Goal: Information Seeking & Learning: Learn about a topic

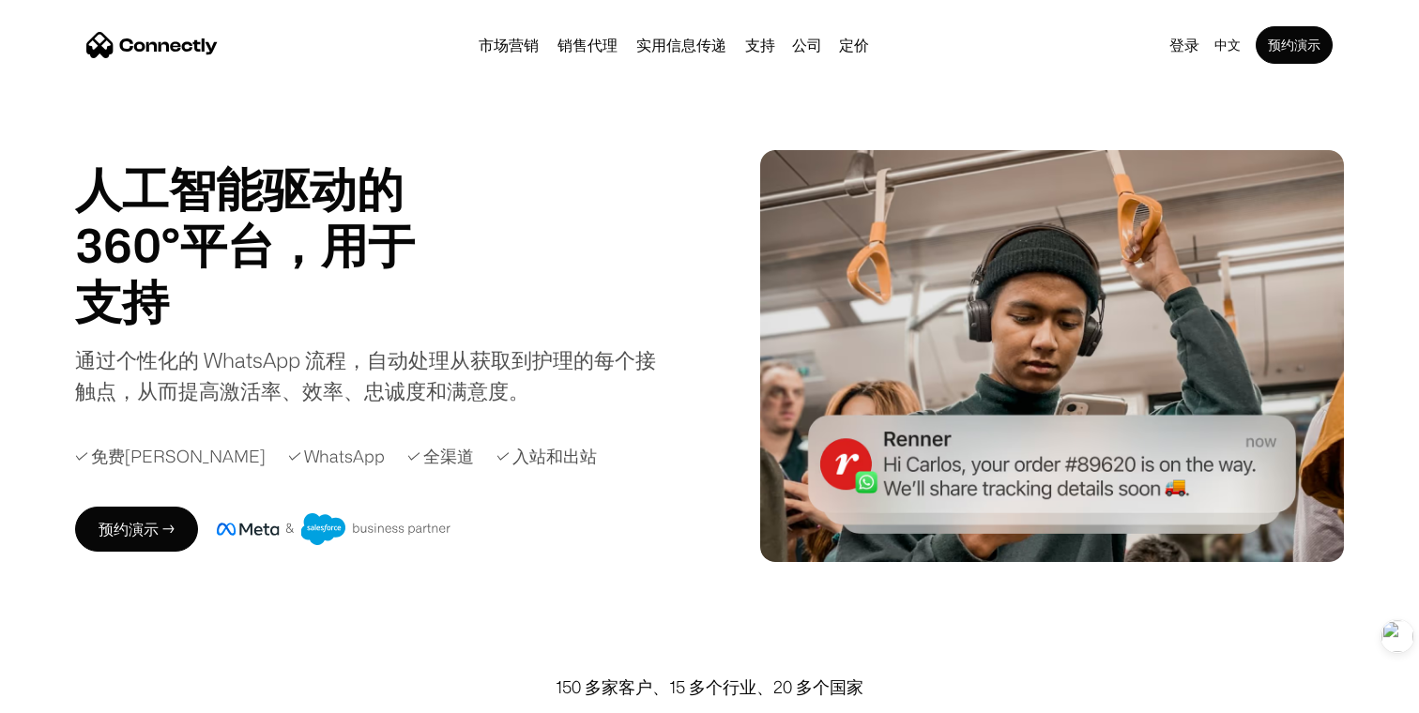
click at [165, 305] on h1 "支持" at bounding box center [291, 301] width 432 height 56
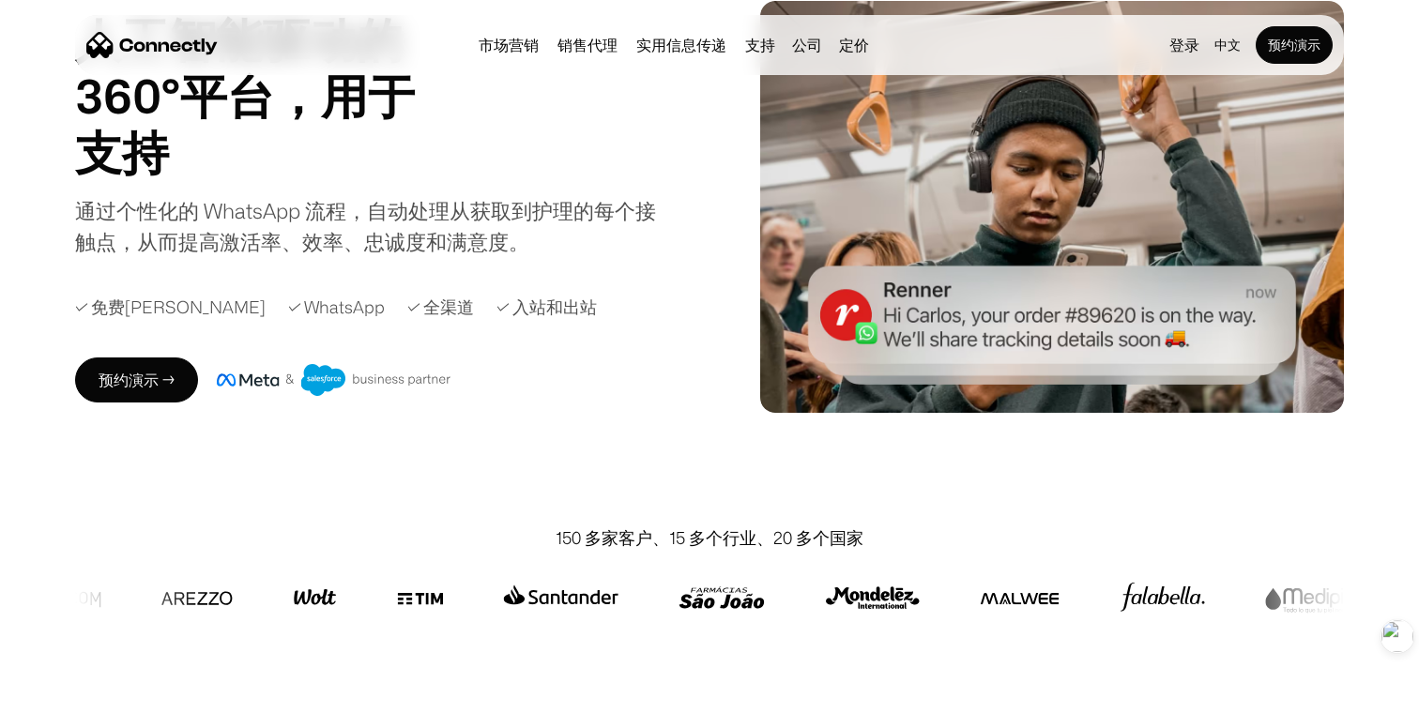
scroll to position [155, 0]
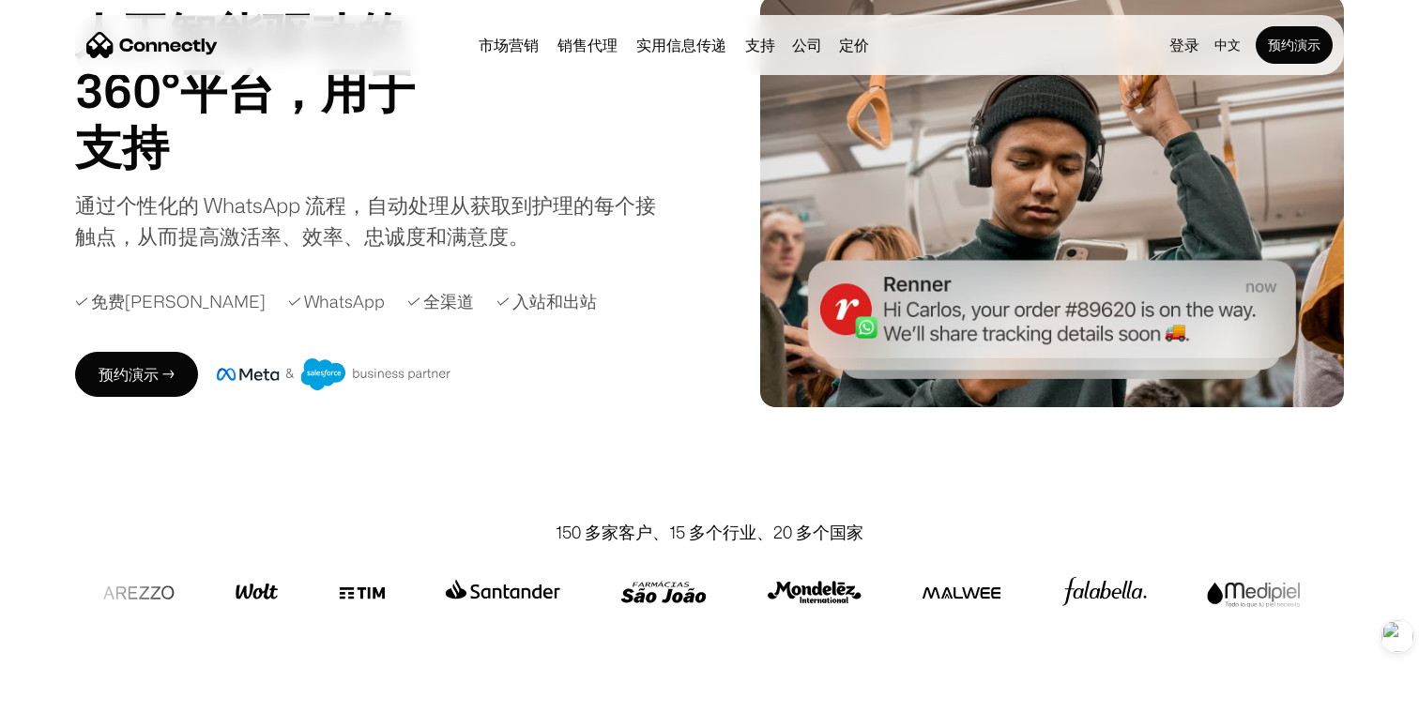
click at [284, 218] on div "通过个性化的 WhatsApp 流程，自动处理从获取到护理的每个接触点，从而提高激活率、效率、忠诚度和满意度。" at bounding box center [370, 221] width 591 height 62
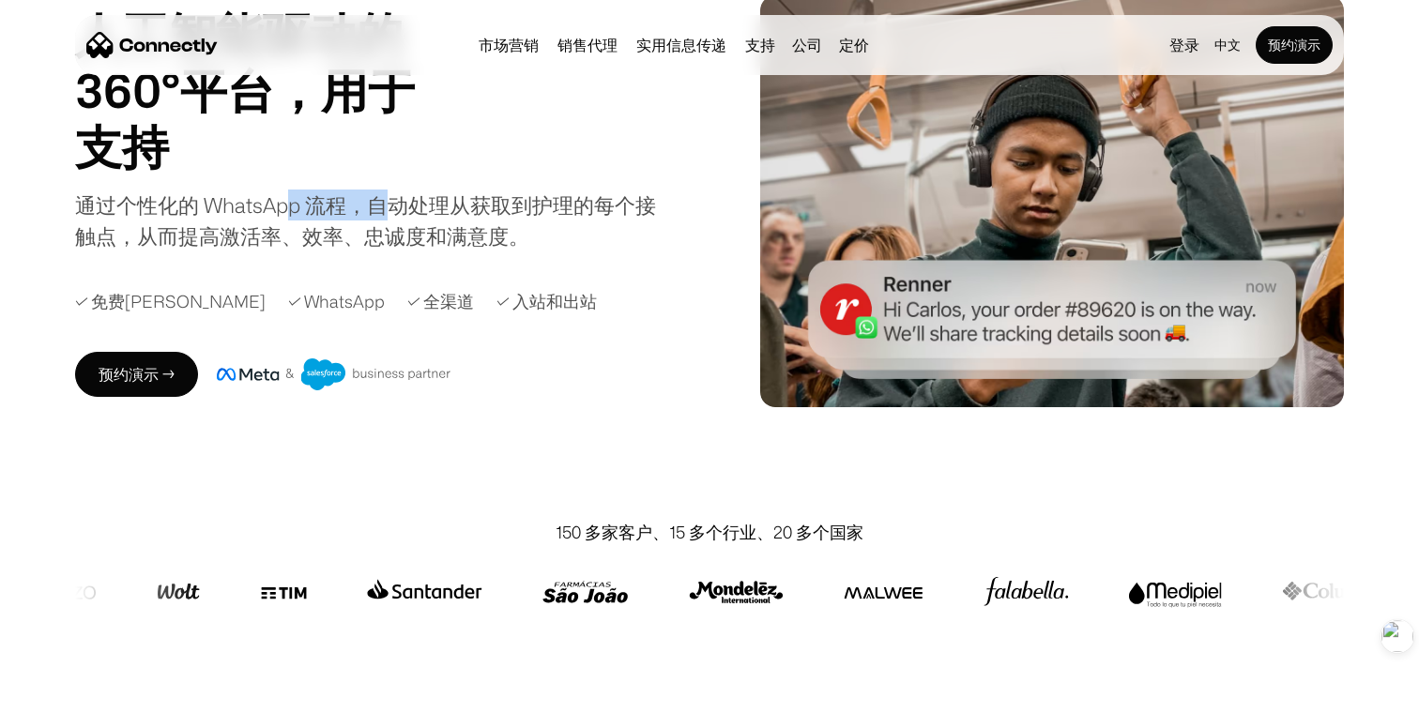
drag, startPoint x: 291, startPoint y: 212, endPoint x: 424, endPoint y: 218, distance: 133.4
click at [420, 217] on div "通过个性化的 WhatsApp 流程，自动处理从获取到护理的每个接触点，从而提高激活率、效率、忠诚度和满意度。" at bounding box center [370, 221] width 591 height 62
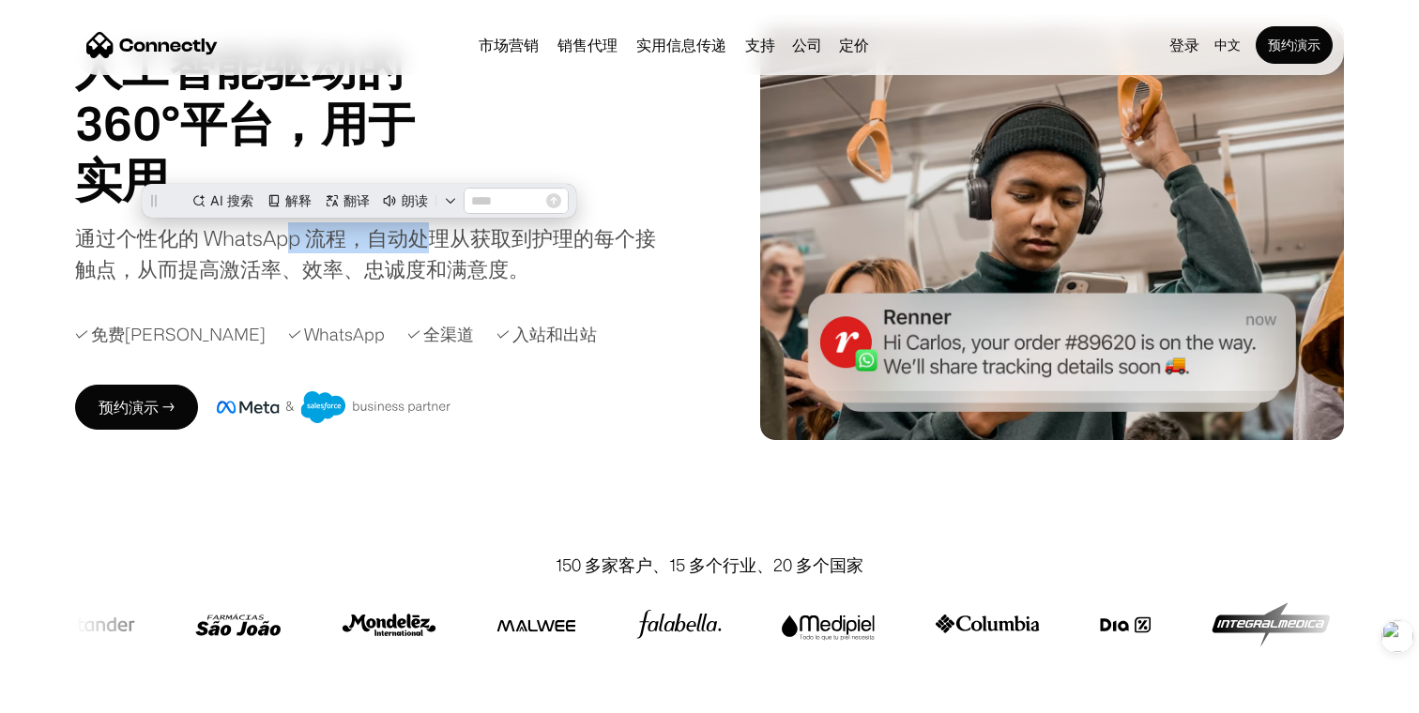
scroll to position [0, 0]
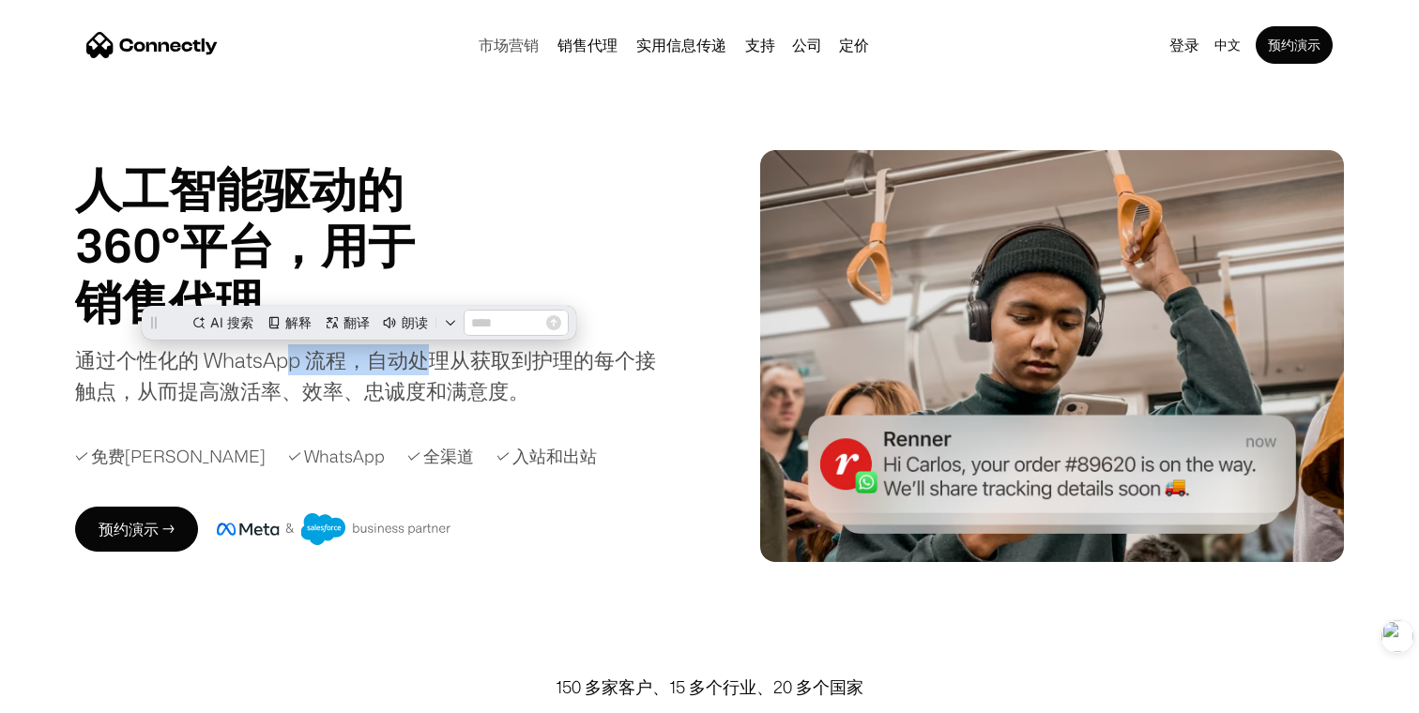
click at [499, 45] on link "市场营销" at bounding box center [508, 45] width 75 height 15
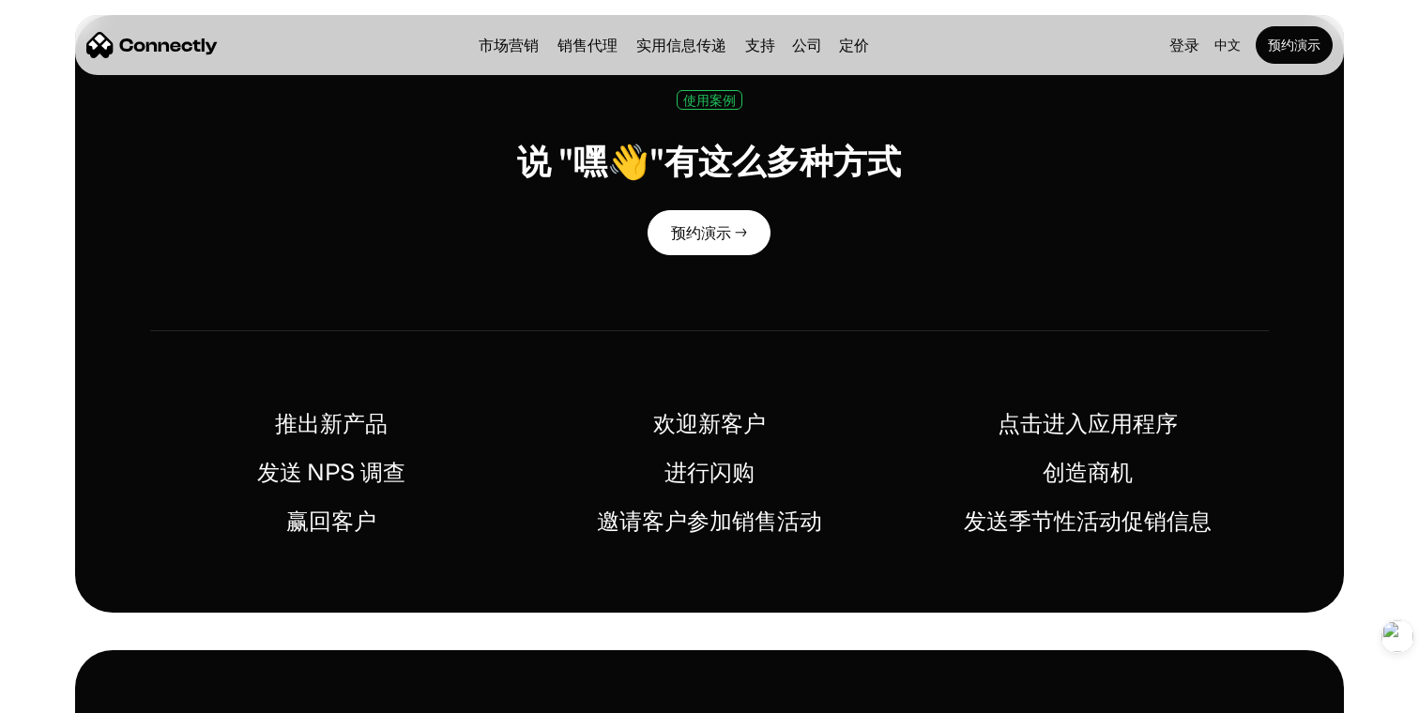
scroll to position [831, 0]
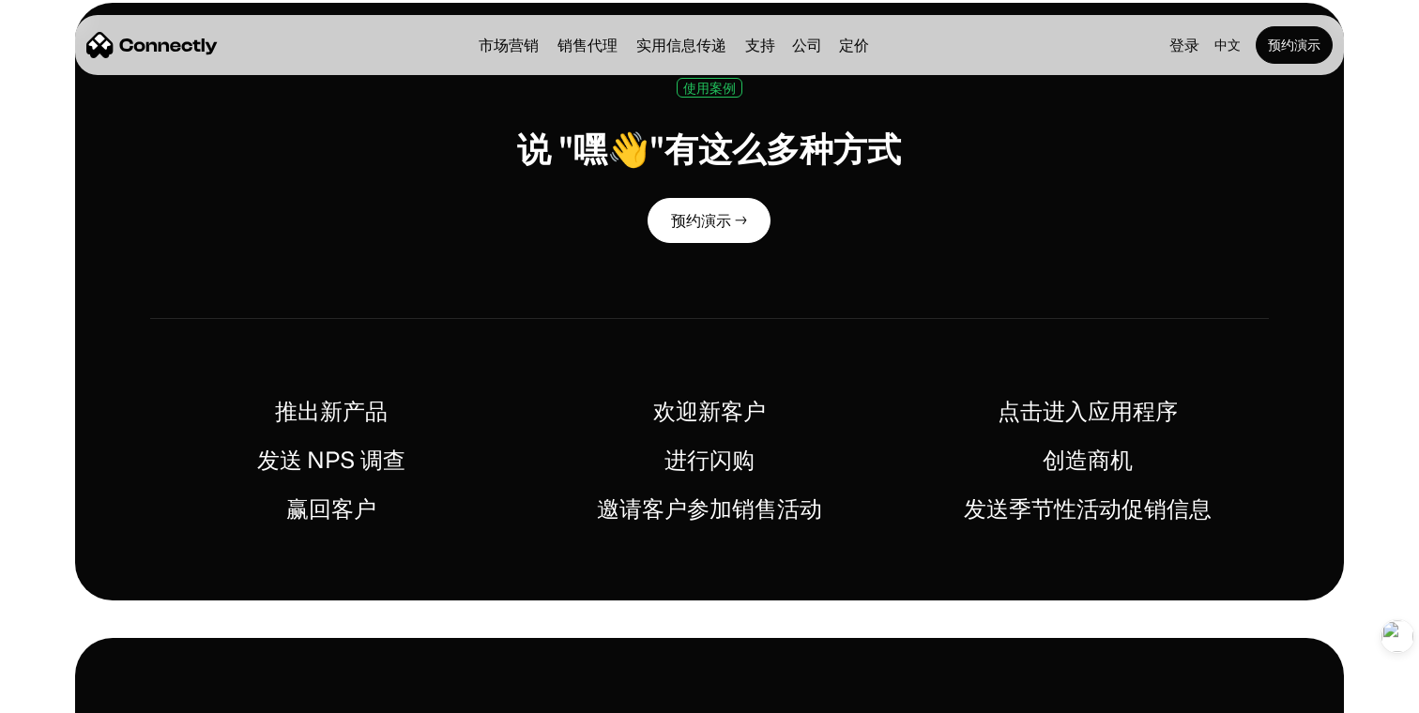
click at [723, 90] on div "使用案例" at bounding box center [709, 88] width 53 height 14
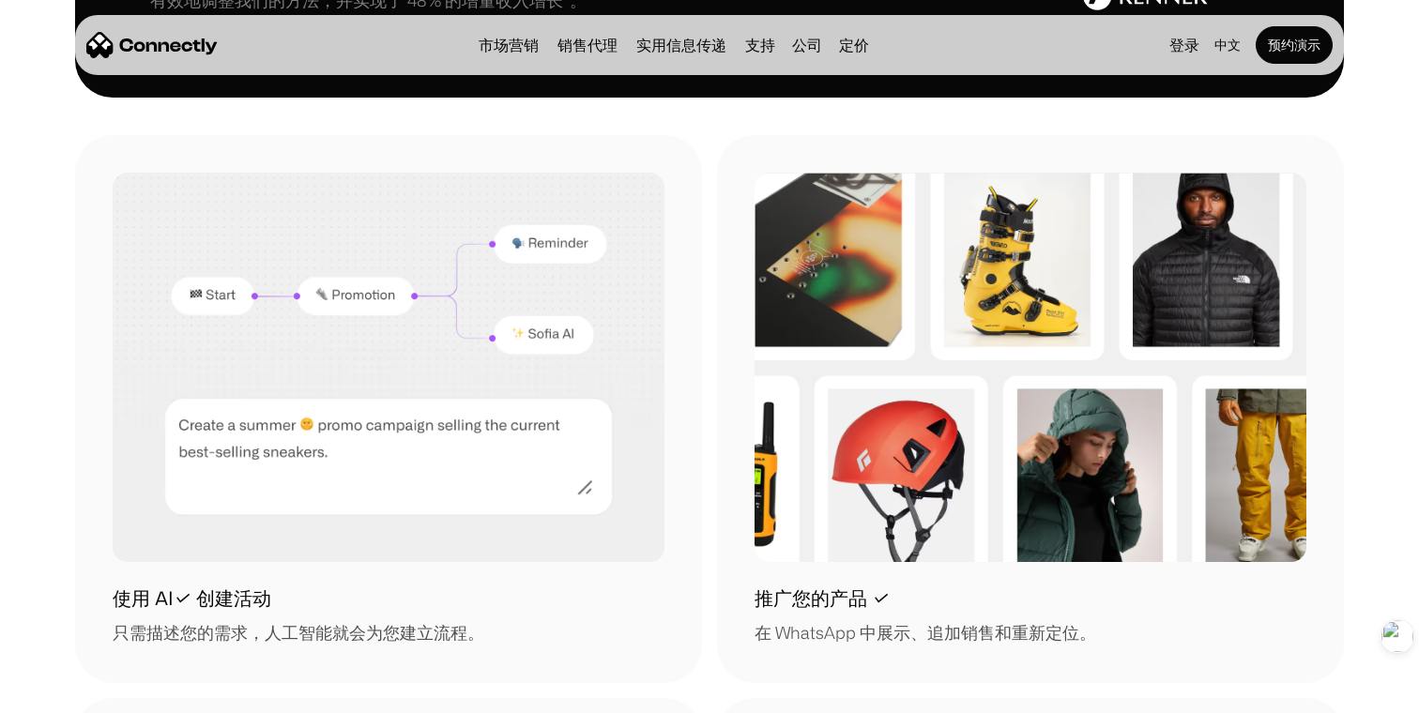
scroll to position [1678, 0]
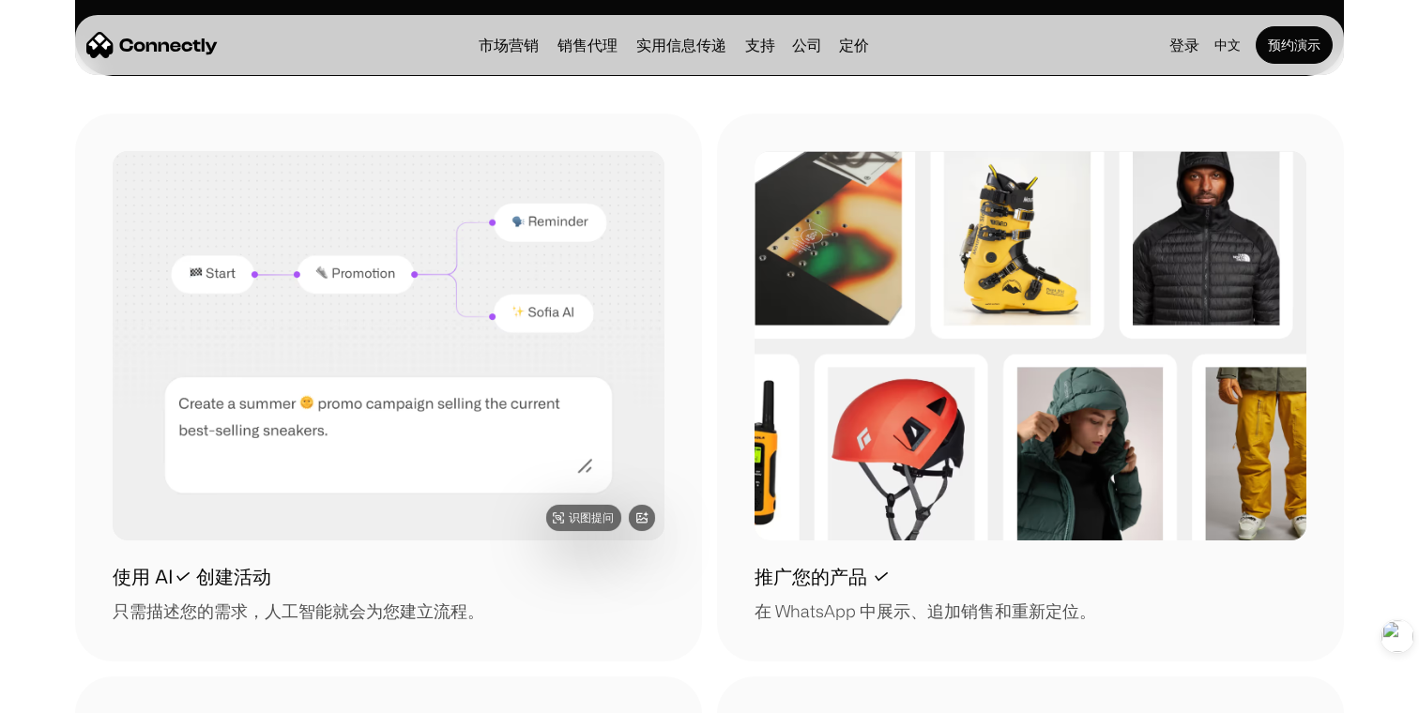
click at [429, 309] on img at bounding box center [389, 346] width 552 height 390
click at [397, 450] on img at bounding box center [389, 346] width 552 height 390
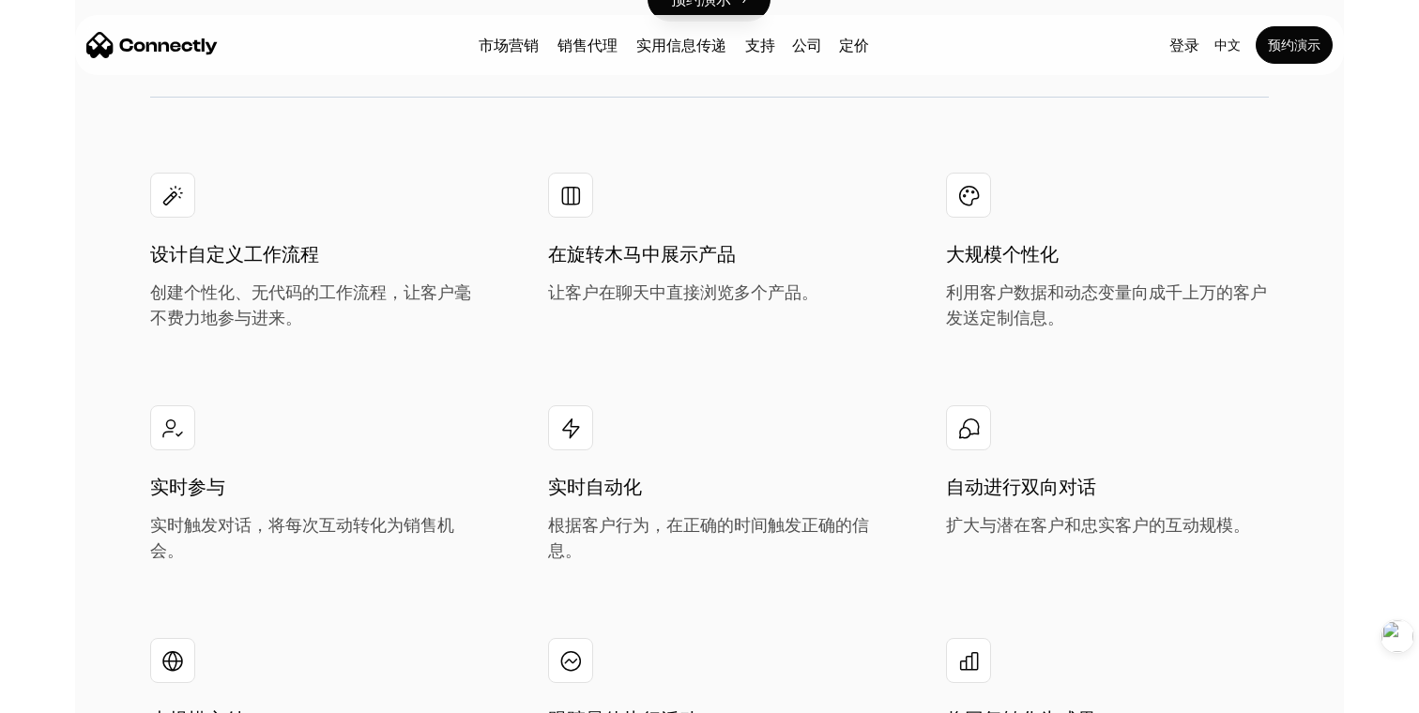
scroll to position [3166, 0]
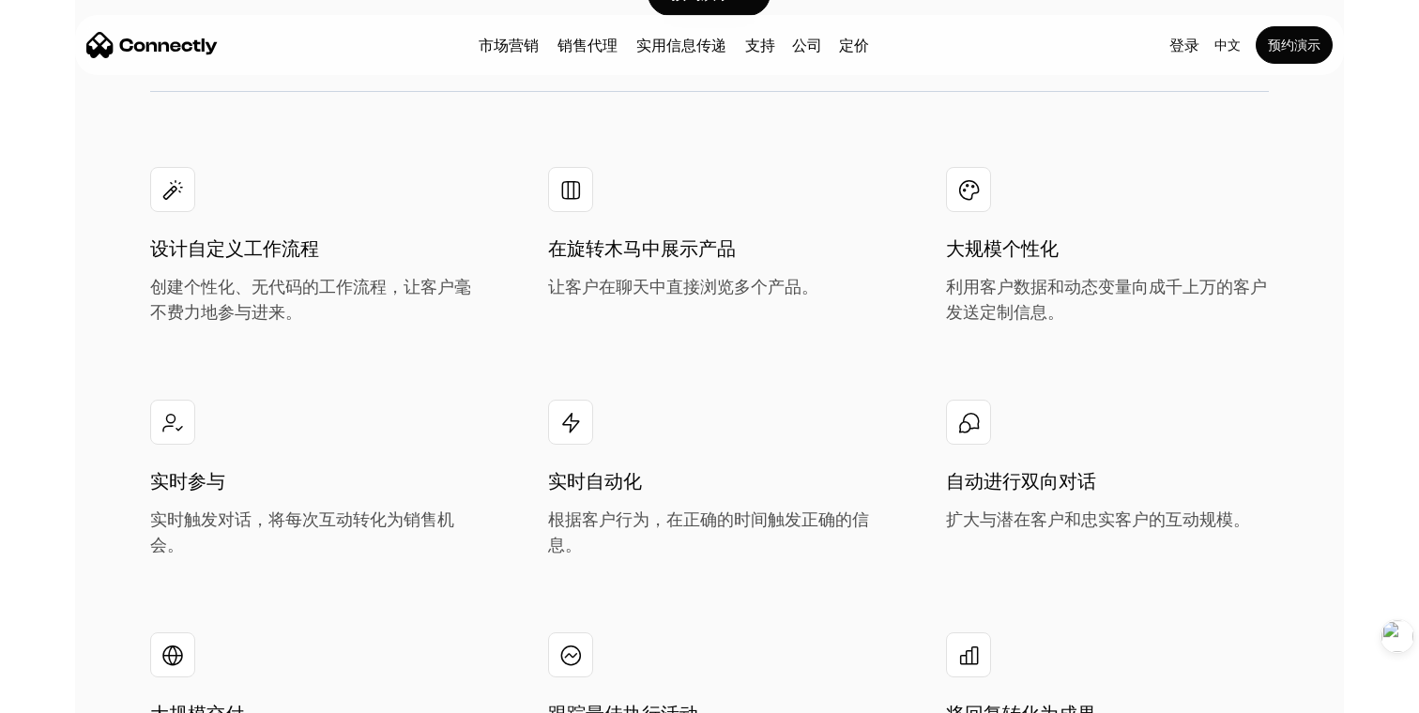
click at [194, 201] on div at bounding box center [172, 189] width 45 height 45
click at [178, 200] on img at bounding box center [172, 189] width 23 height 23
click at [567, 193] on img at bounding box center [571, 189] width 23 height 23
click at [569, 268] on div "在旋转木马中展示产品 让客户在聊天中直接浏览多个产品。" at bounding box center [709, 267] width 323 height 65
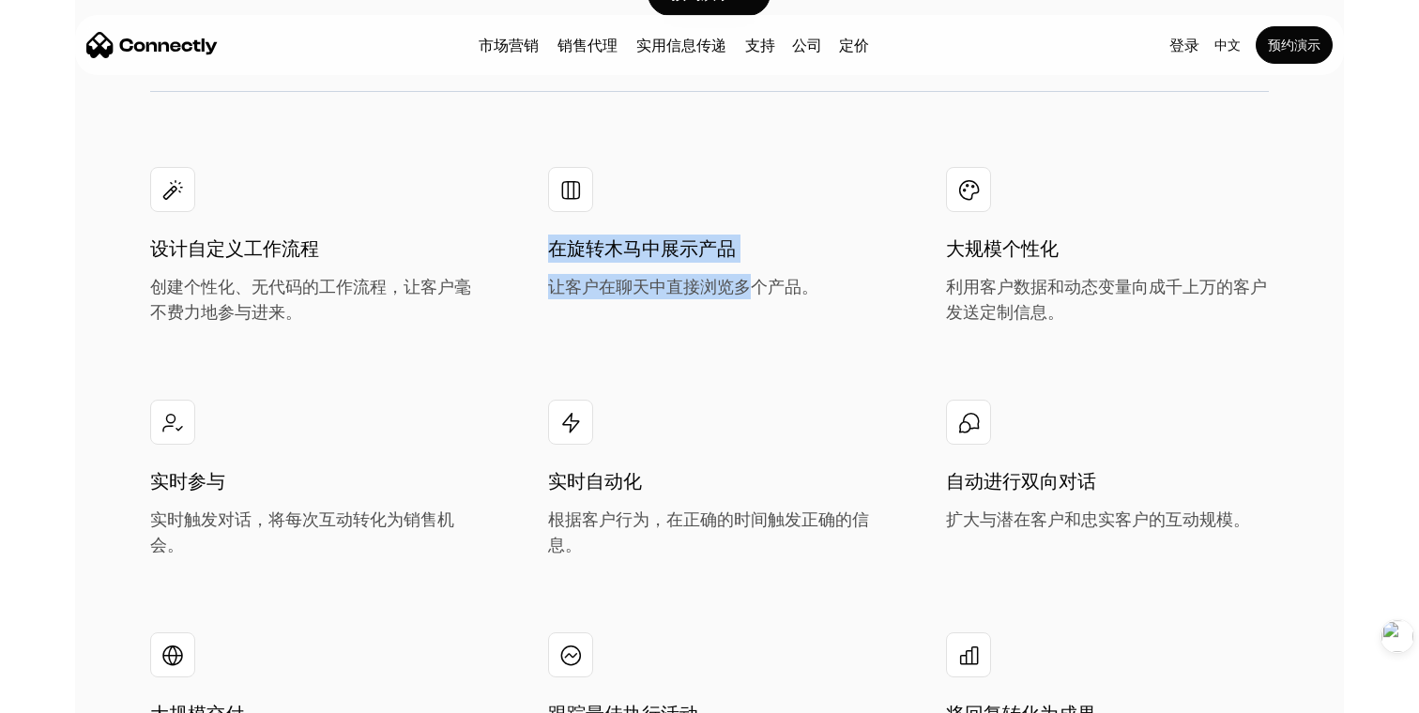
drag, startPoint x: 548, startPoint y: 248, endPoint x: 758, endPoint y: 296, distance: 214.7
click at [758, 296] on div "在旋转木马中展示产品 让客户在聊天中直接浏览多个产品。" at bounding box center [709, 267] width 323 height 65
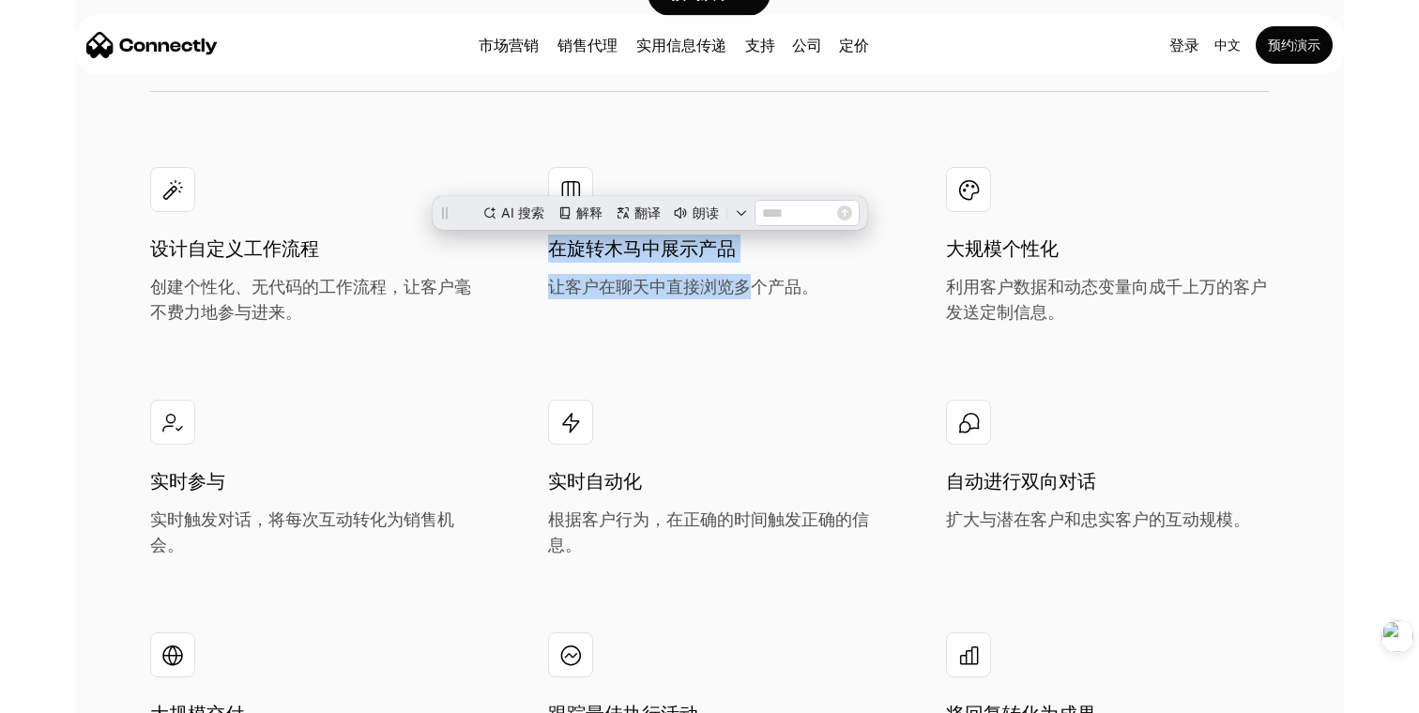
scroll to position [0, 0]
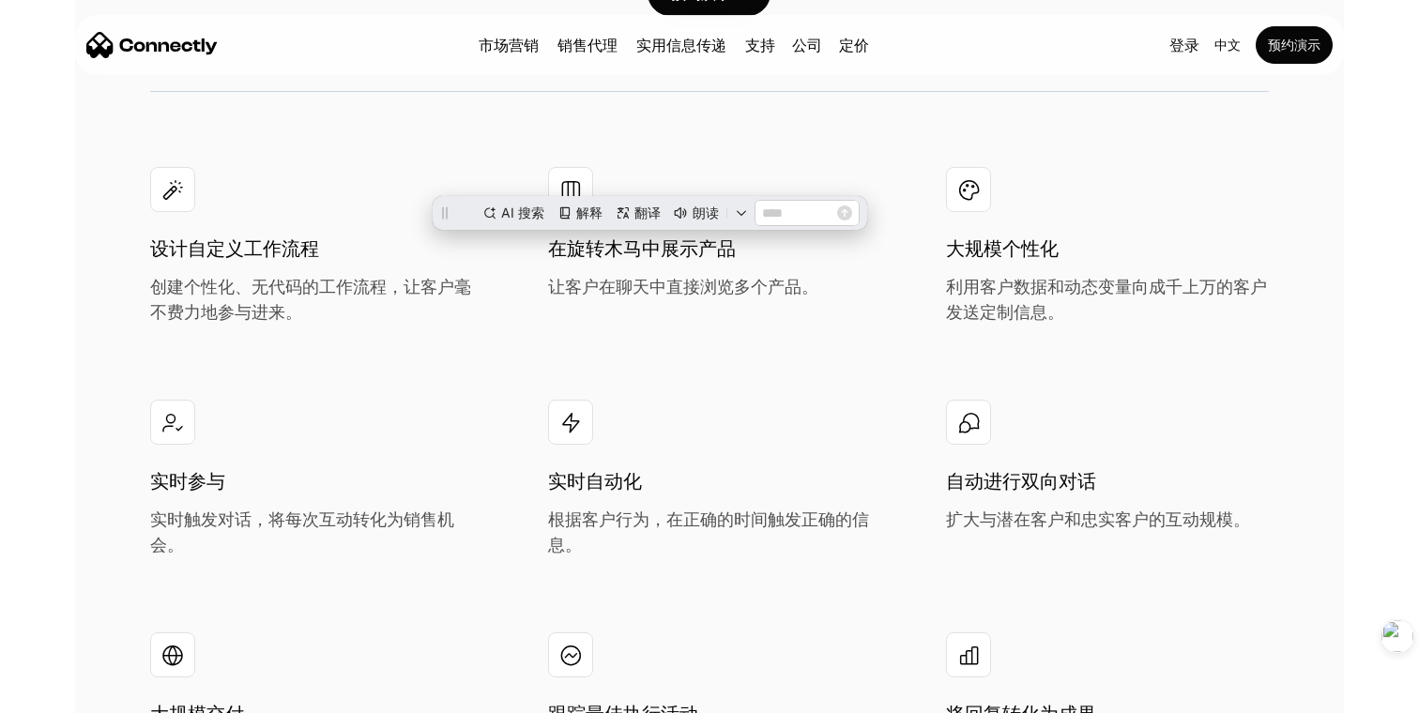
click at [799, 300] on div "在旋转木马中展示产品 让客户在聊天中直接浏览多个产品。" at bounding box center [709, 246] width 323 height 158
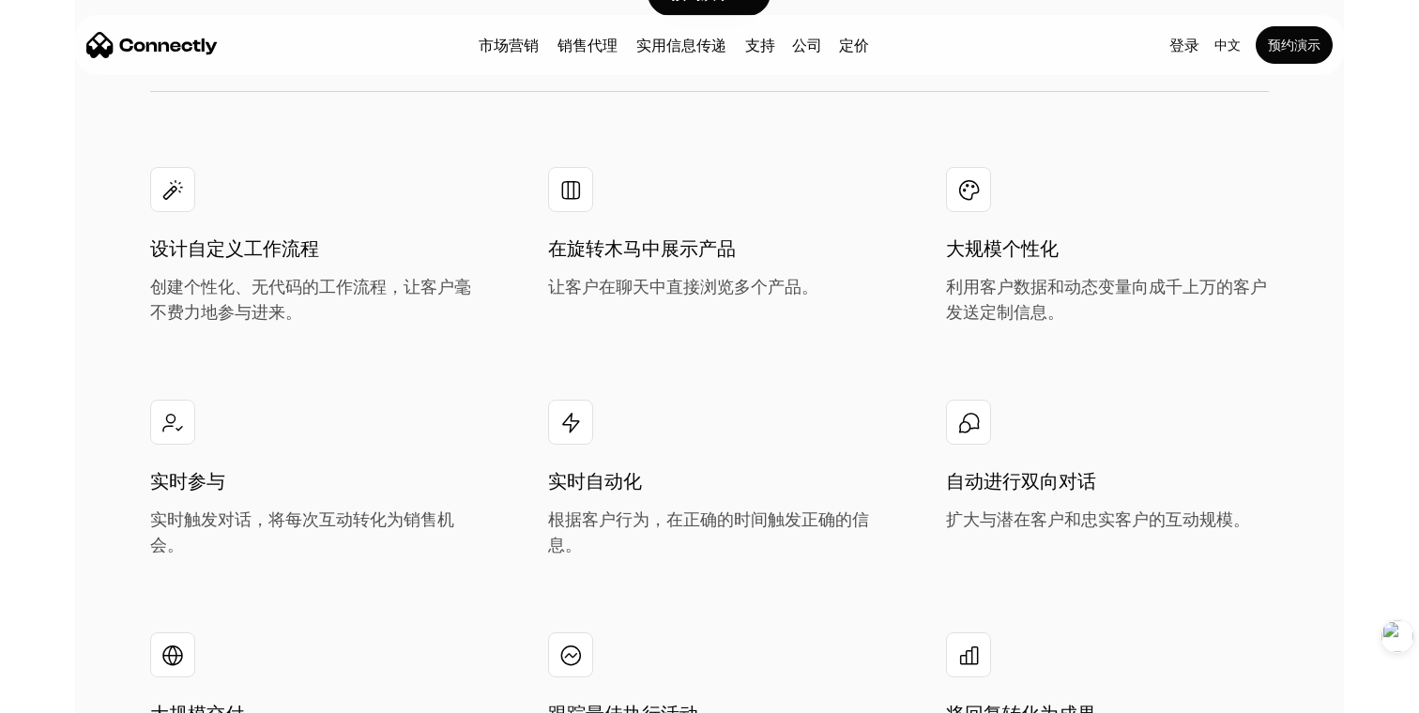
click at [795, 290] on div "让客户在聊天中直接浏览多个产品。" at bounding box center [683, 286] width 270 height 25
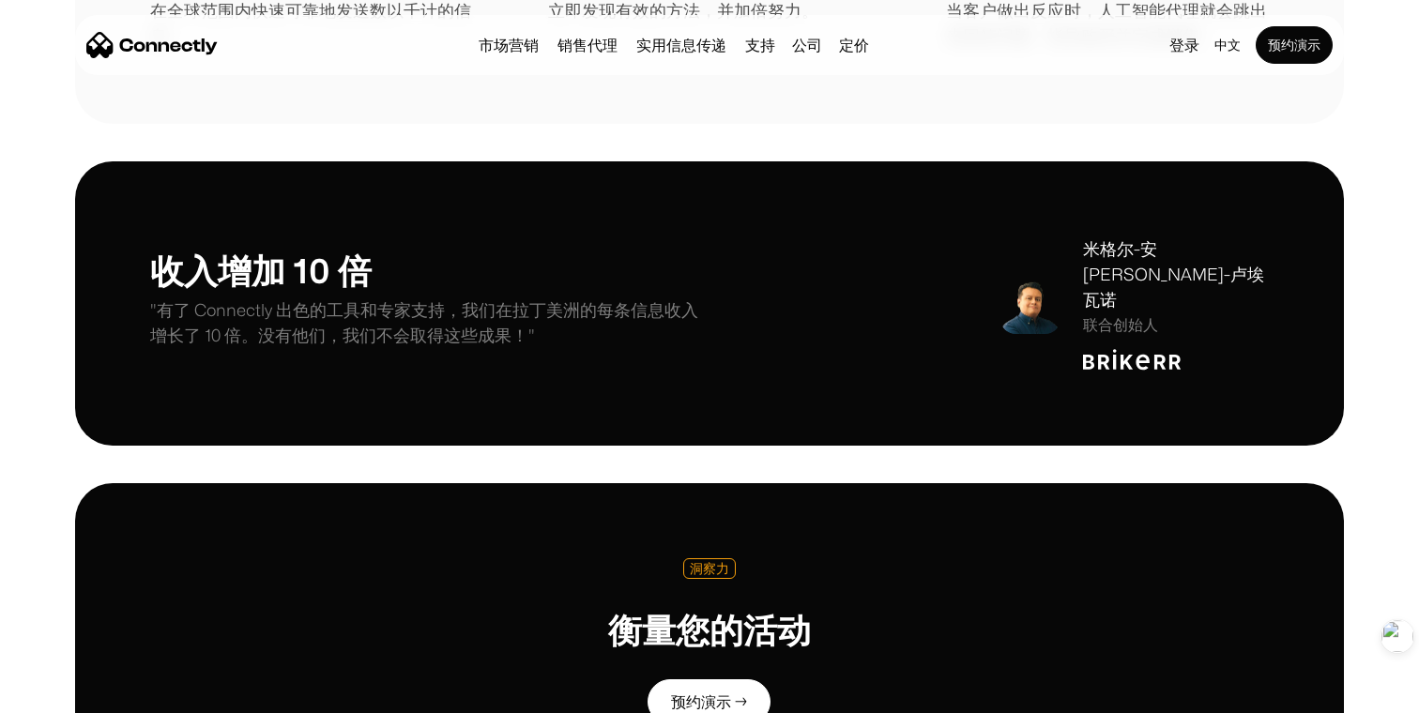
scroll to position [3929, 0]
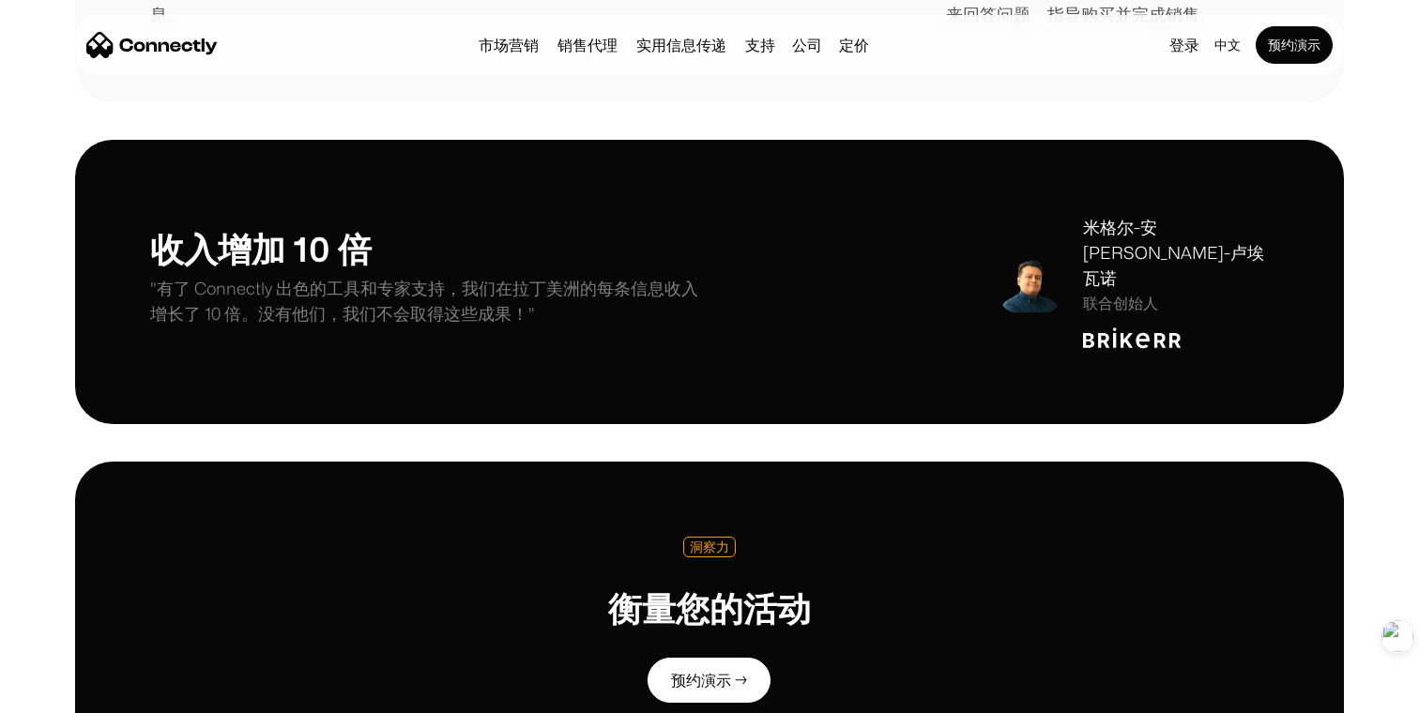
click at [599, 279] on p ""有了 Connectly 出色的工具和专家支持，我们在拉丁美洲的每条信息收入增长了 10 倍。没有他们，我们不会取得这些成果！"" at bounding box center [430, 301] width 560 height 51
click at [1135, 288] on div "米格尔-安赫尔-卢埃瓦诺 联合创始人" at bounding box center [1176, 282] width 186 height 134
click at [1128, 248] on div "米格尔-安赫尔-卢埃瓦诺" at bounding box center [1176, 253] width 186 height 76
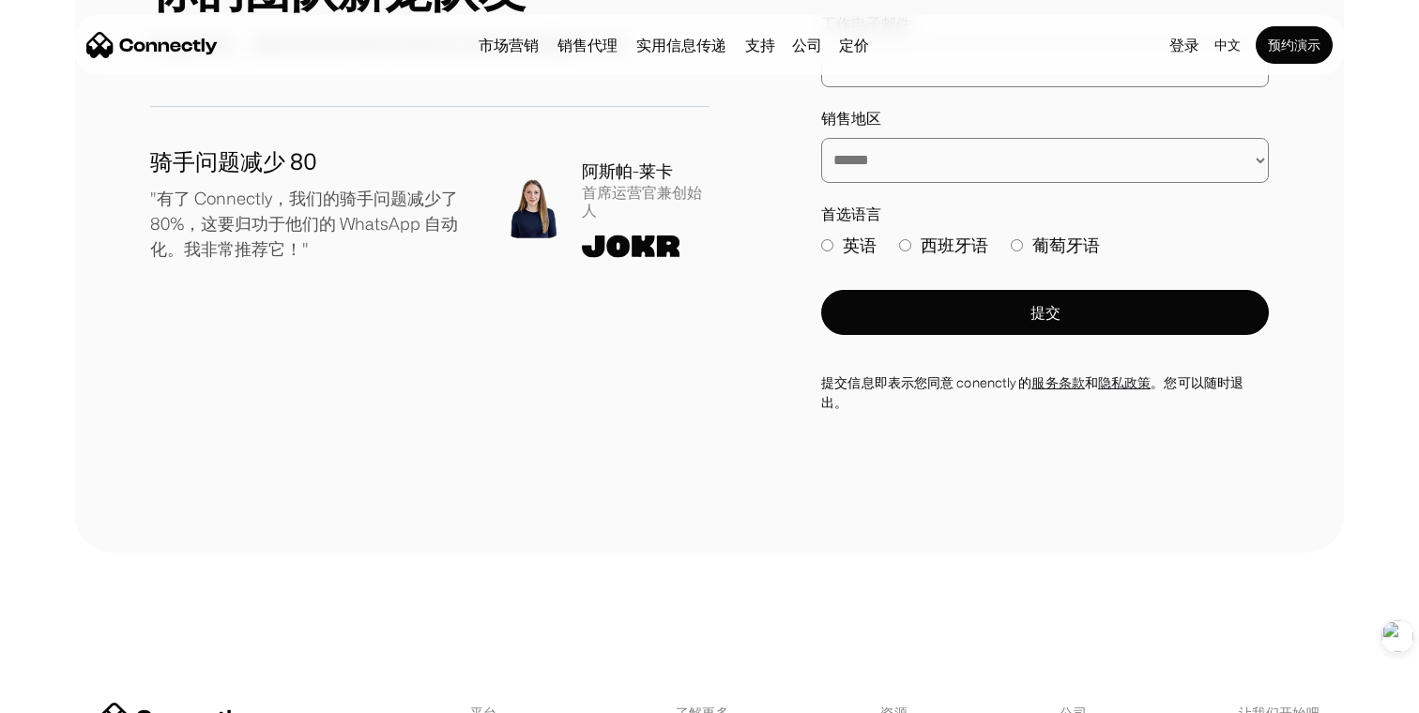
scroll to position [5837, 0]
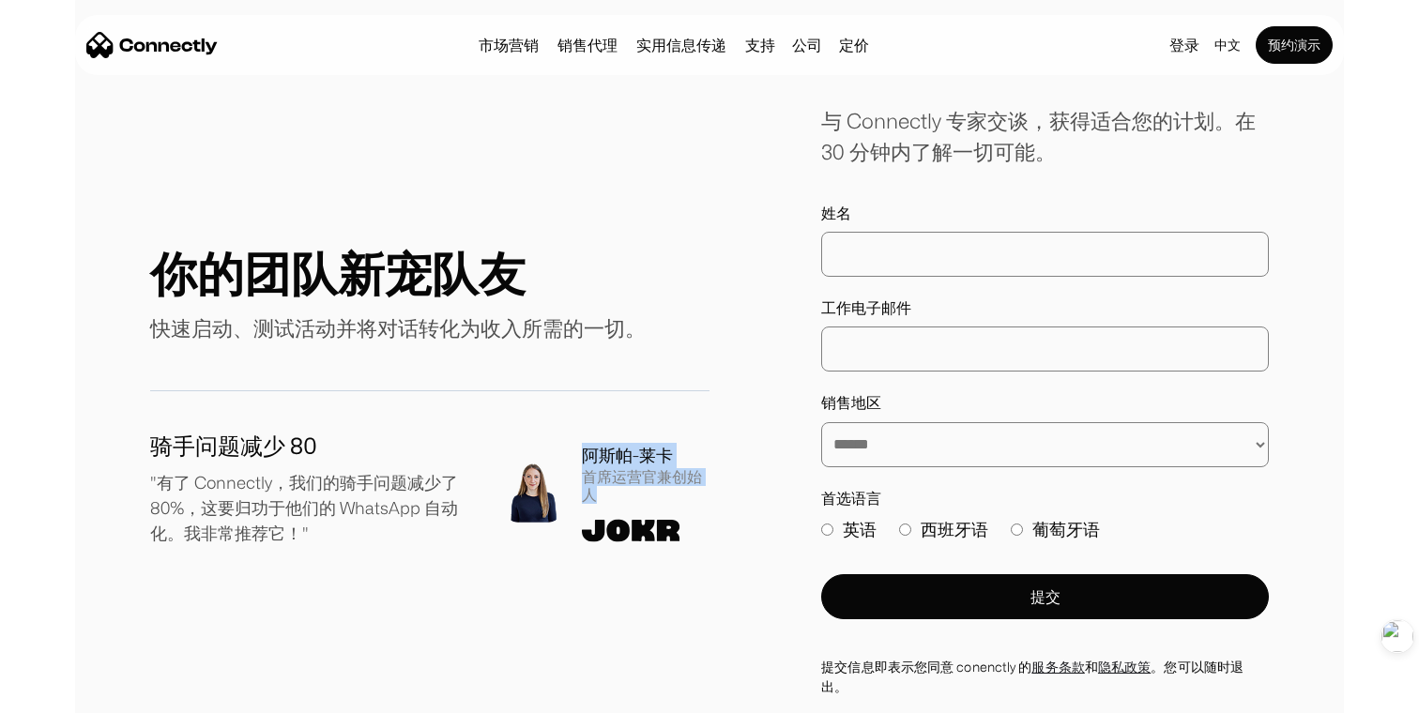
drag, startPoint x: 583, startPoint y: 425, endPoint x: 600, endPoint y: 473, distance: 50.8
click at [600, 473] on div "阿斯帕-莱卡 首席运营官兼创始人" at bounding box center [646, 473] width 128 height 61
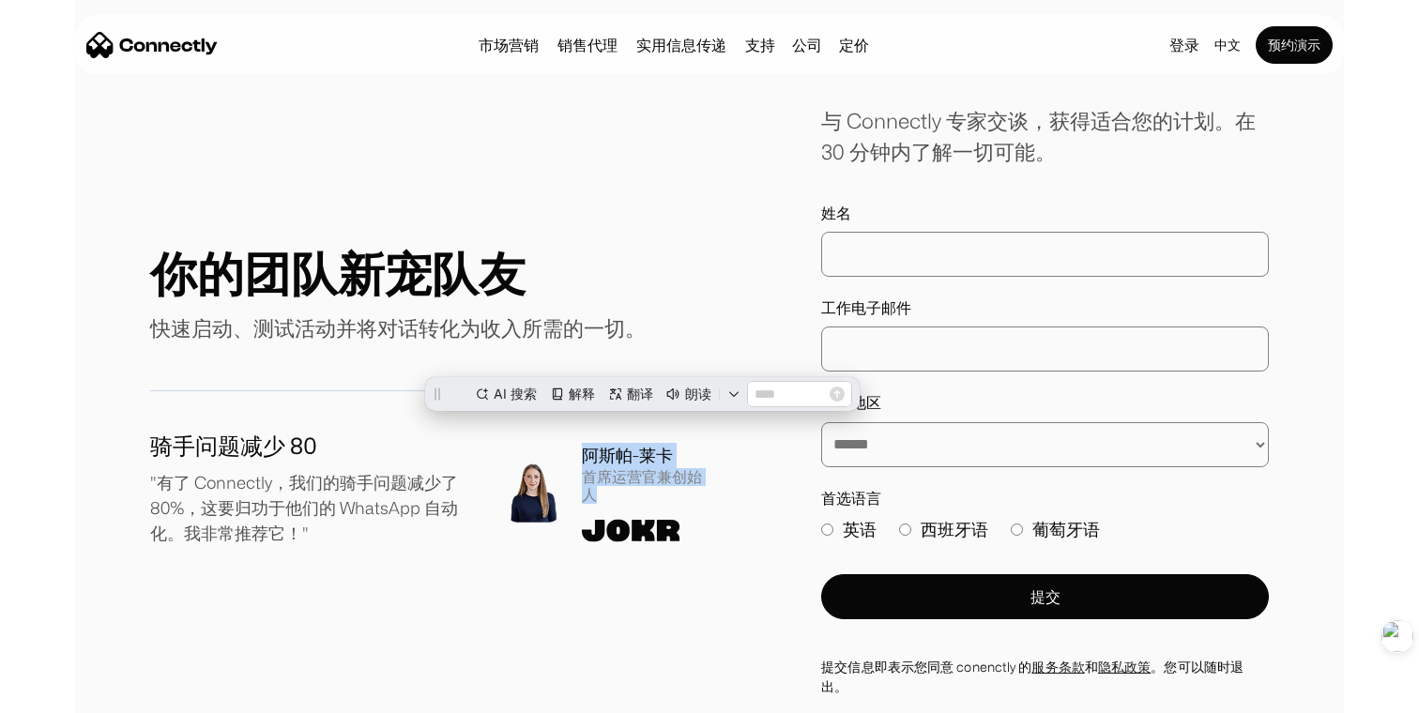
scroll to position [0, 0]
click at [612, 468] on div "首席运营官兼创始人" at bounding box center [646, 486] width 128 height 36
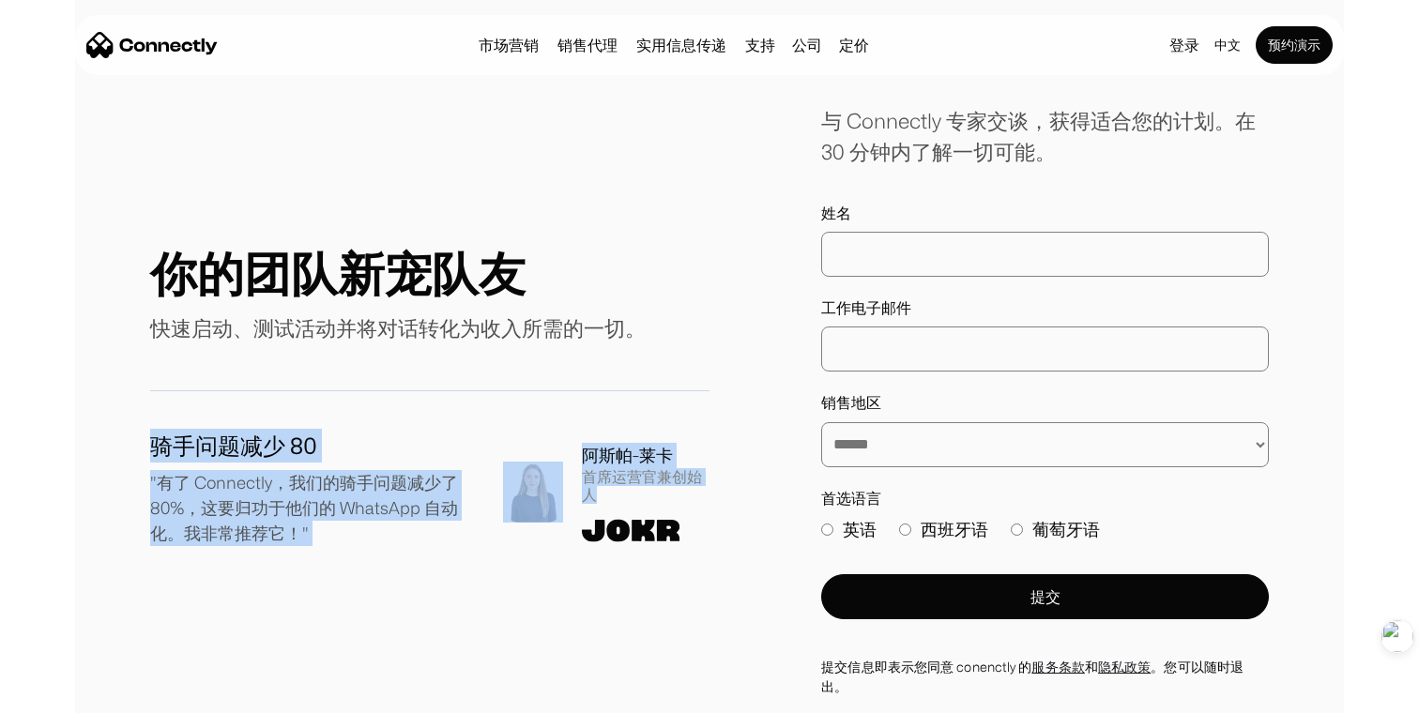
drag, startPoint x: 612, startPoint y: 466, endPoint x: 578, endPoint y: 400, distance: 73.9
click at [578, 400] on div "骑手问题减少 80 "有了 Connectly，我们的骑手问题减少了 80%，这要归功于他们的 WhatsApp 自动化。我非常推荐它！" 阿斯帕-莱卡 首席…" at bounding box center [430, 473] width 560 height 165
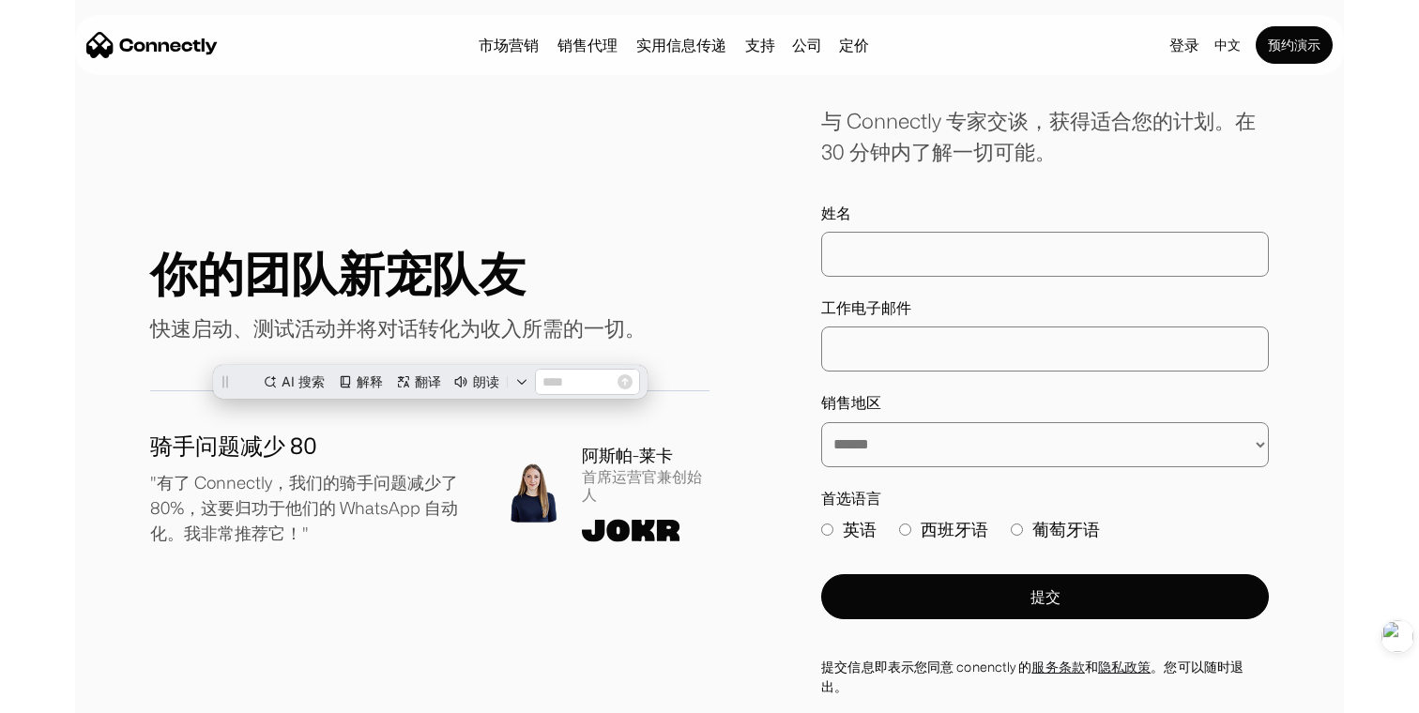
click at [604, 526] on div "骑手问题减少 80 "有了 Connectly，我们的骑手问题减少了 80%，这要归功于他们的 WhatsApp 自动化。我非常推荐它！" 阿斯帕-莱卡 首席…" at bounding box center [430, 492] width 560 height 127
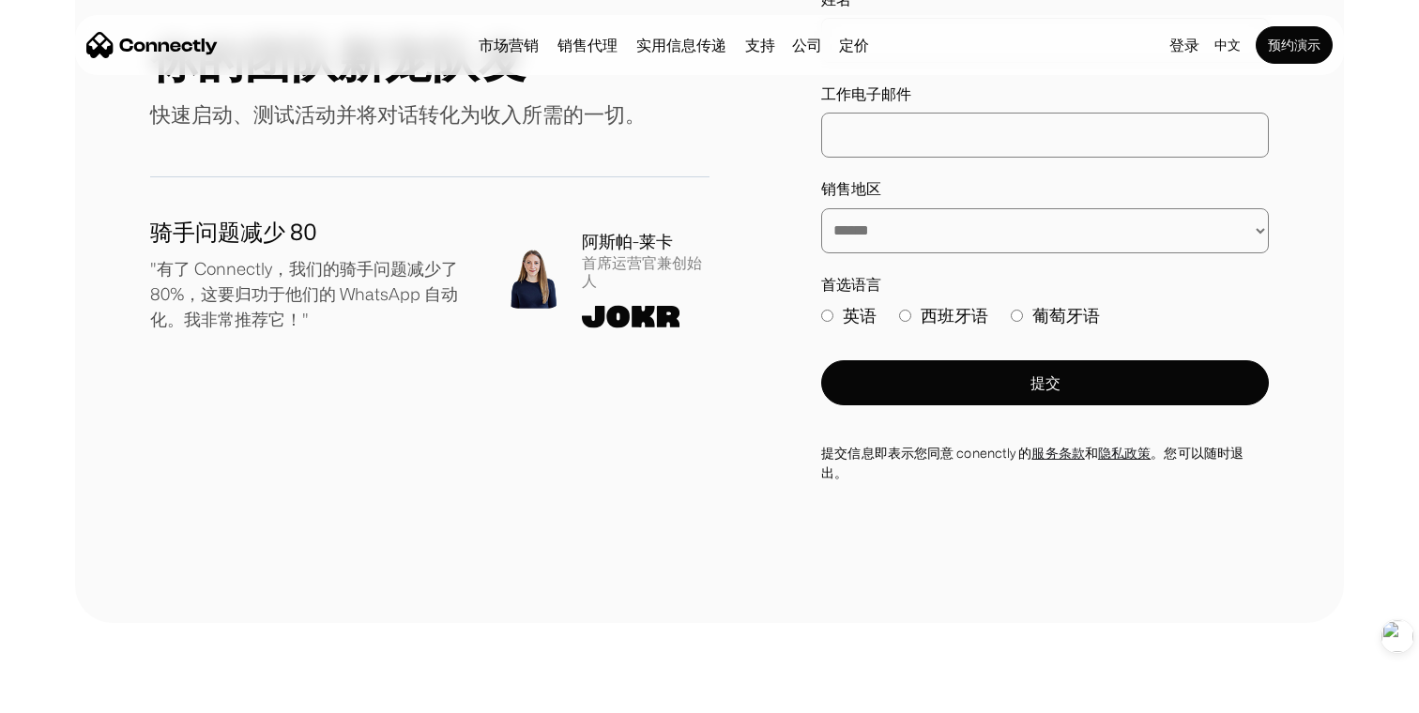
scroll to position [6056, 0]
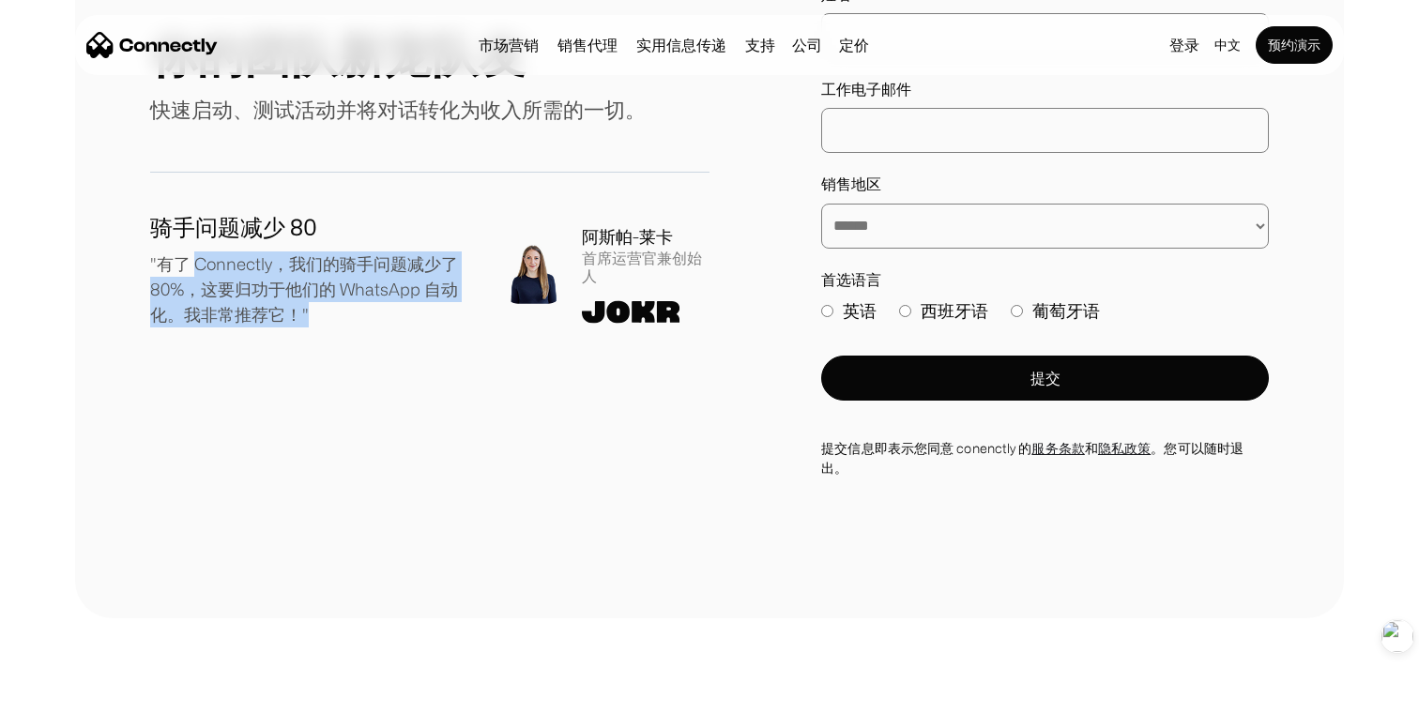
drag, startPoint x: 310, startPoint y: 287, endPoint x: 200, endPoint y: 235, distance: 121.8
click at [199, 252] on p ""有了 Connectly，我们的骑手问题减少了 80%，这要归功于他们的 WhatsApp 自动化。我非常推荐它！"" at bounding box center [311, 290] width 323 height 76
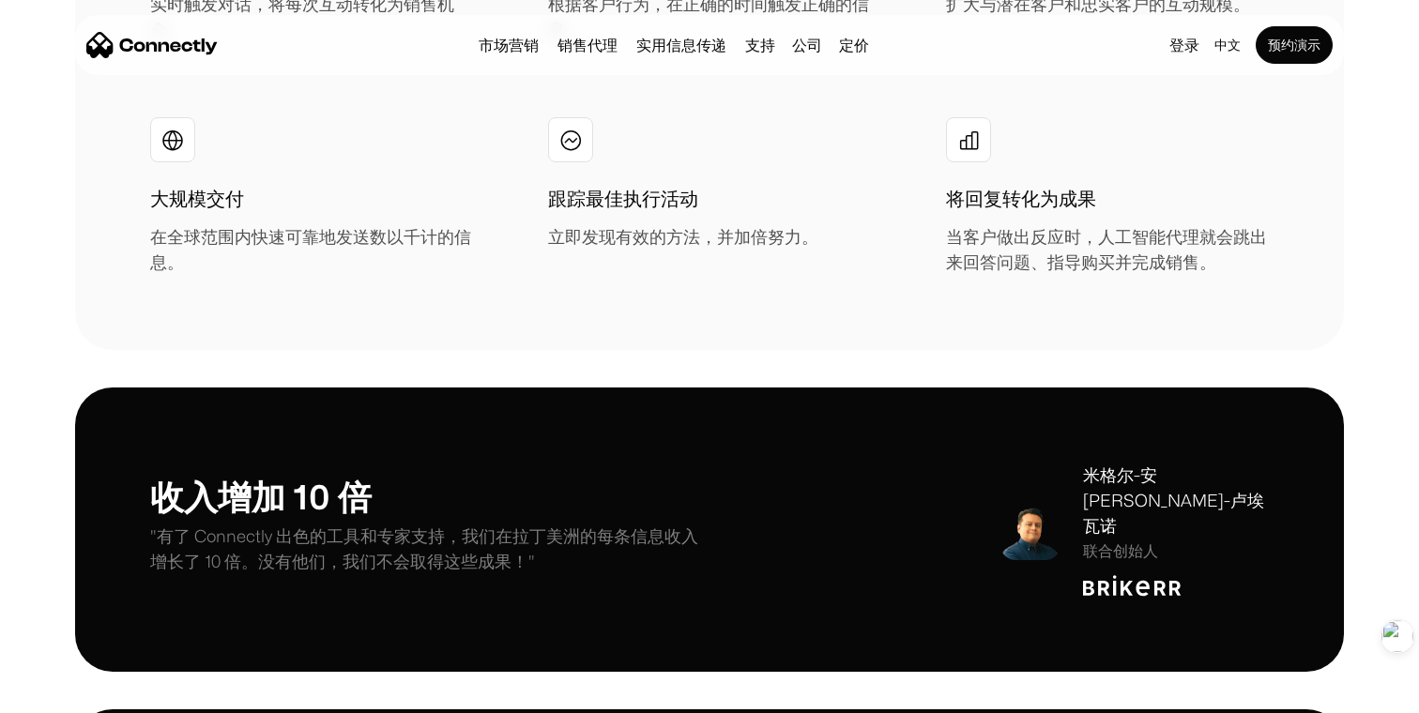
scroll to position [3436, 0]
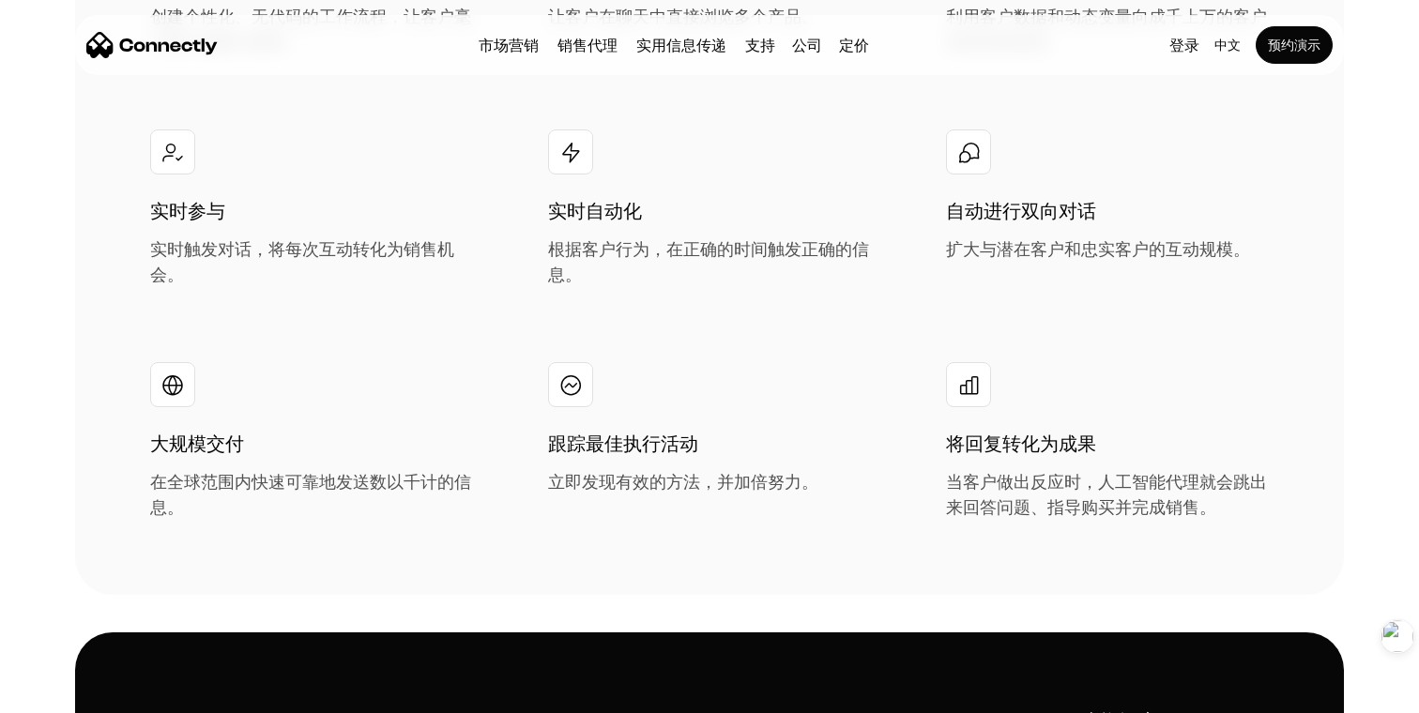
click at [518, 34] on div "市场营销 销售代理 实用信息传递 支持 公司 关于我们 工作机会 联系我们 定价" at bounding box center [674, 45] width 406 height 26
click at [516, 43] on link "市场营销" at bounding box center [508, 45] width 75 height 15
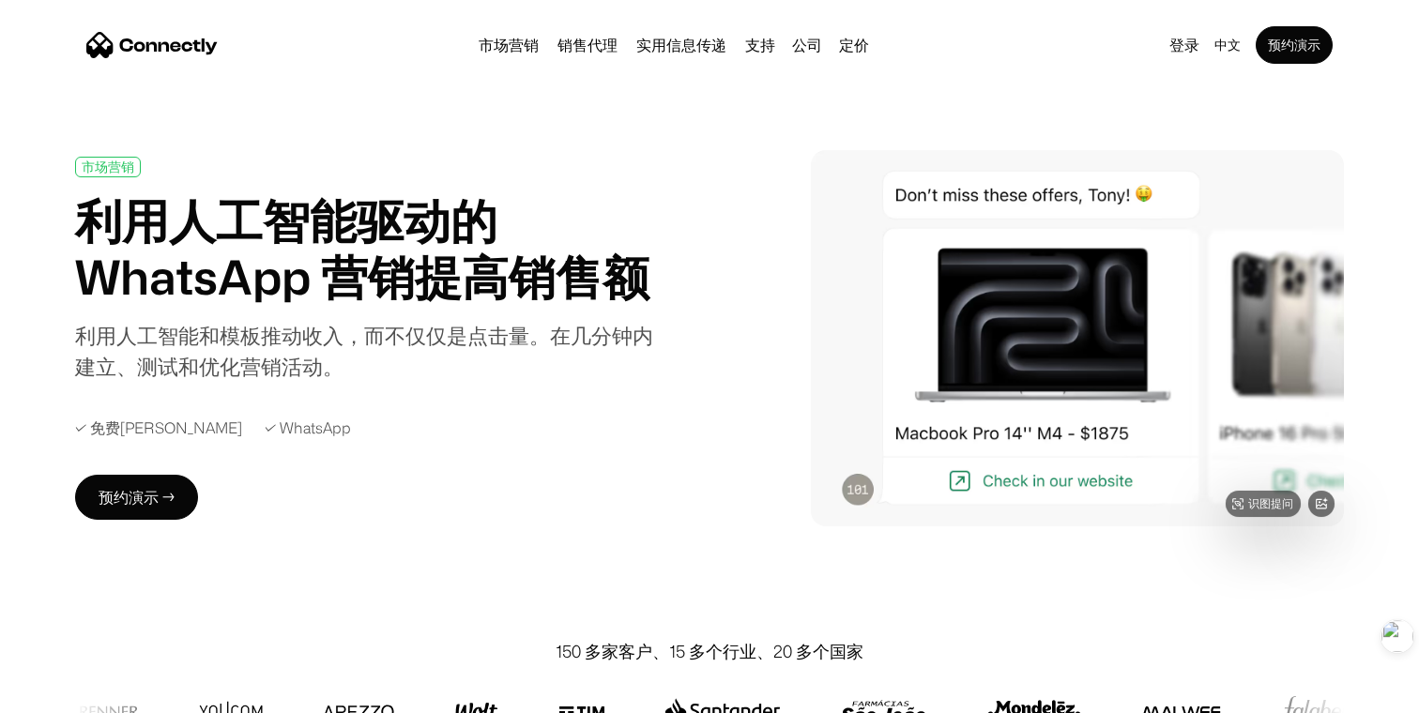
click at [1041, 69] on div "市场营销 销售代理 实用信息传递 支持 公司 关于我们 工作机会 联系我们 定价 登录 中文 en es pt 预约演示" at bounding box center [709, 45] width 1269 height 60
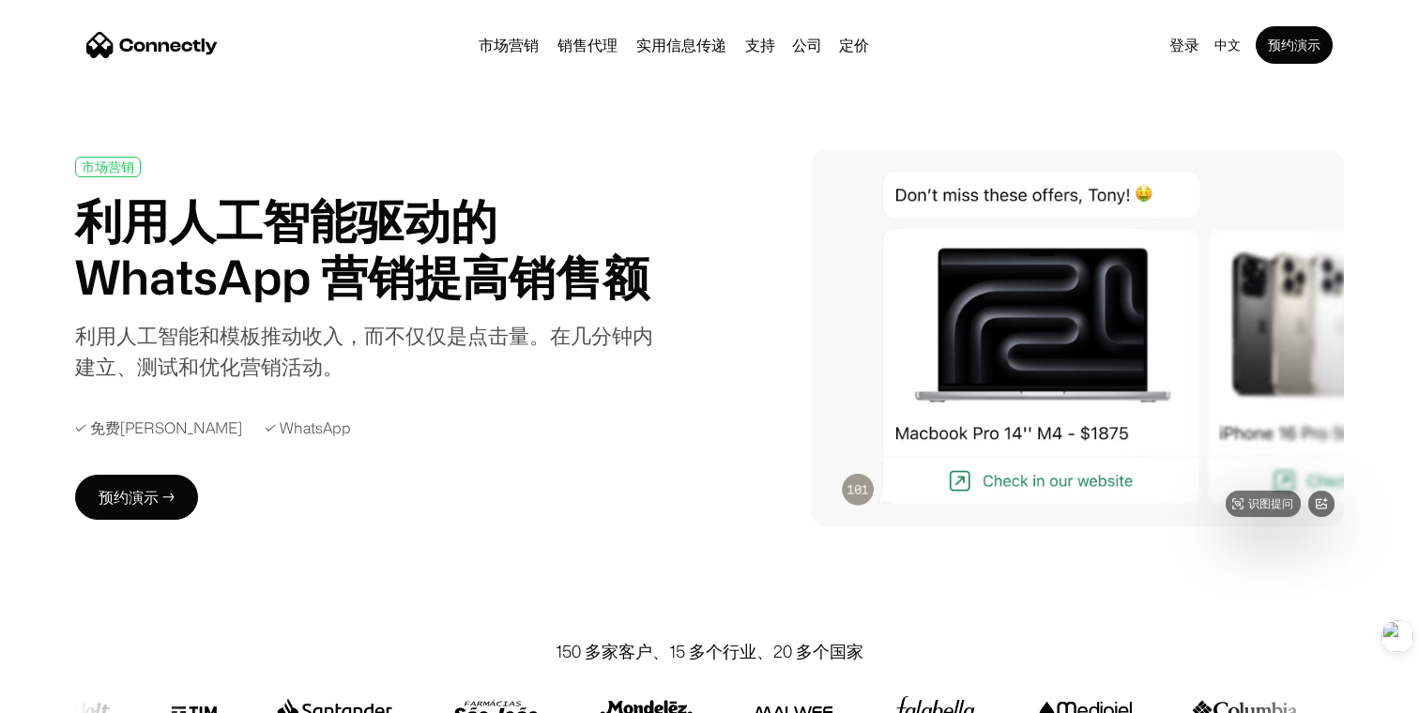
click at [1252, 306] on img at bounding box center [1077, 338] width 533 height 376
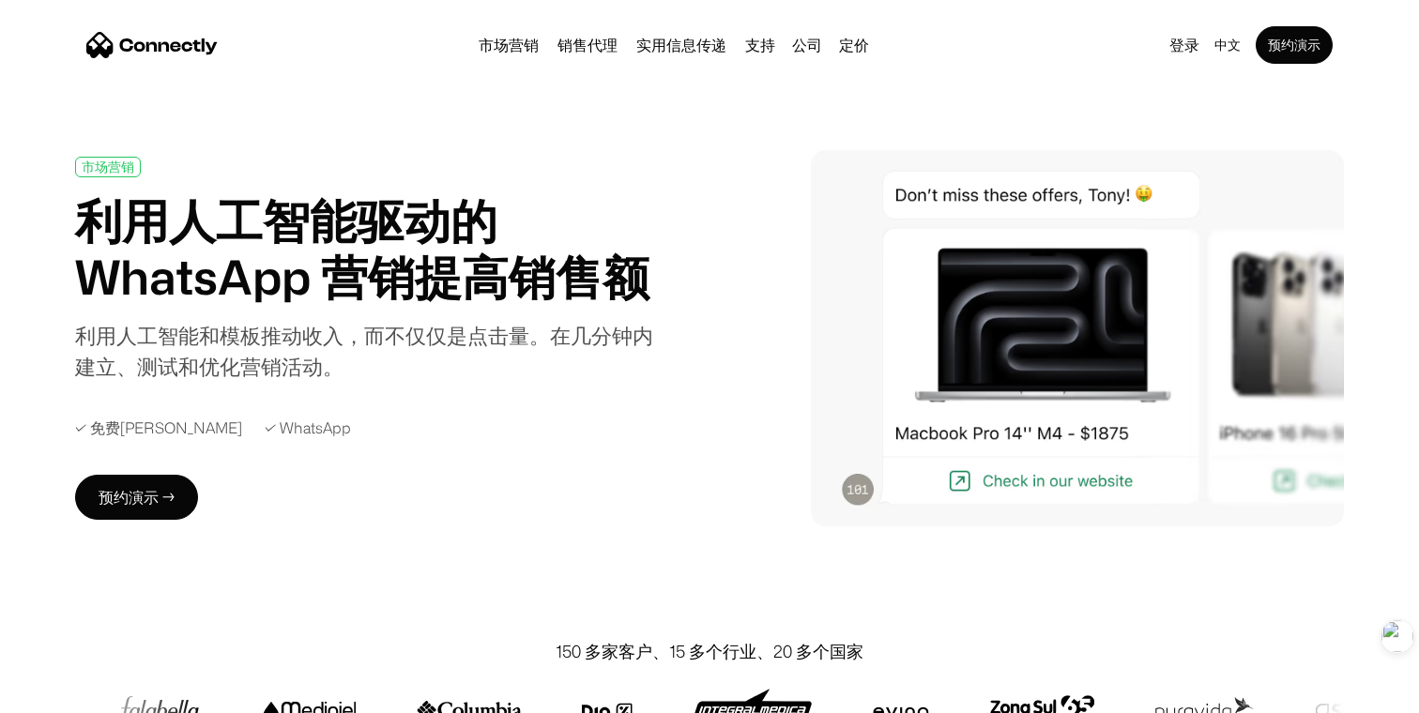
click at [502, 44] on link "市场营销" at bounding box center [508, 45] width 75 height 15
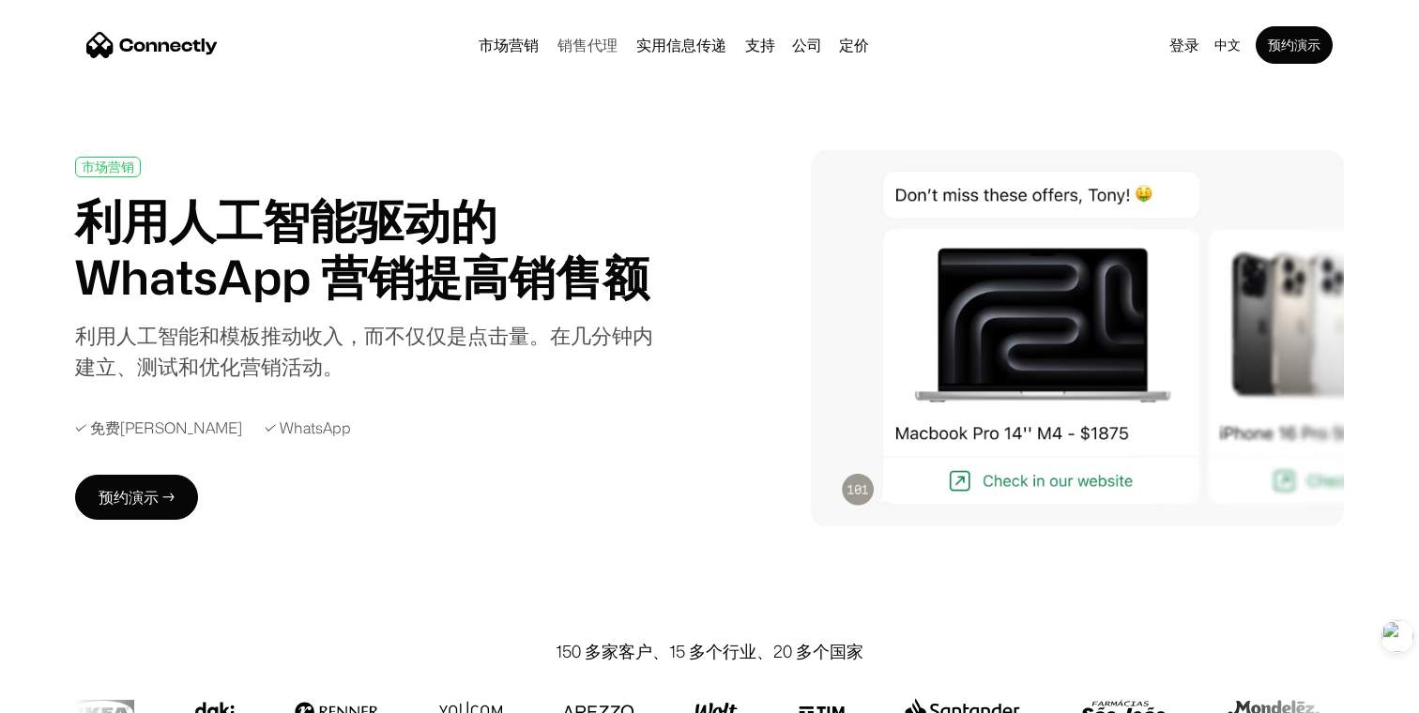
click at [587, 43] on link "销售代理" at bounding box center [587, 45] width 75 height 15
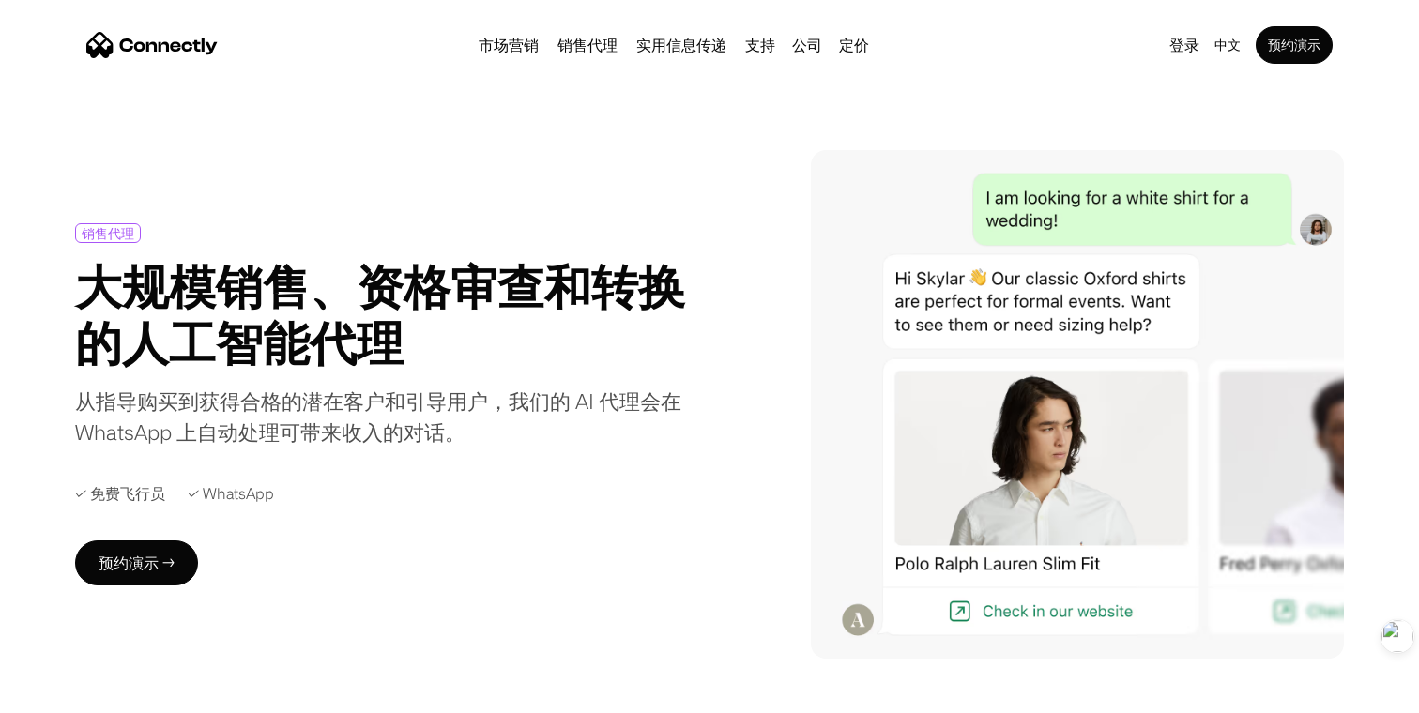
click at [603, 49] on link "销售代理" at bounding box center [587, 45] width 75 height 15
click at [680, 39] on link "实用信息传递" at bounding box center [681, 45] width 105 height 15
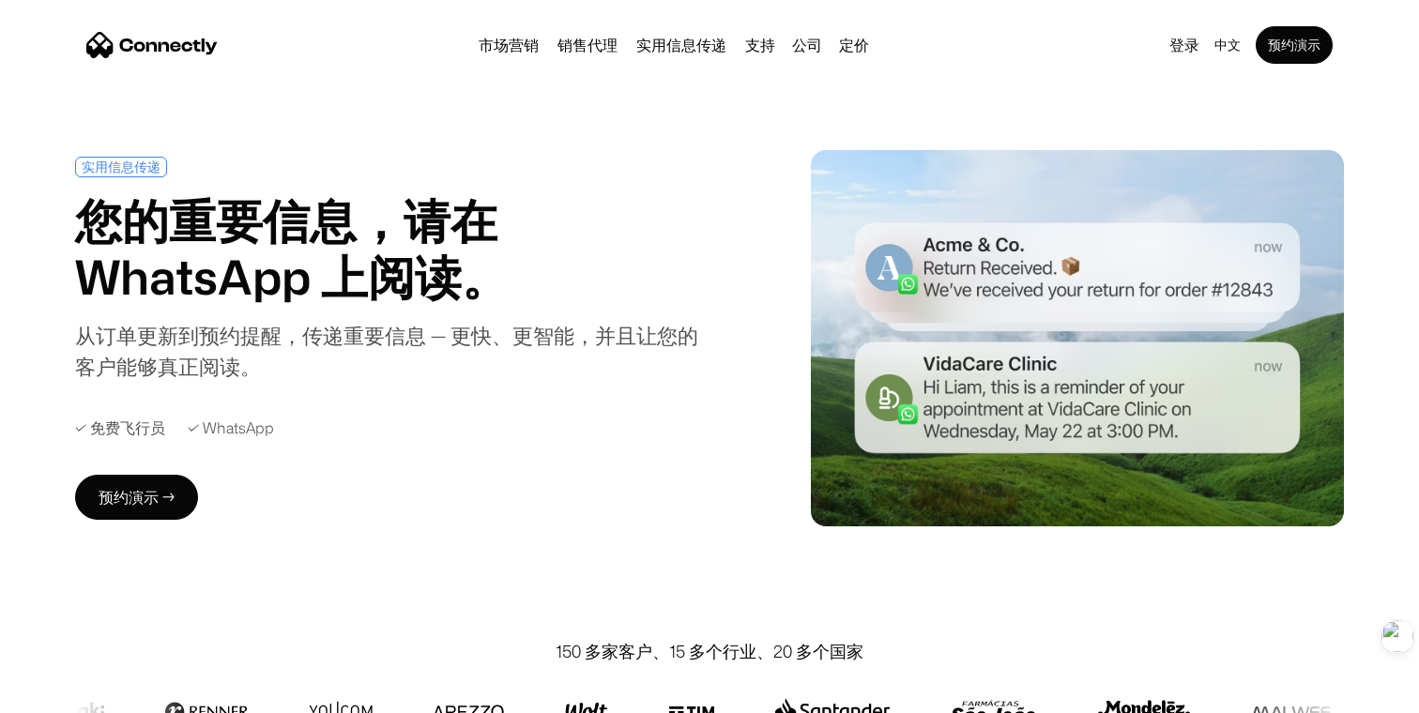
click at [969, 46] on nav "市场营销 销售代理 实用信息传递 支持 公司 关于我们 工作机会 联系我们 定价 登录 中文 en es pt 预约演示" at bounding box center [709, 45] width 1247 height 38
click at [295, 220] on h1 "您的重要信息，请在 WhatsApp 上阅读。" at bounding box center [388, 248] width 627 height 113
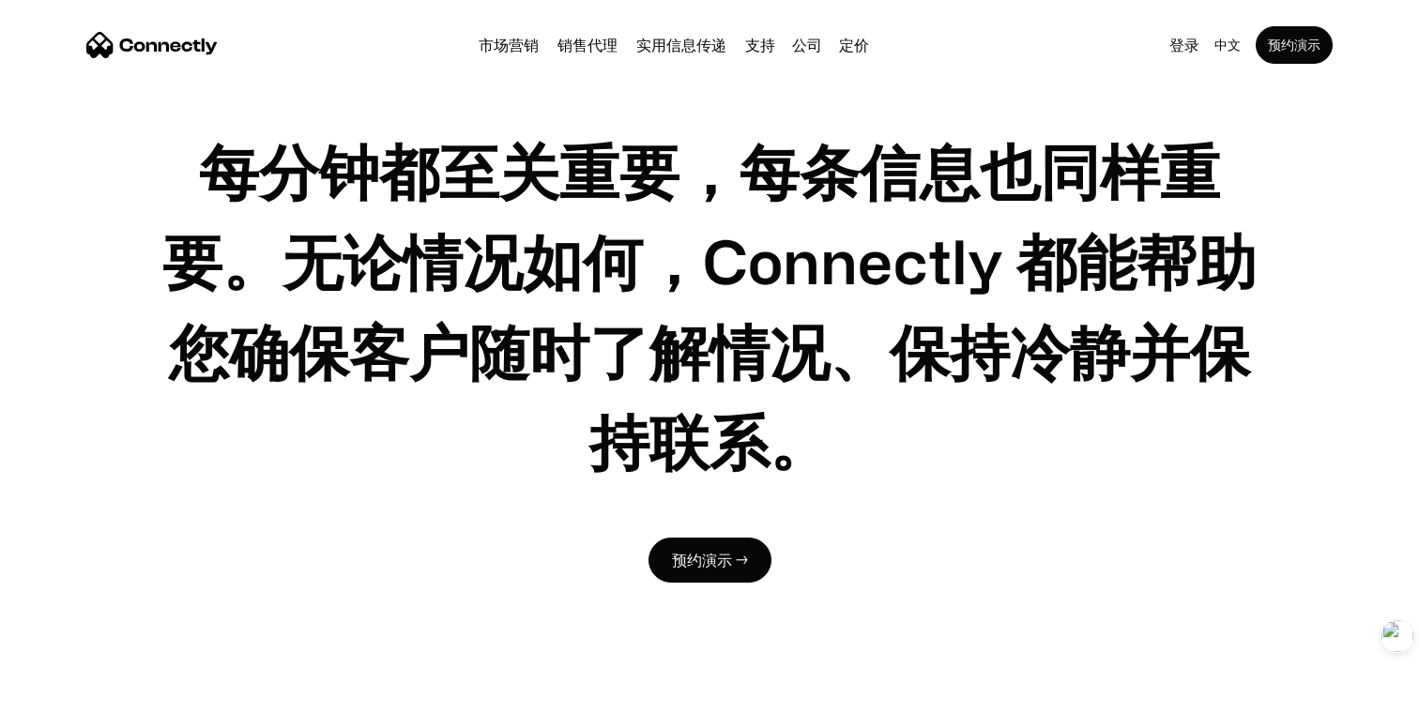
scroll to position [2684, 0]
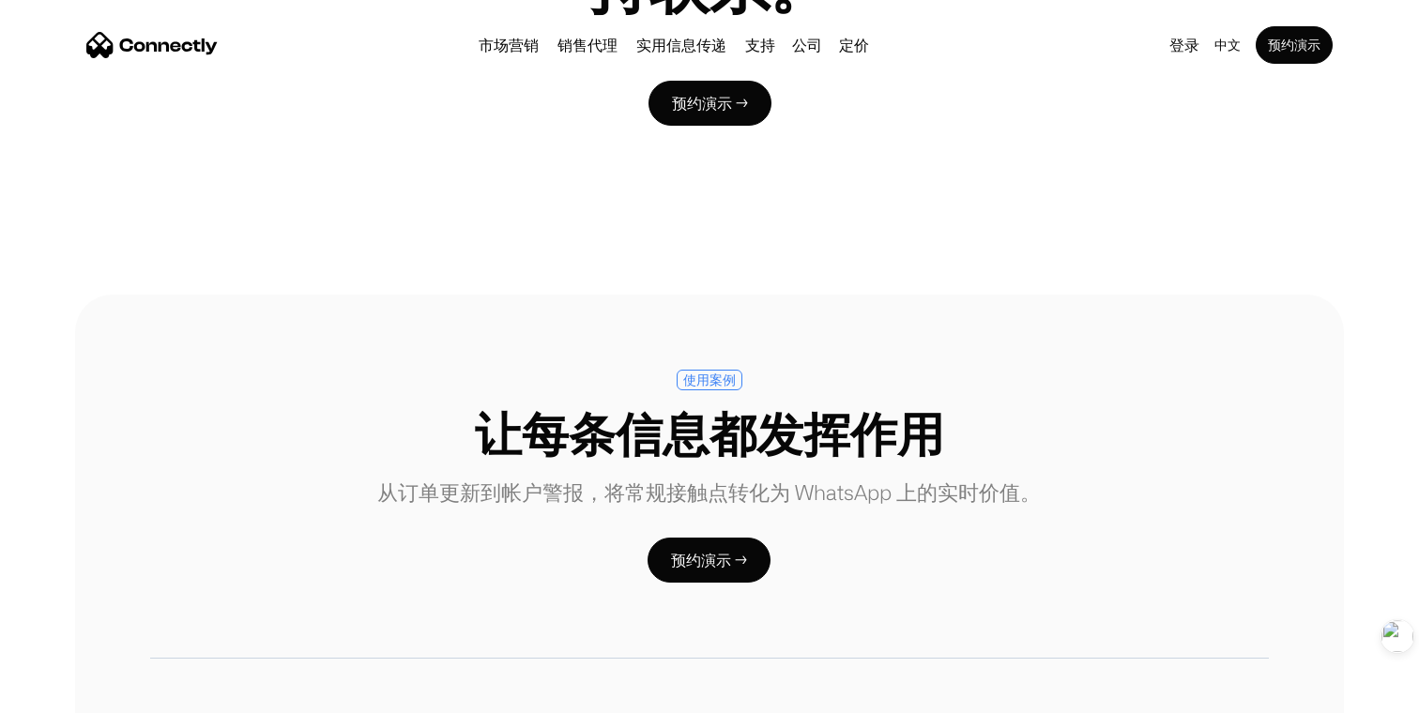
click at [664, 47] on link "实用信息传递" at bounding box center [681, 45] width 105 height 15
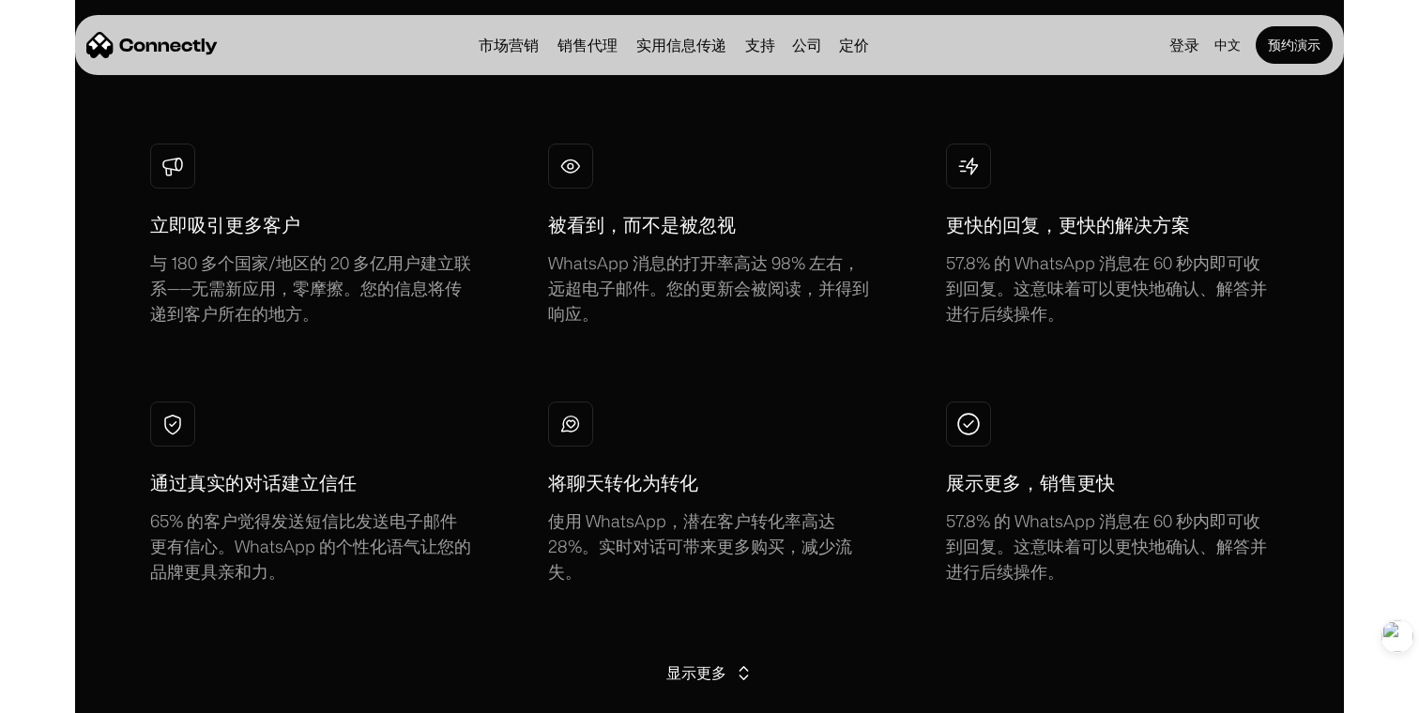
scroll to position [1455, 0]
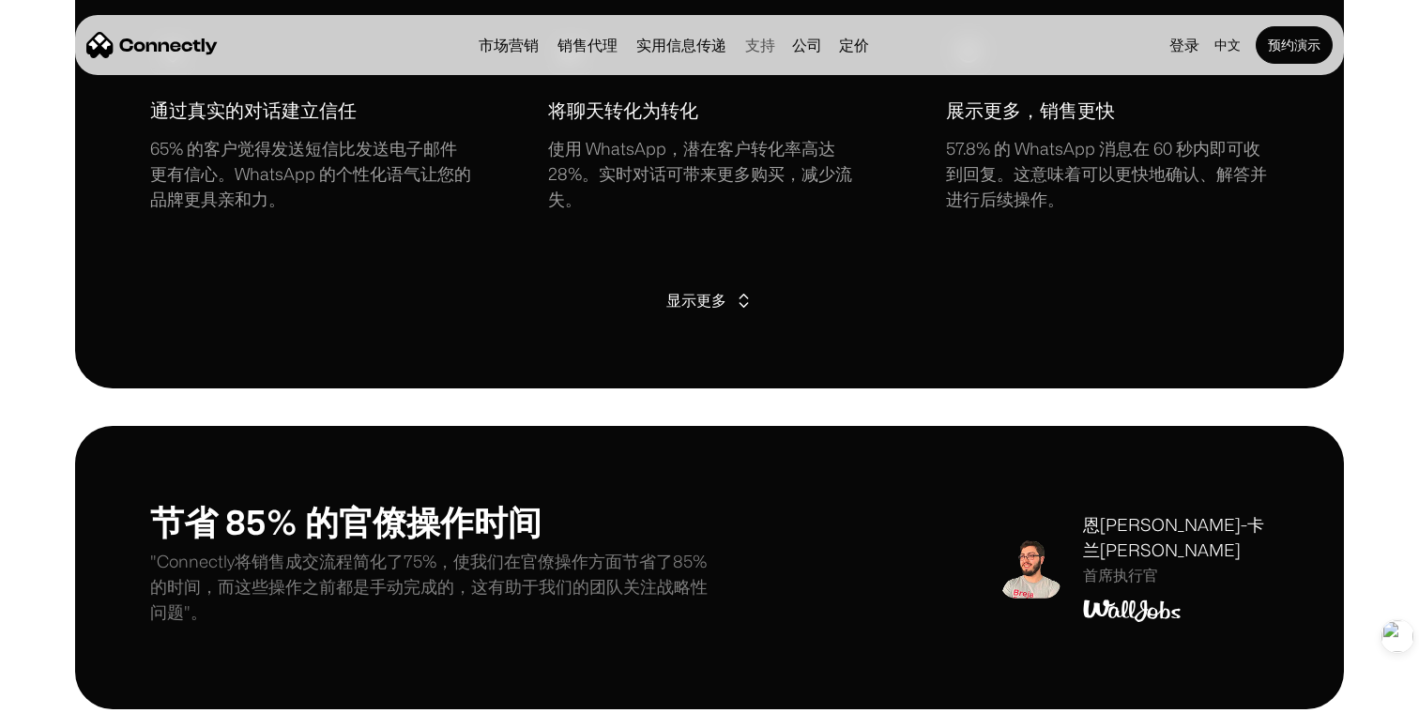
click at [766, 53] on link "支持" at bounding box center [760, 45] width 45 height 15
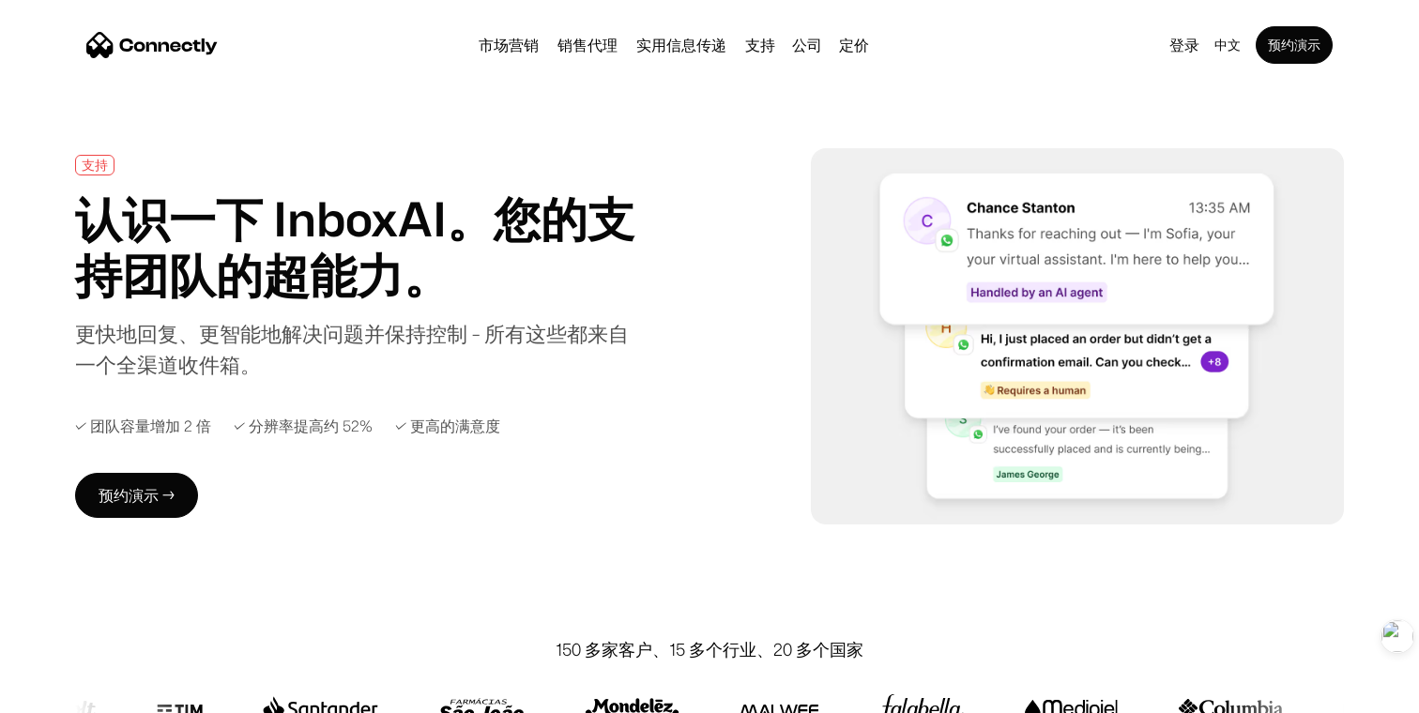
scroll to position [1, 0]
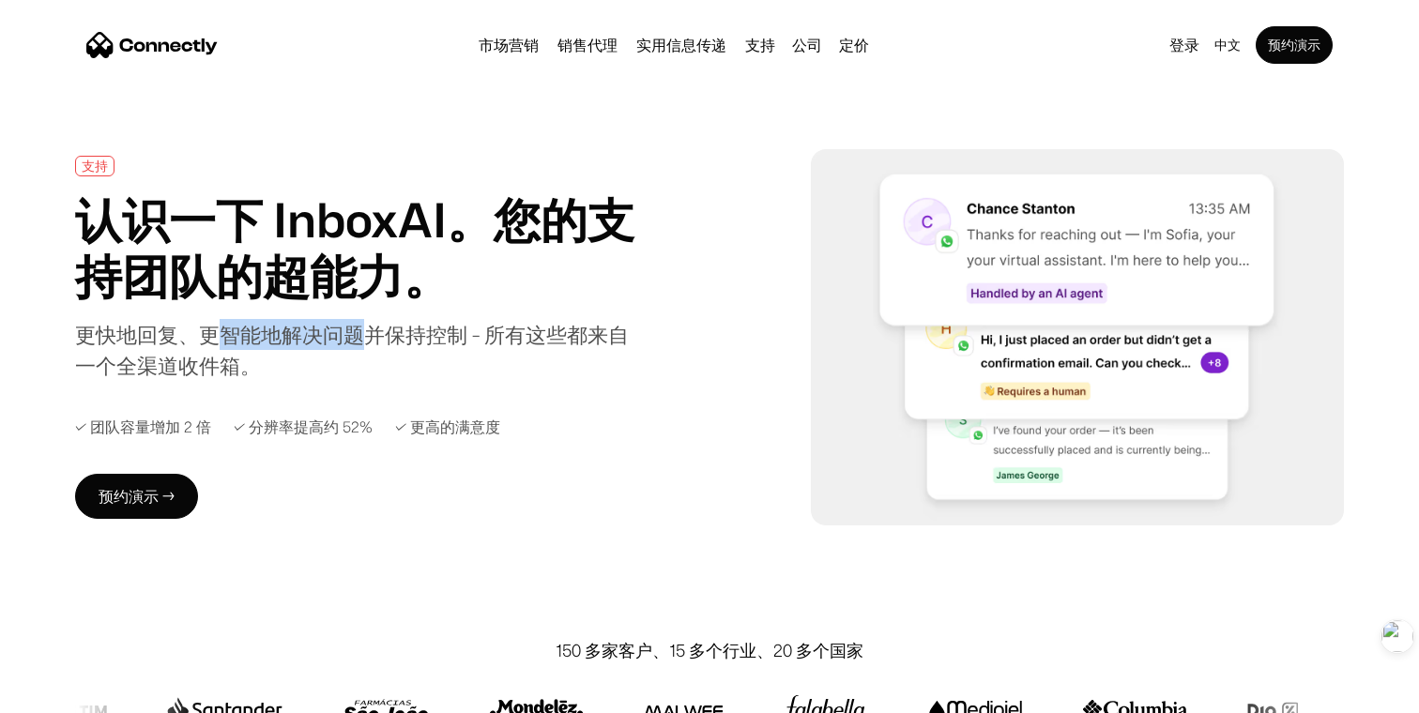
drag, startPoint x: 212, startPoint y: 341, endPoint x: 371, endPoint y: 352, distance: 159.1
click at [371, 352] on div "更快地回复、更智能地解决问题并保持控制 - 所有这些都来自一个全渠道收件箱。" at bounding box center [360, 350] width 571 height 62
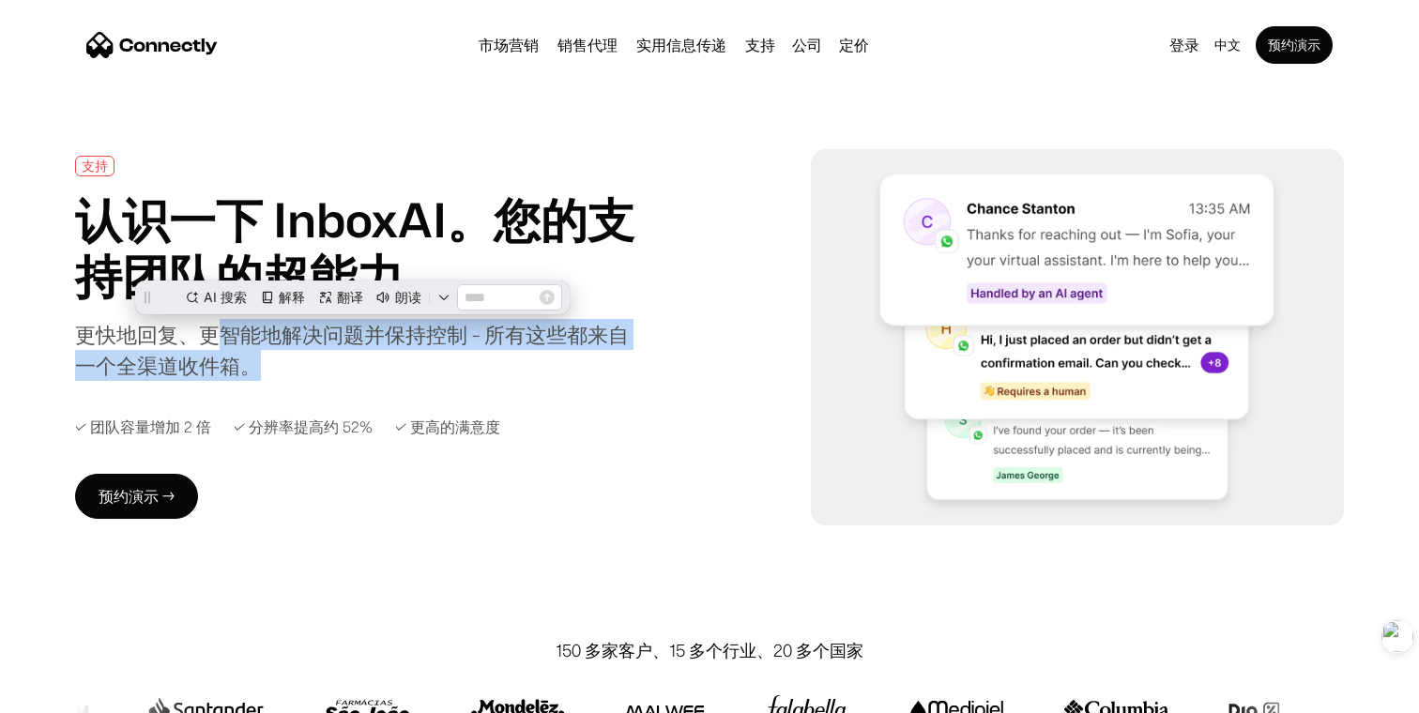
scroll to position [0, 0]
click at [591, 361] on div "更快地回复、更智能地解决问题并保持控制 - 所有这些都来自一个全渠道收件箱。" at bounding box center [360, 350] width 571 height 62
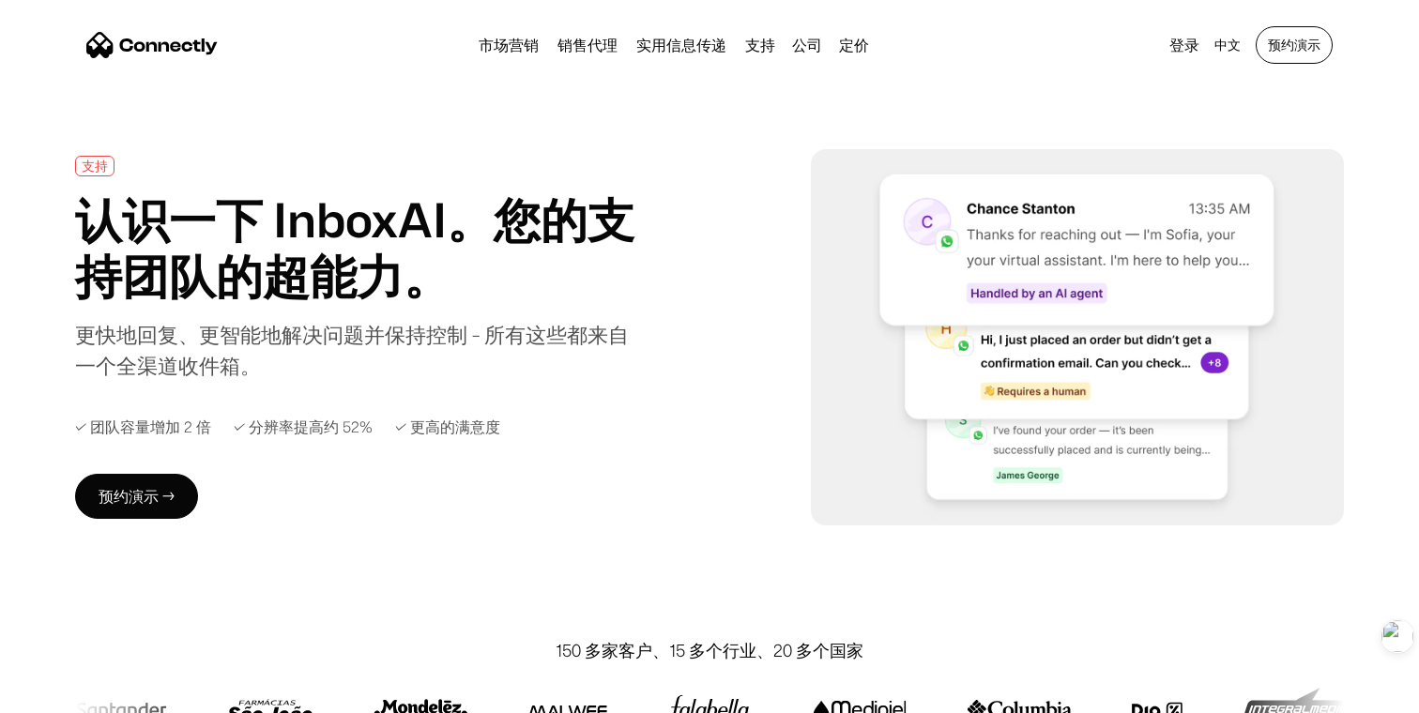
click at [1280, 46] on link "预约演示" at bounding box center [1294, 45] width 77 height 38
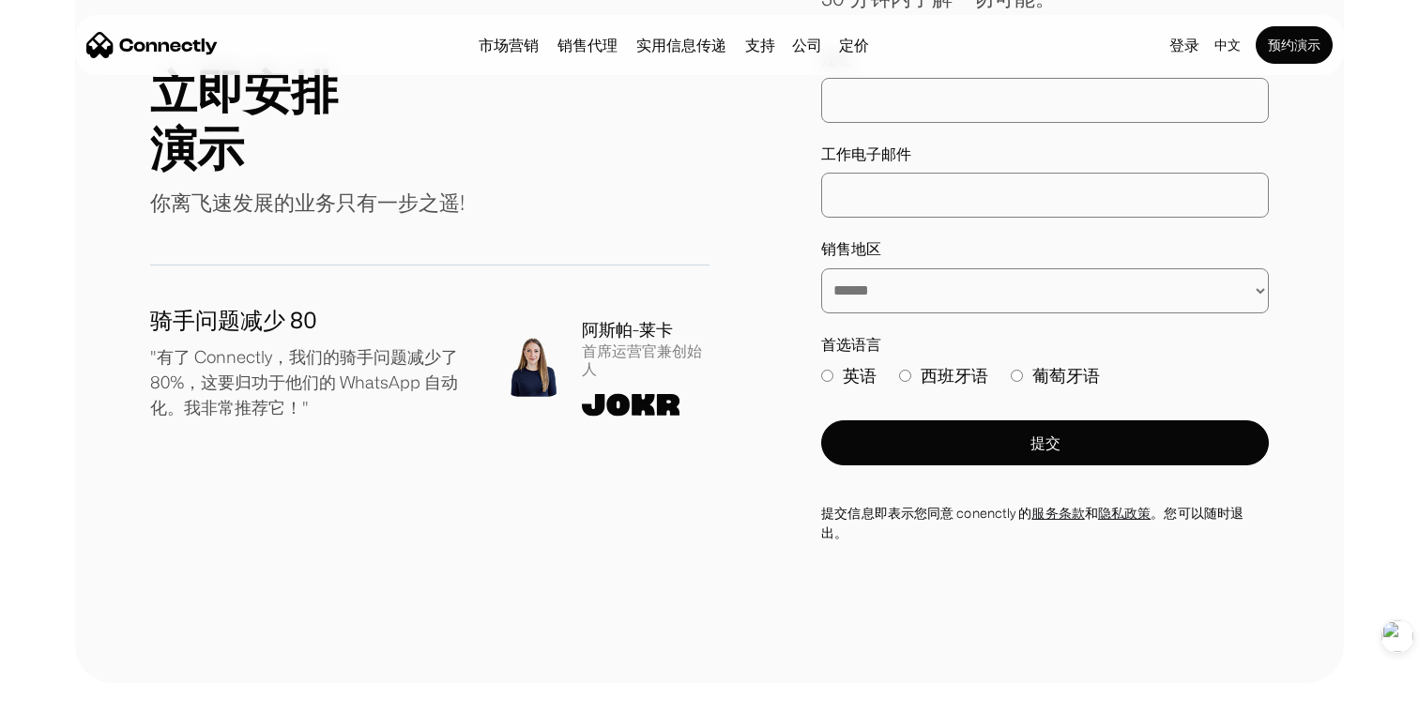
scroll to position [307, 0]
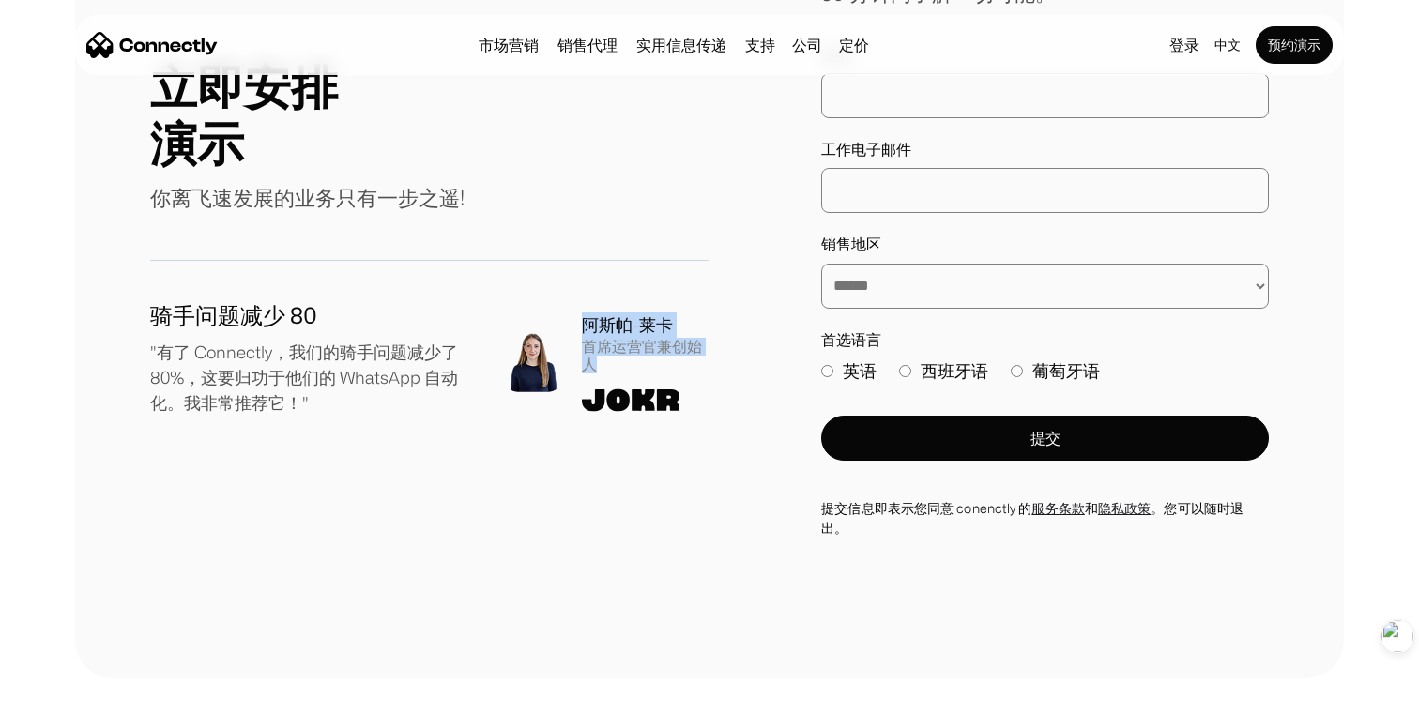
drag, startPoint x: 584, startPoint y: 325, endPoint x: 675, endPoint y: 361, distance: 98.1
click at [674, 360] on div "阿斯帕-莱卡 首席运营官兼创始人" at bounding box center [646, 343] width 128 height 61
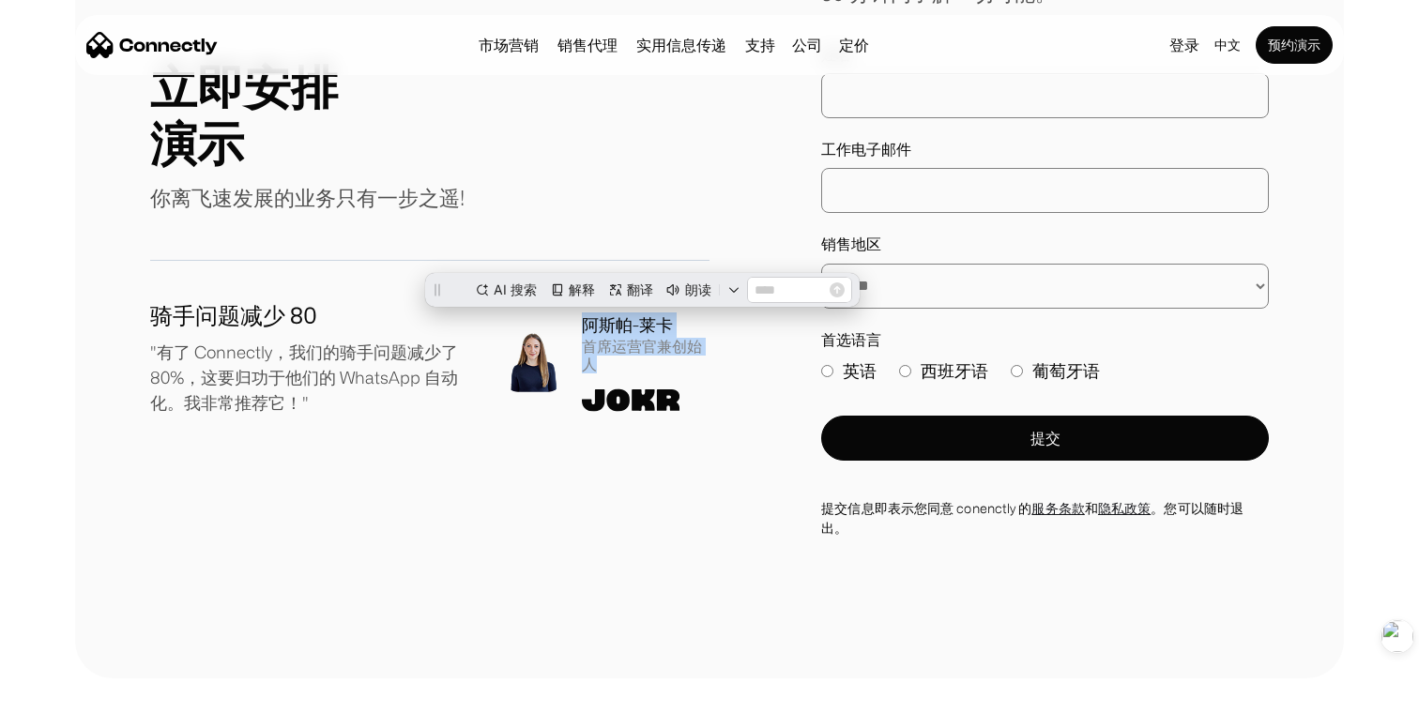
scroll to position [0, 0]
click at [675, 361] on div "首席运营官兼创始人" at bounding box center [646, 356] width 128 height 36
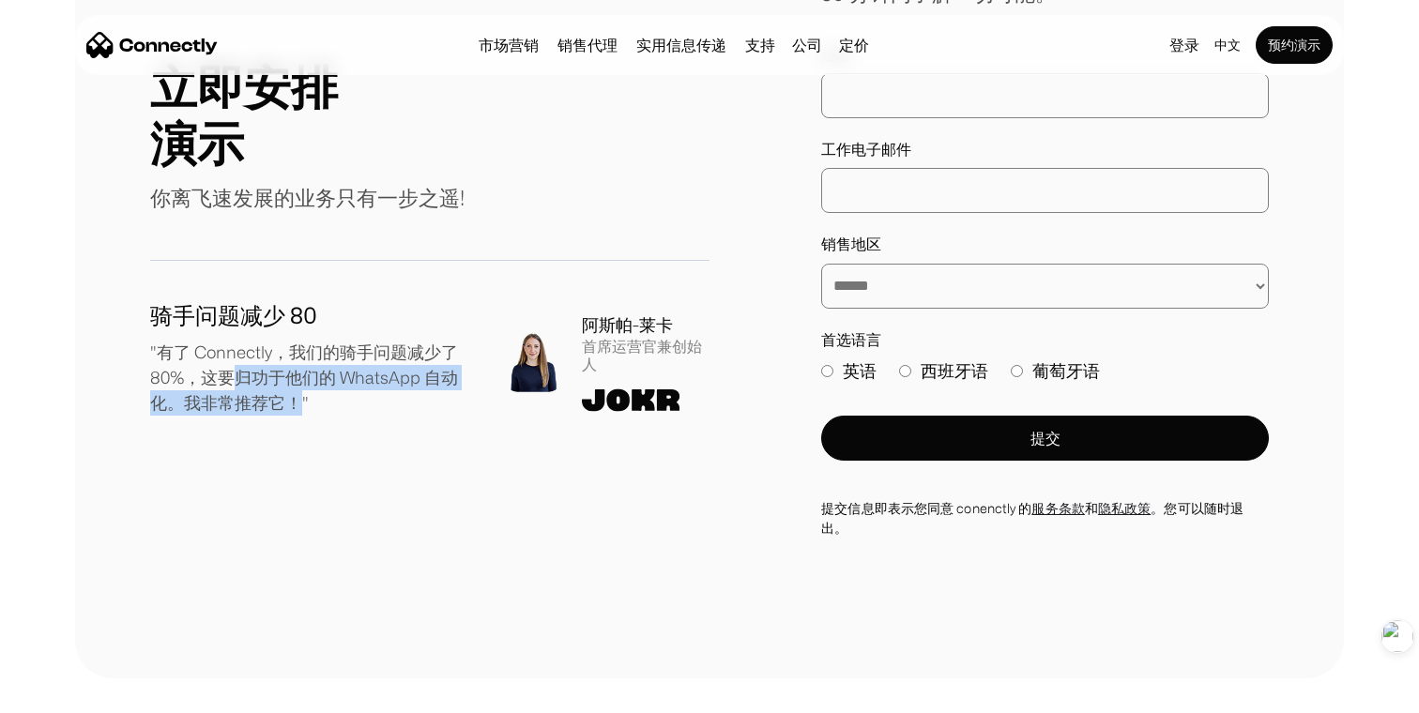
drag, startPoint x: 237, startPoint y: 370, endPoint x: 306, endPoint y: 398, distance: 75.0
click at [306, 398] on p ""有了 Connectly，我们的骑手问题减少了 80%，这要归功于他们的 WhatsApp 自动化。我非常推荐它！"" at bounding box center [311, 378] width 323 height 76
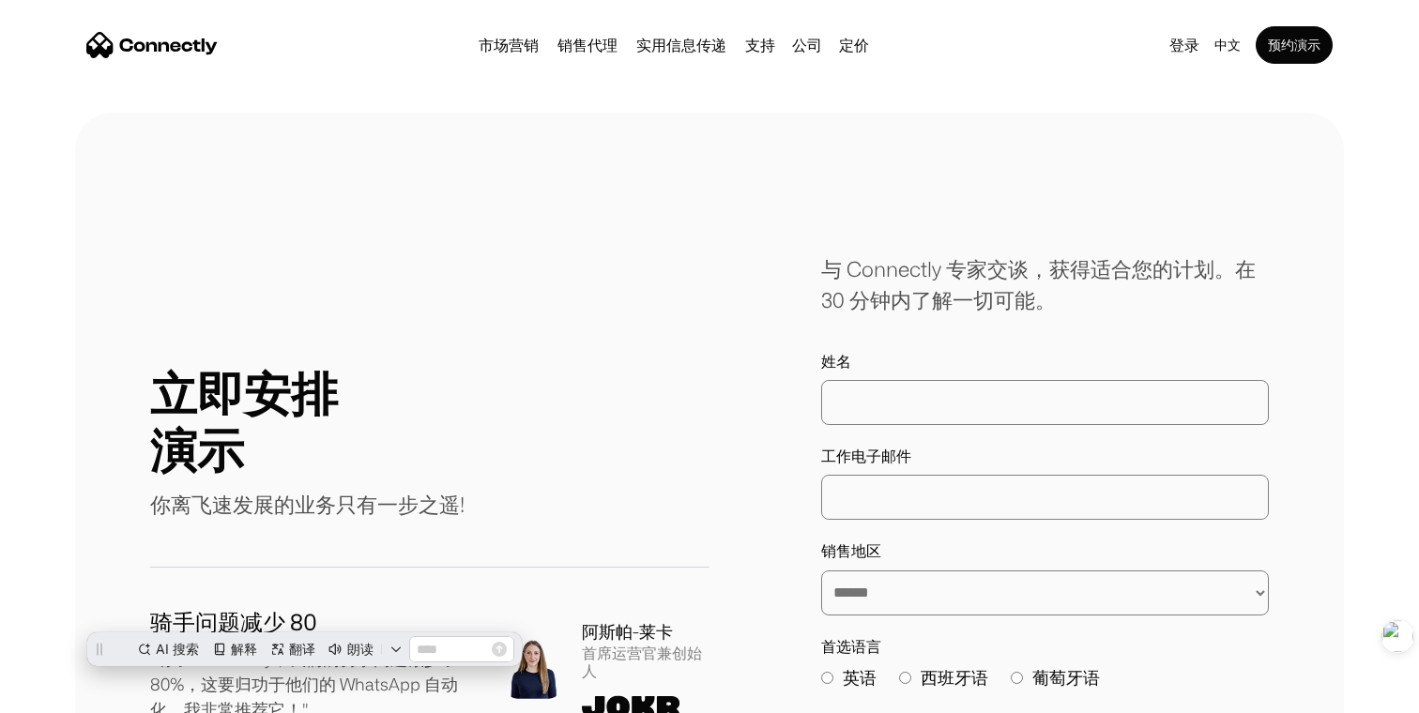
click at [505, 54] on div "市场营销 销售代理 实用信息传递 支持 公司 关于我们 工作机会 联系我们 定价" at bounding box center [674, 45] width 406 height 26
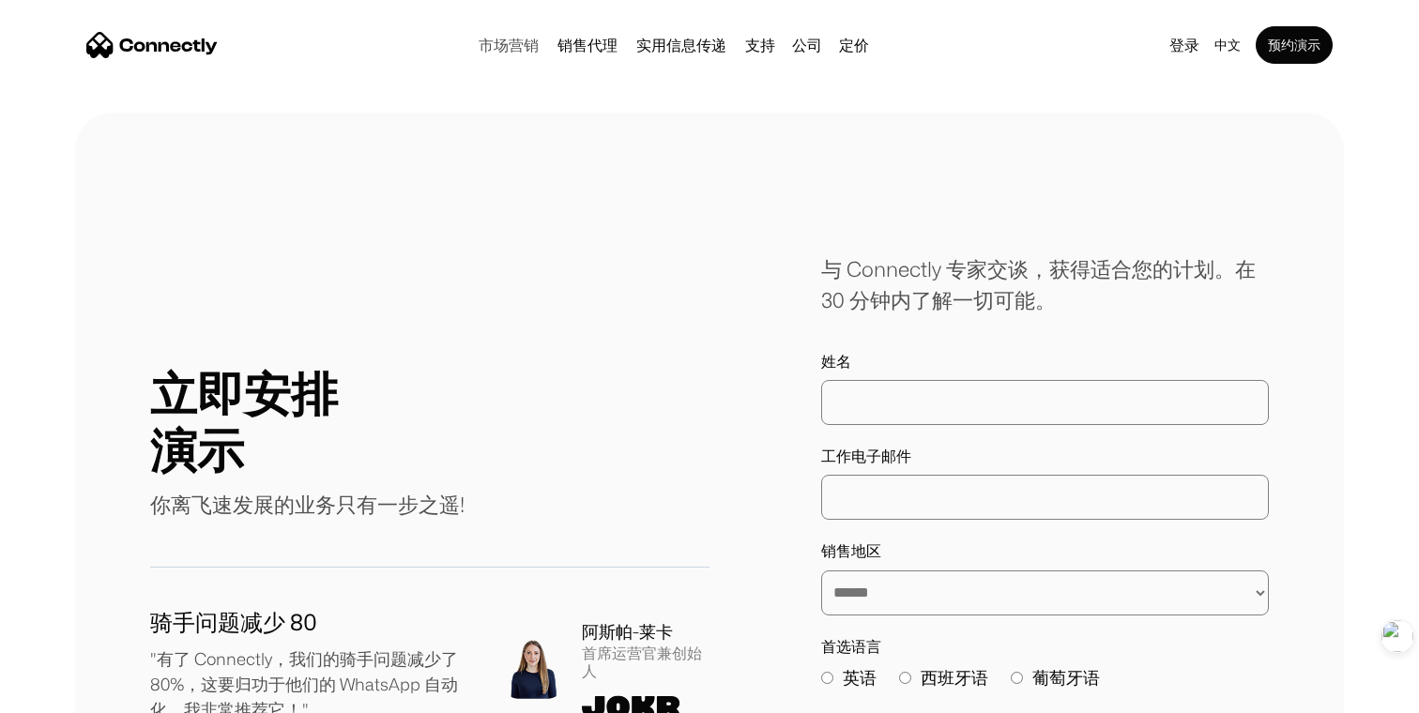
click at [505, 38] on link "市场营销" at bounding box center [508, 45] width 75 height 15
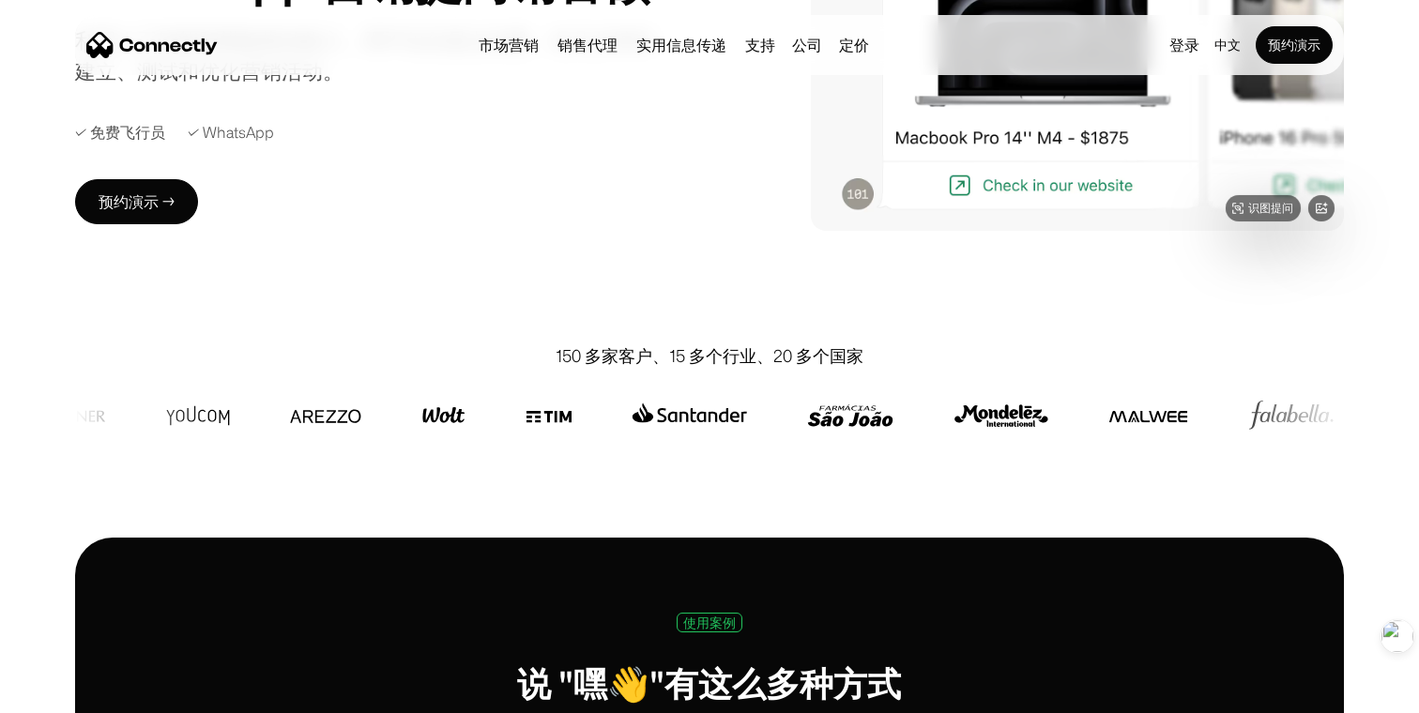
scroll to position [302, 0]
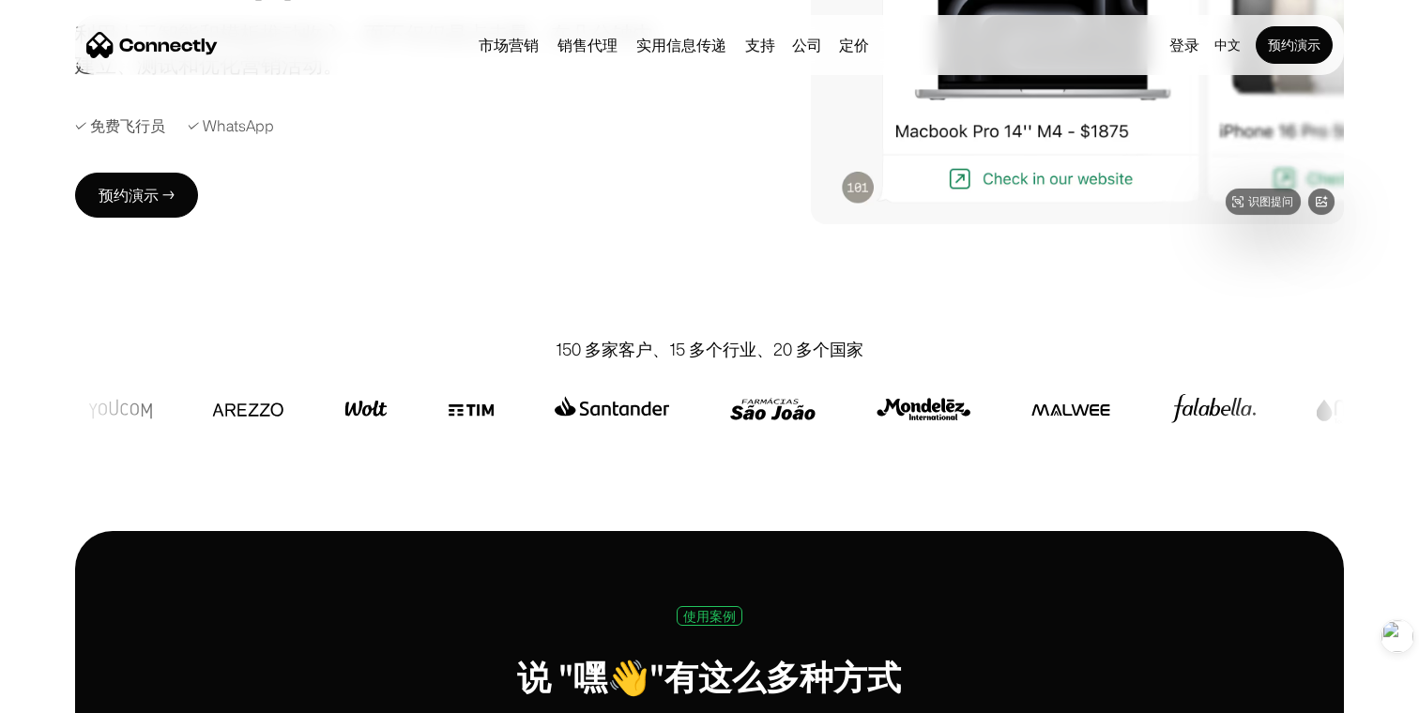
click at [854, 180] on img at bounding box center [1077, 36] width 533 height 376
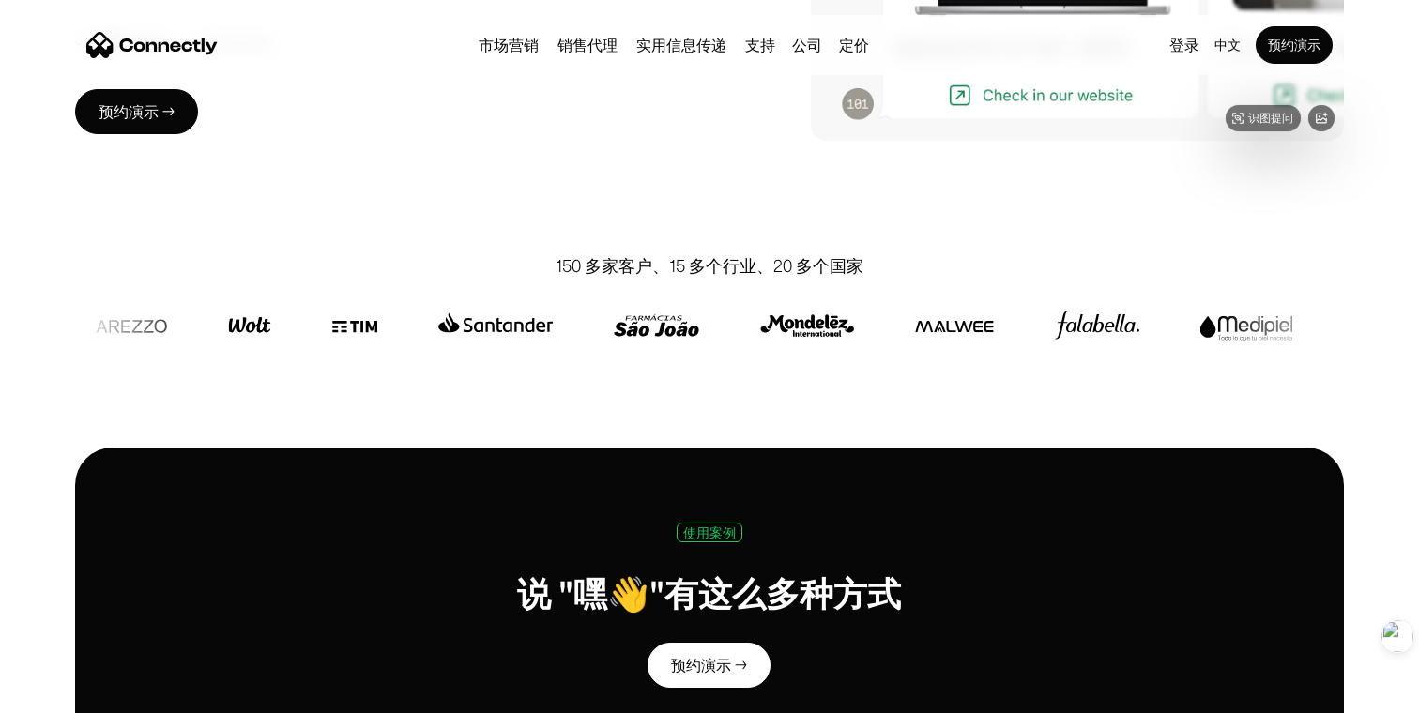
scroll to position [389, 0]
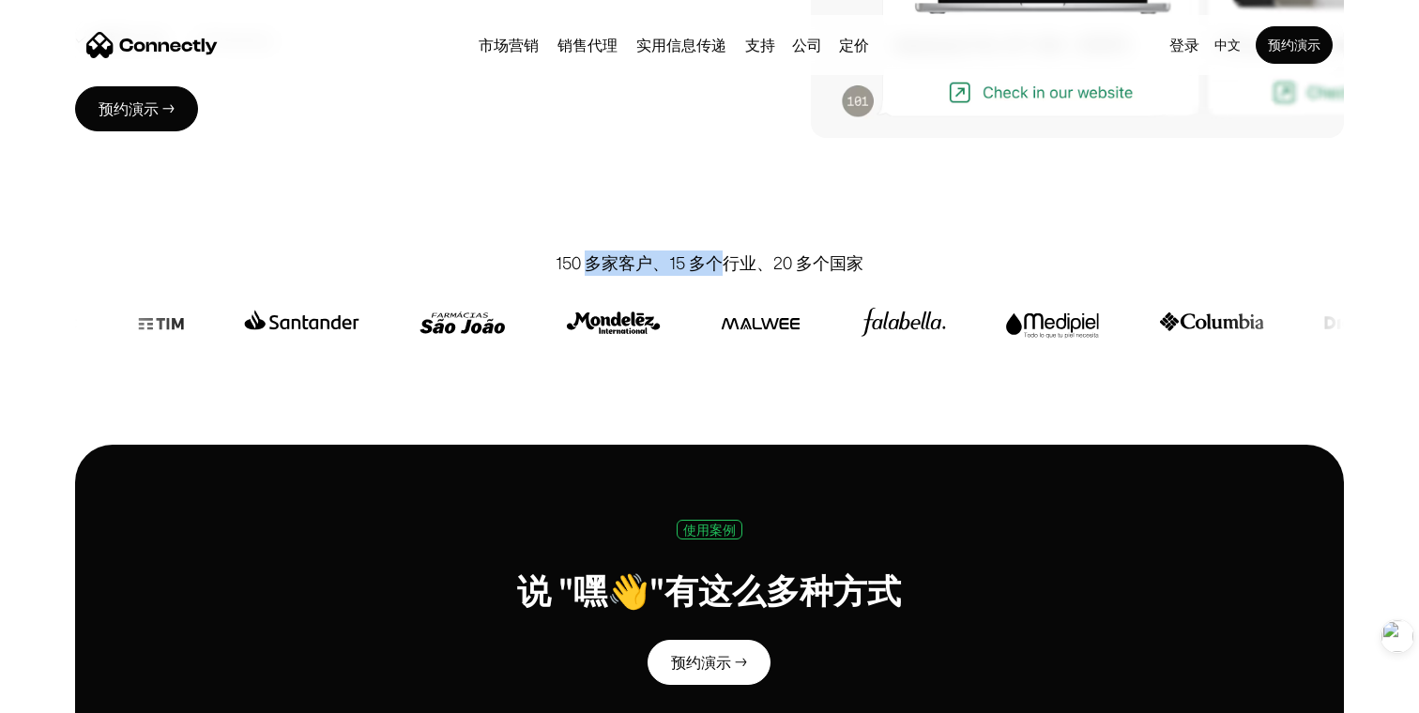
drag, startPoint x: 590, startPoint y: 271, endPoint x: 722, endPoint y: 271, distance: 132.4
click at [722, 271] on div "150 多家客户、15 多个行业、20 多个国家" at bounding box center [710, 263] width 308 height 25
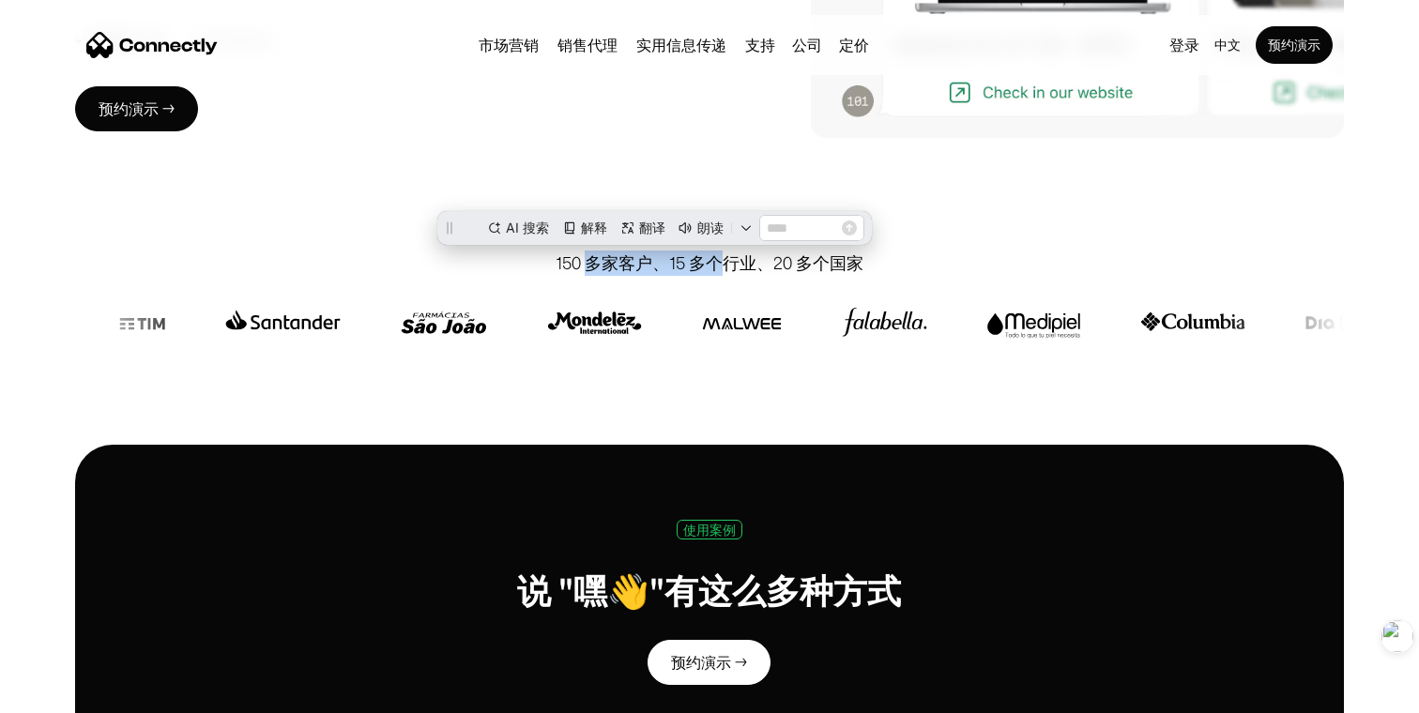
scroll to position [0, 0]
click at [782, 273] on div "150 多家客户、15 多个行业、20 多个国家" at bounding box center [710, 263] width 308 height 25
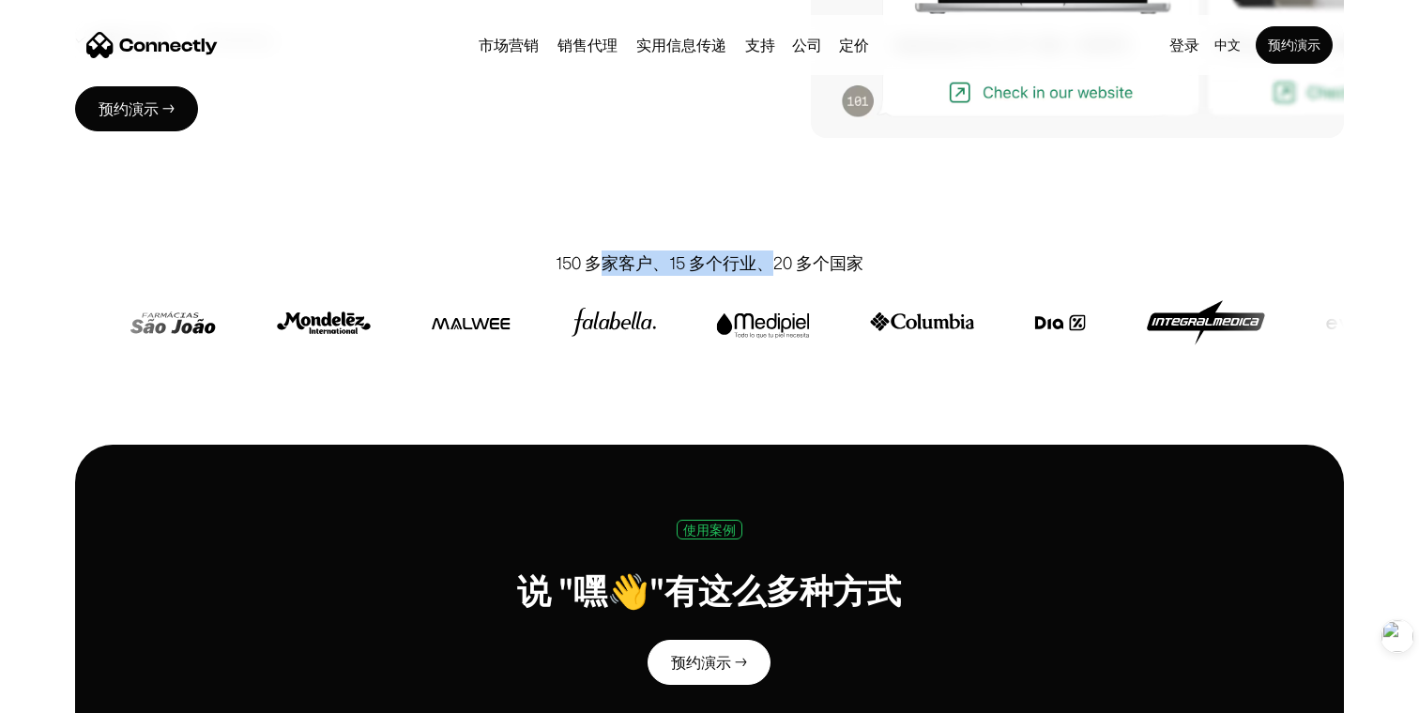
drag, startPoint x: 770, startPoint y: 267, endPoint x: 609, endPoint y: 259, distance: 160.7
click at [609, 259] on div "150 多家客户、15 多个行业、20 多个国家" at bounding box center [710, 263] width 308 height 25
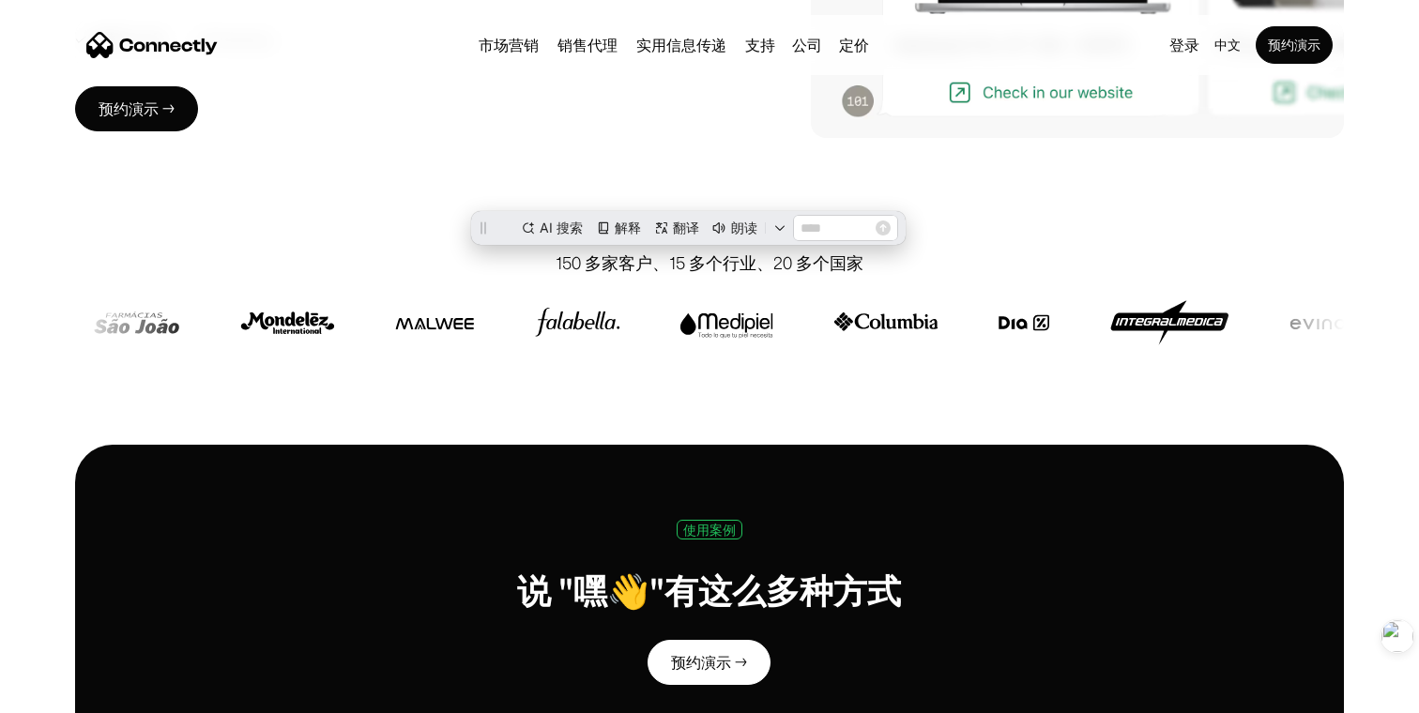
click at [667, 256] on div "150 多家客户、15 多个行业、20 多个国家" at bounding box center [710, 263] width 308 height 25
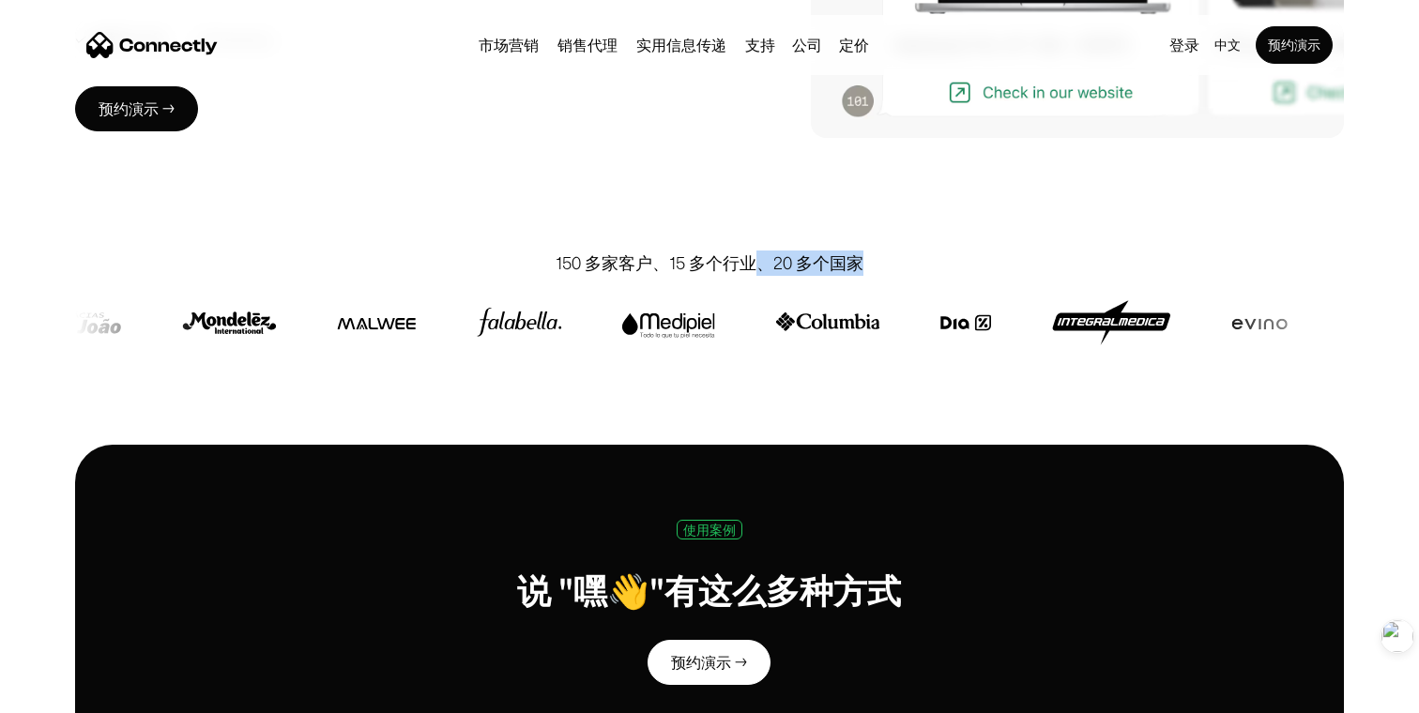
drag, startPoint x: 759, startPoint y: 258, endPoint x: 922, endPoint y: 258, distance: 163.3
click at [920, 258] on div "150 多家客户、15 多个行业、20 多个国家" at bounding box center [709, 263] width 1269 height 25
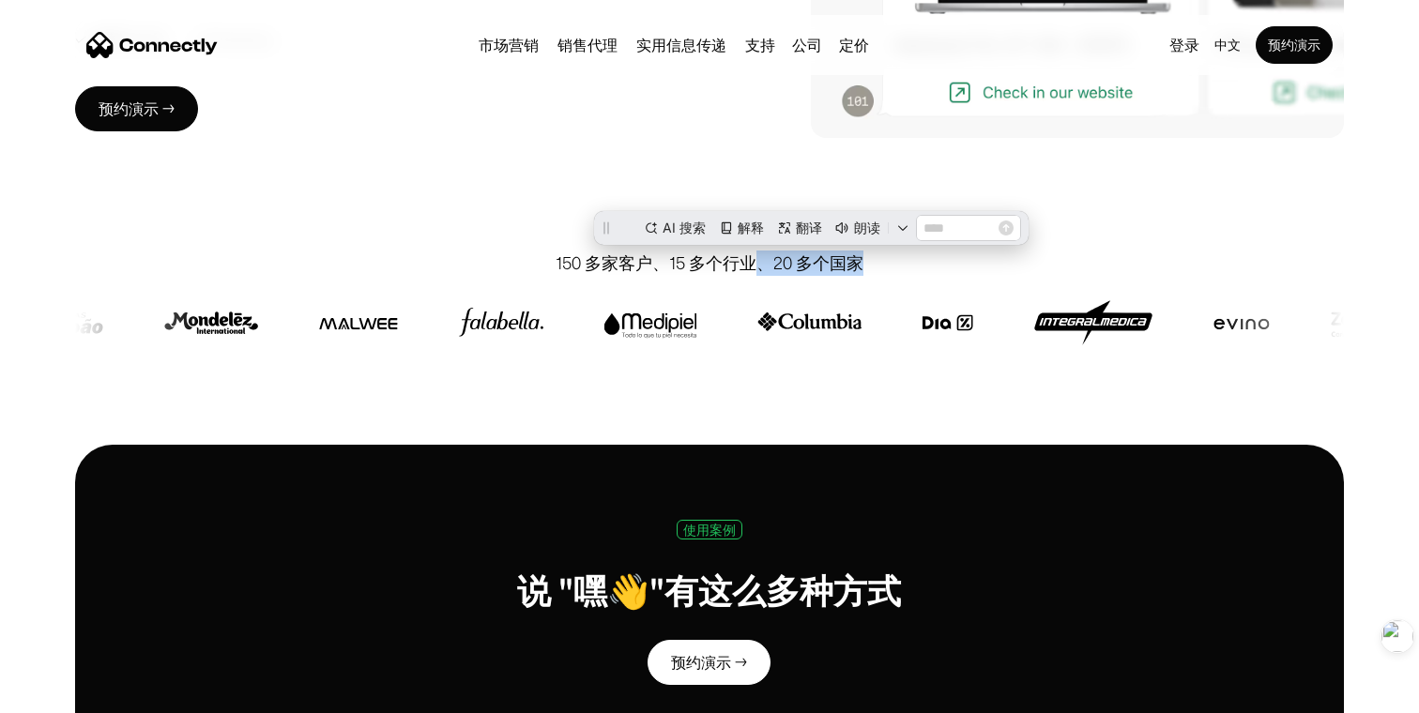
click at [922, 258] on div "150 多家客户、15 多个行业、20 多个国家" at bounding box center [709, 263] width 1269 height 25
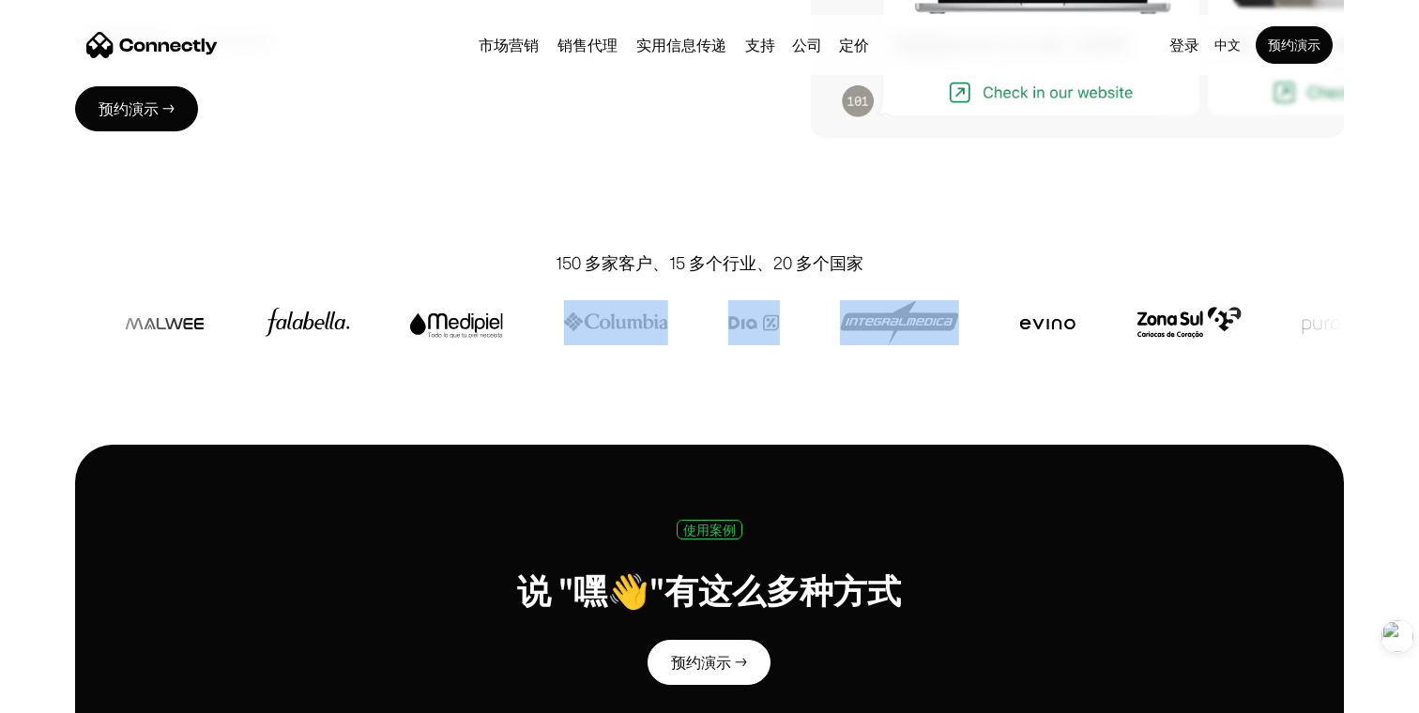
drag, startPoint x: 944, startPoint y: 318, endPoint x: 623, endPoint y: 318, distance: 321.1
click at [629, 318] on div at bounding box center [531, 322] width 3497 height 45
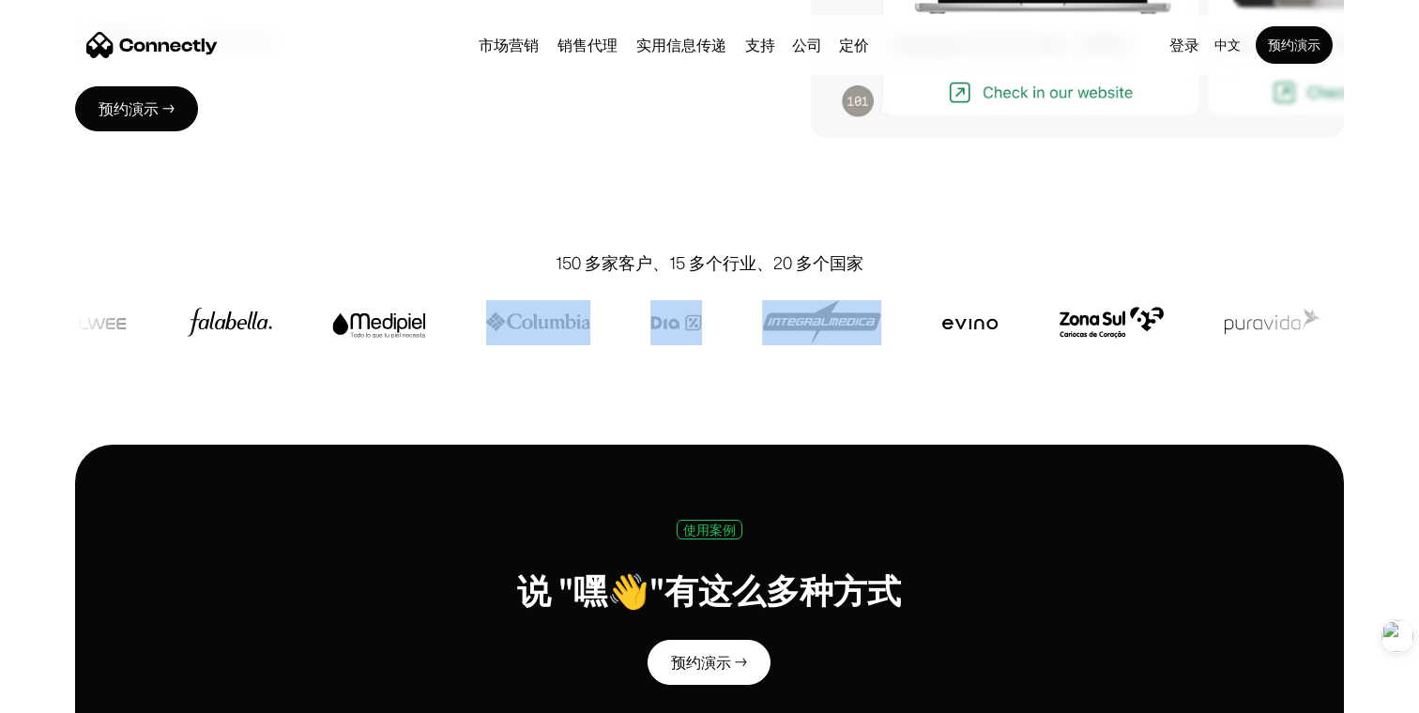
click at [880, 334] on div at bounding box center [453, 322] width 3497 height 45
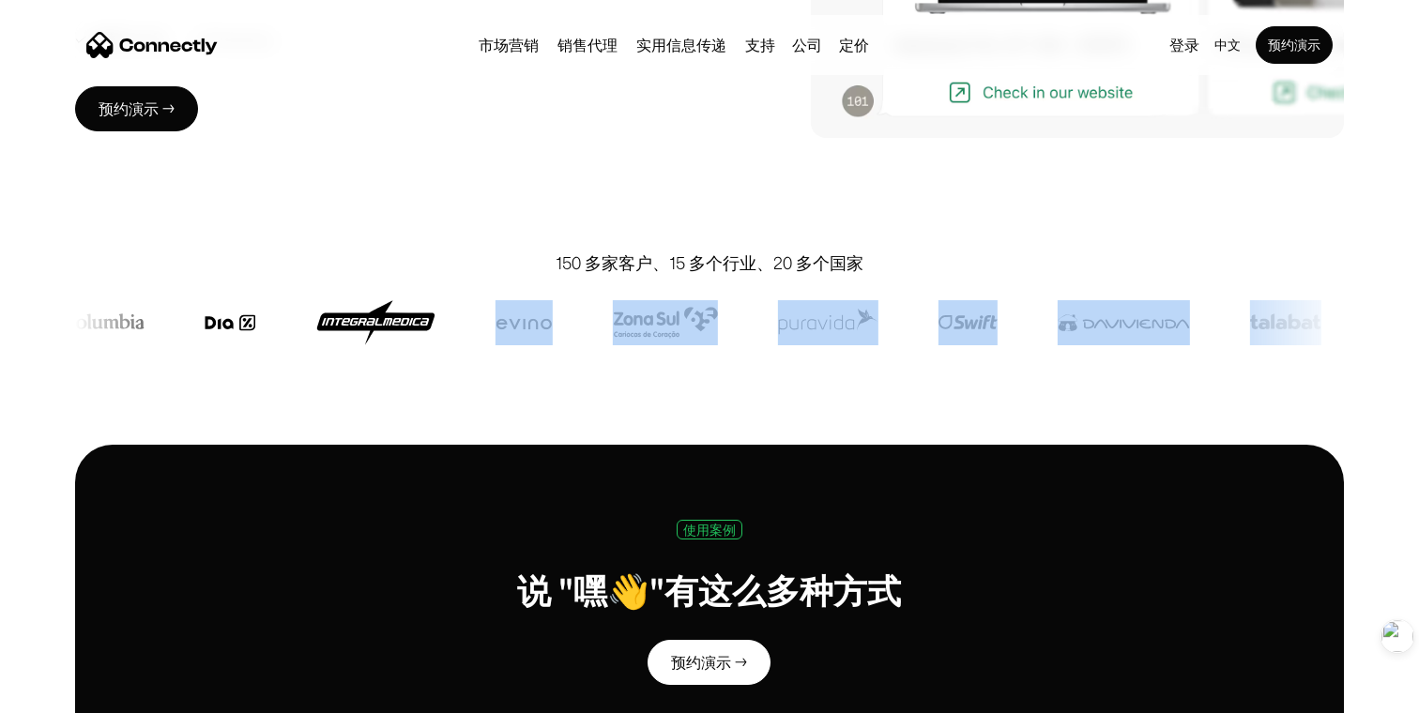
drag, startPoint x: 925, startPoint y: 325, endPoint x: 1312, endPoint y: 340, distance: 388.0
click at [1312, 340] on div at bounding box center [8, 322] width 3497 height 45
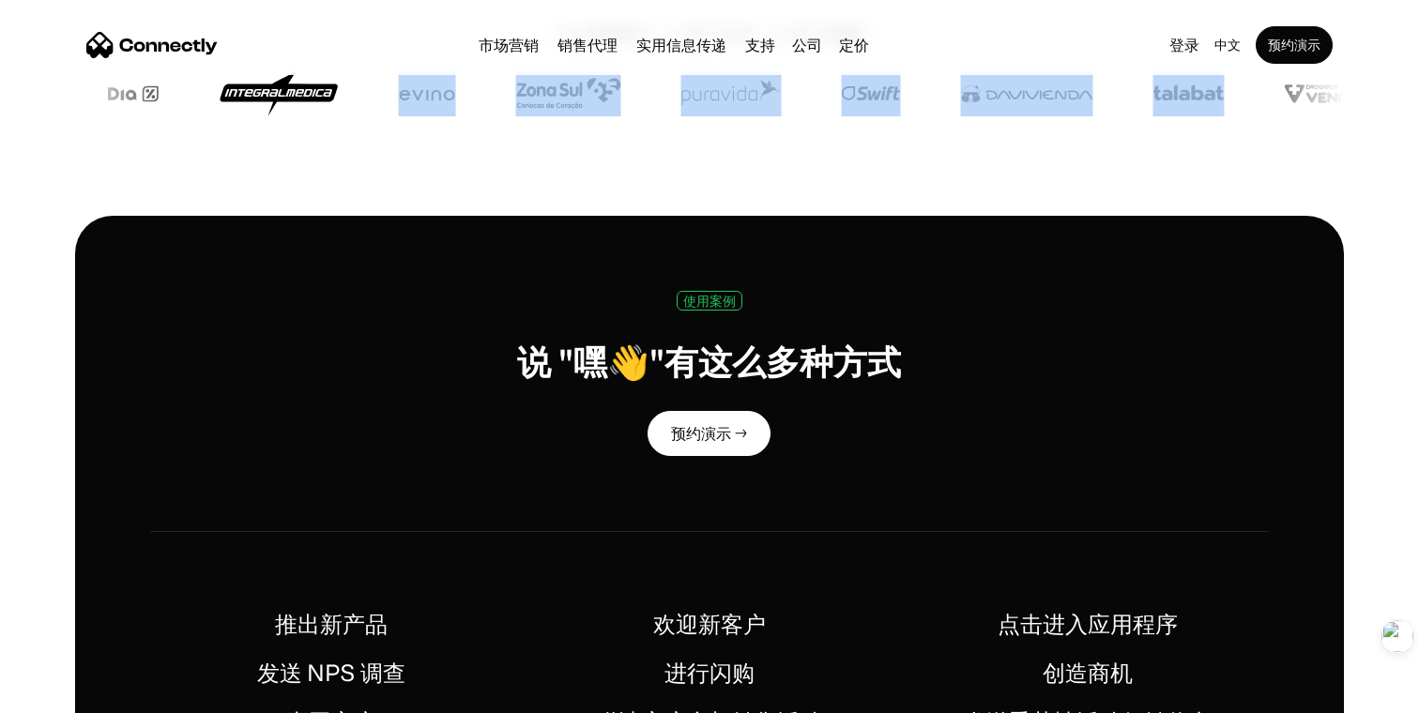
scroll to position [629, 0]
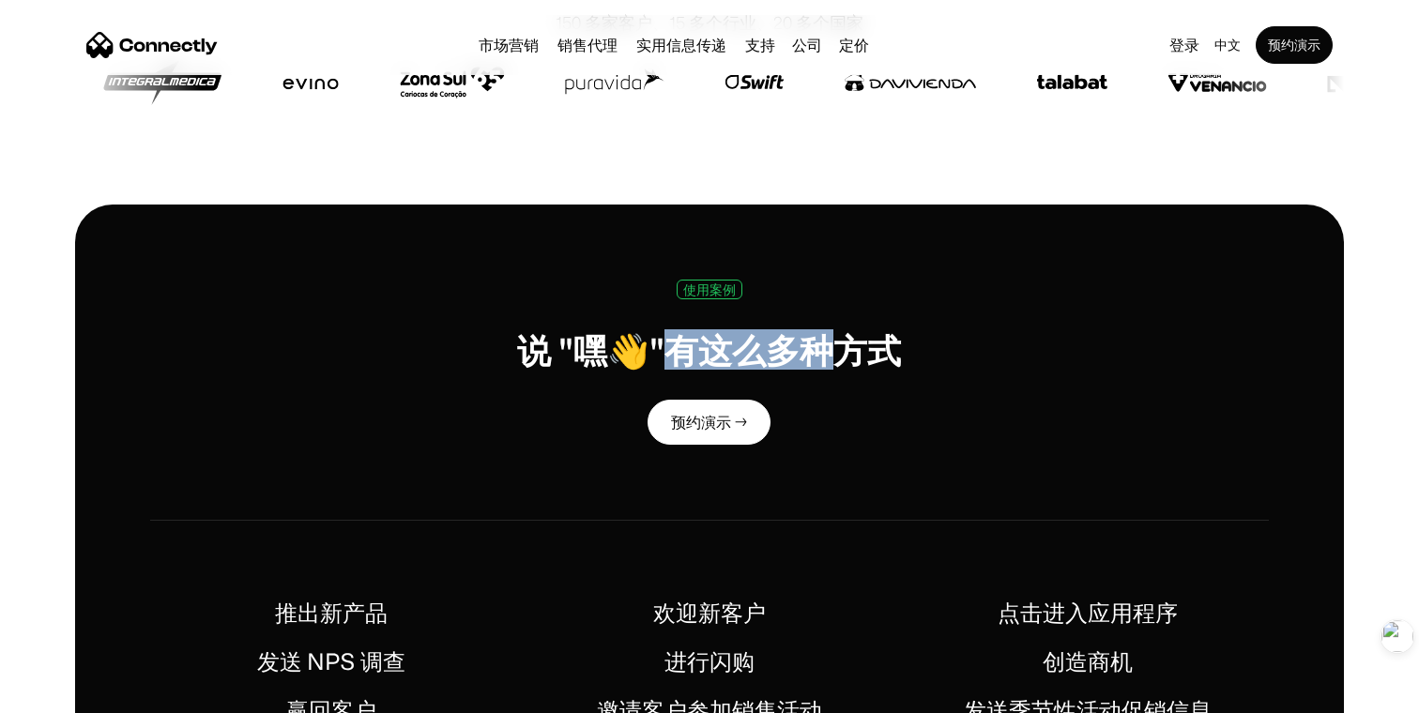
drag, startPoint x: 667, startPoint y: 362, endPoint x: 849, endPoint y: 351, distance: 181.5
click at [846, 352] on h1 "说 "嘿👋"有这么多种方式" at bounding box center [709, 350] width 384 height 40
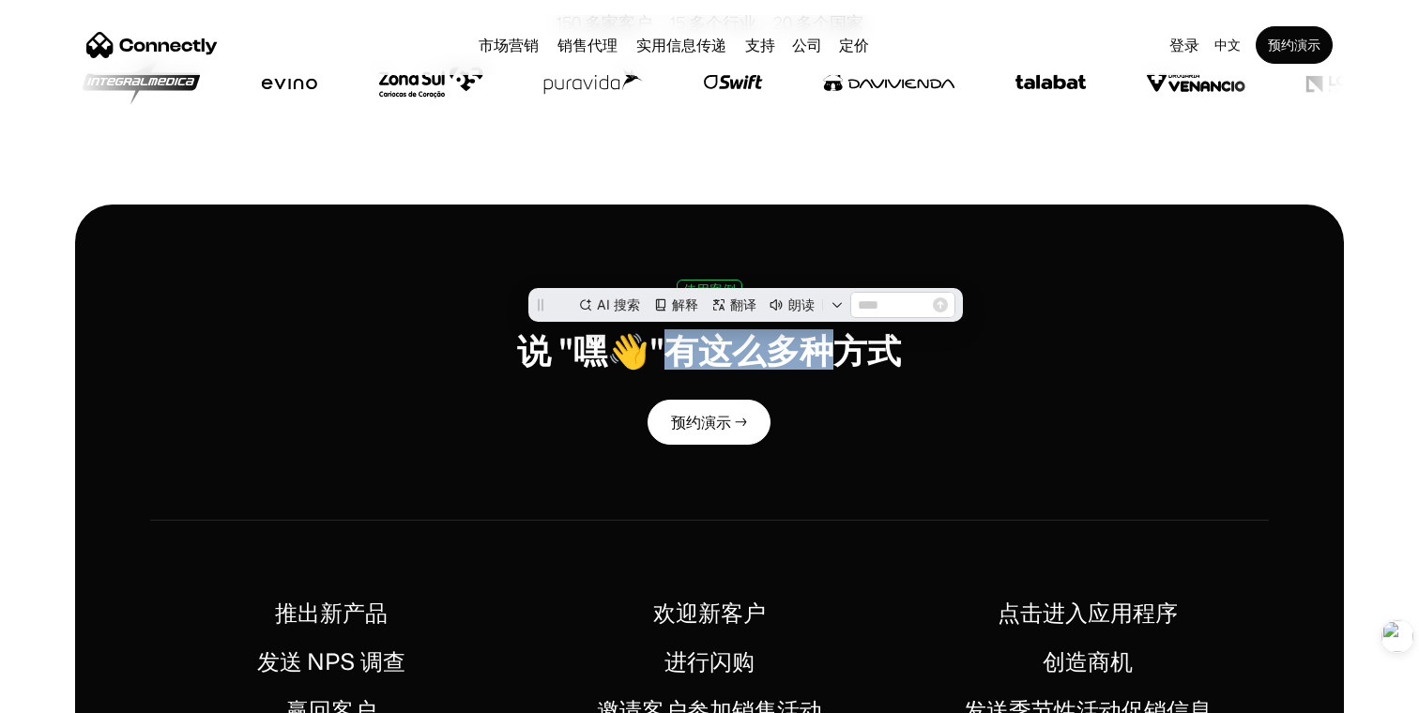
scroll to position [0, 0]
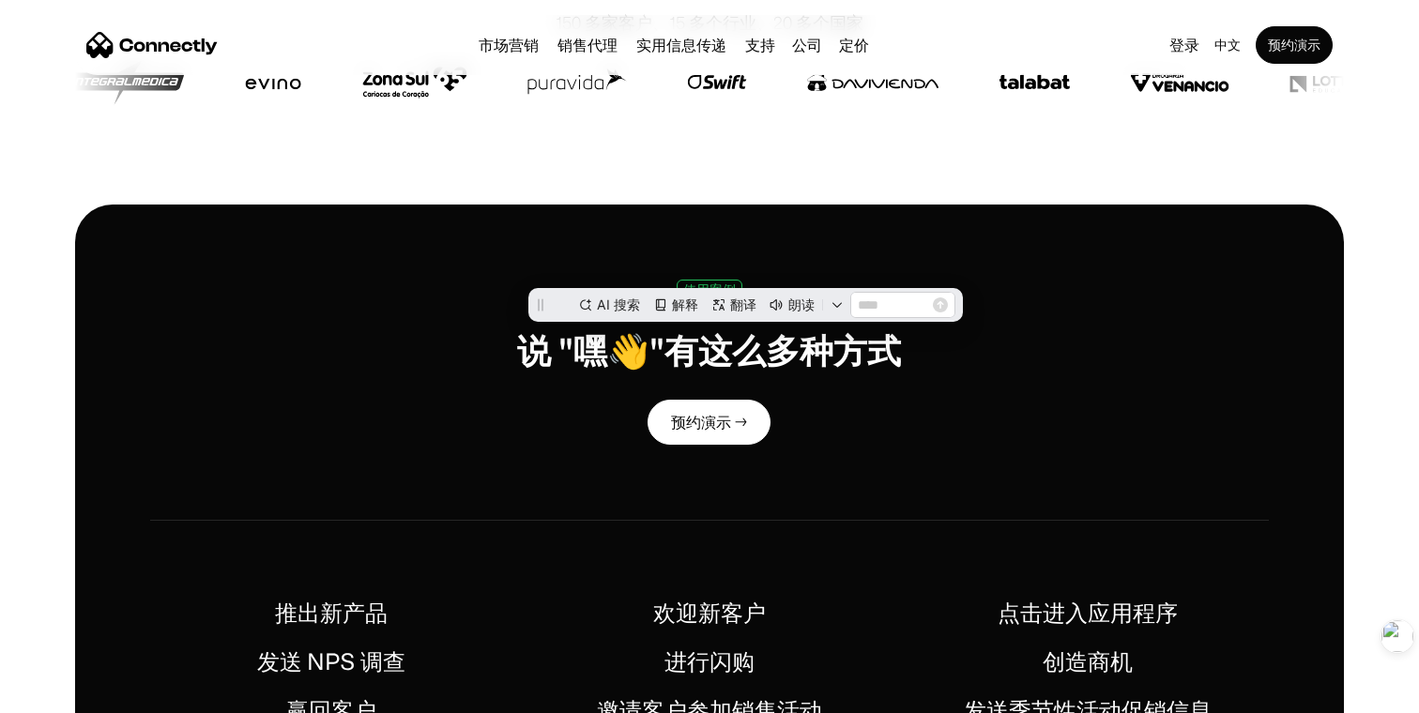
click at [849, 351] on h1 "说 "嘿👋"有这么多种方式" at bounding box center [709, 350] width 384 height 40
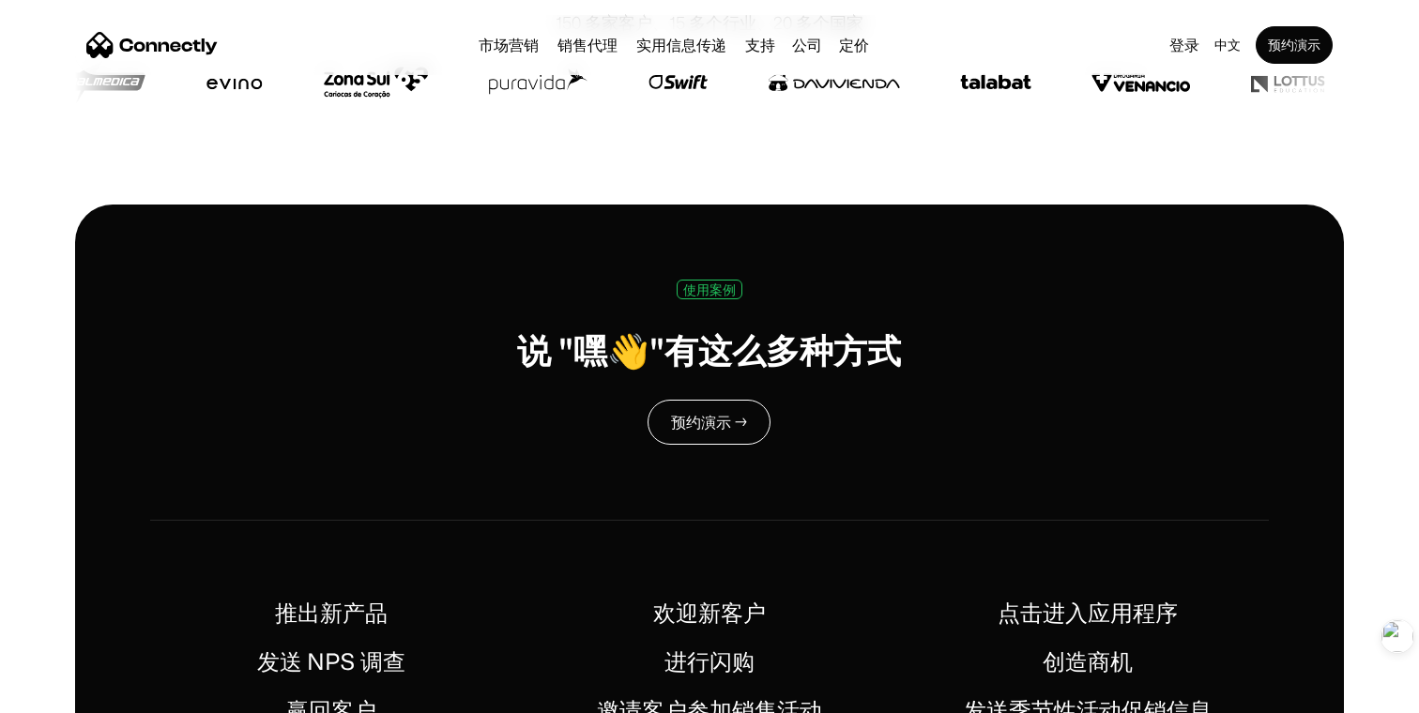
click at [741, 429] on link "预约演示 →" at bounding box center [709, 422] width 123 height 45
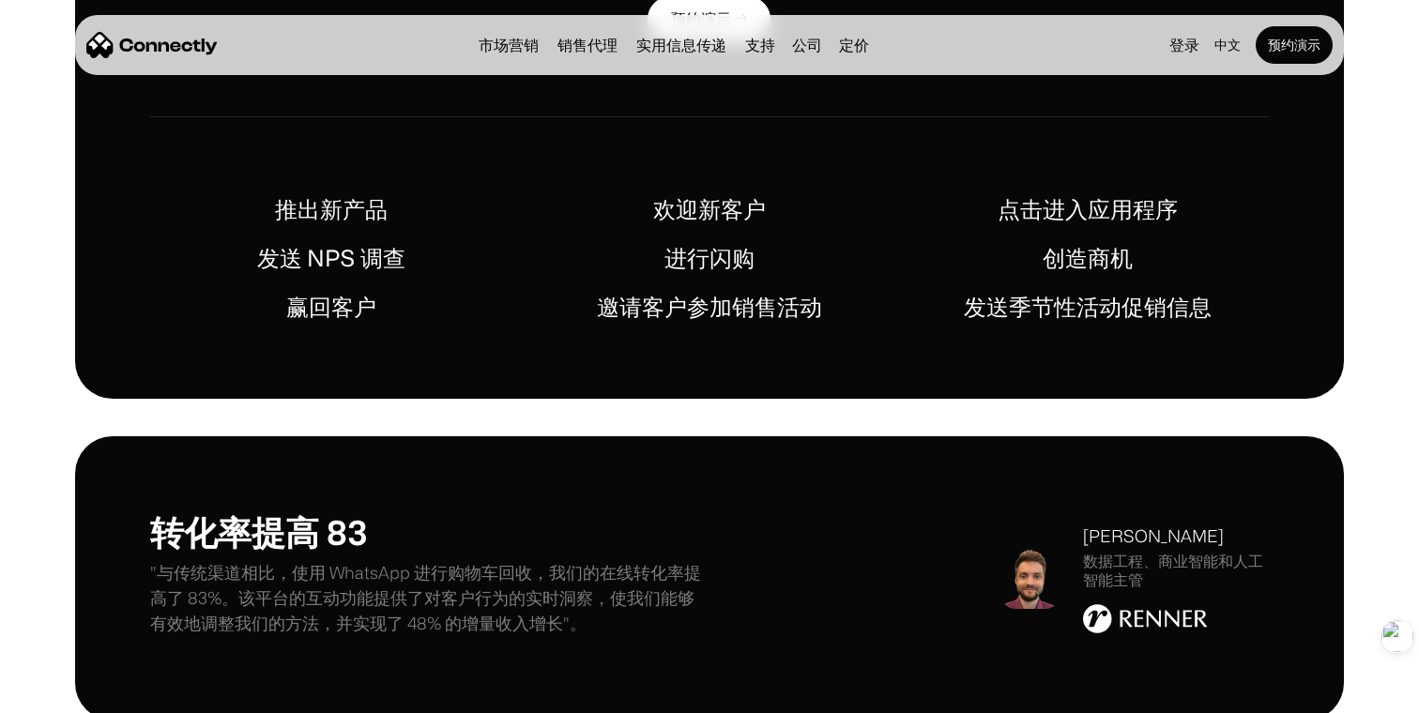
scroll to position [1040, 0]
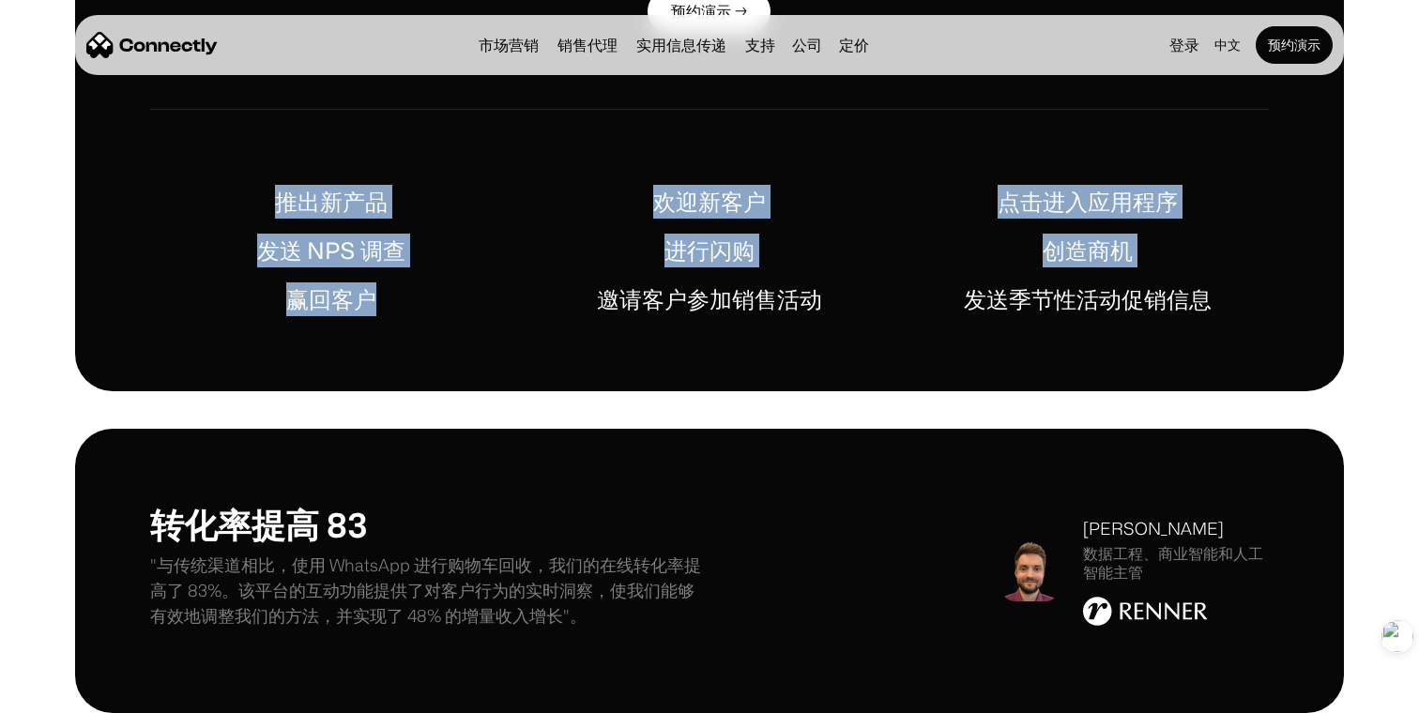
drag, startPoint x: 268, startPoint y: 207, endPoint x: 408, endPoint y: 323, distance: 181.4
click at [408, 317] on div "使用案例 说 "嘿👋"有这么多种方式 预约演示 → 推出新产品 欢迎新客户 点击进入应用程序 发送 NPS 调查 进行闪购 创造商机 赢回客户 邀请客户参加销…" at bounding box center [709, 92] width 1269 height 599
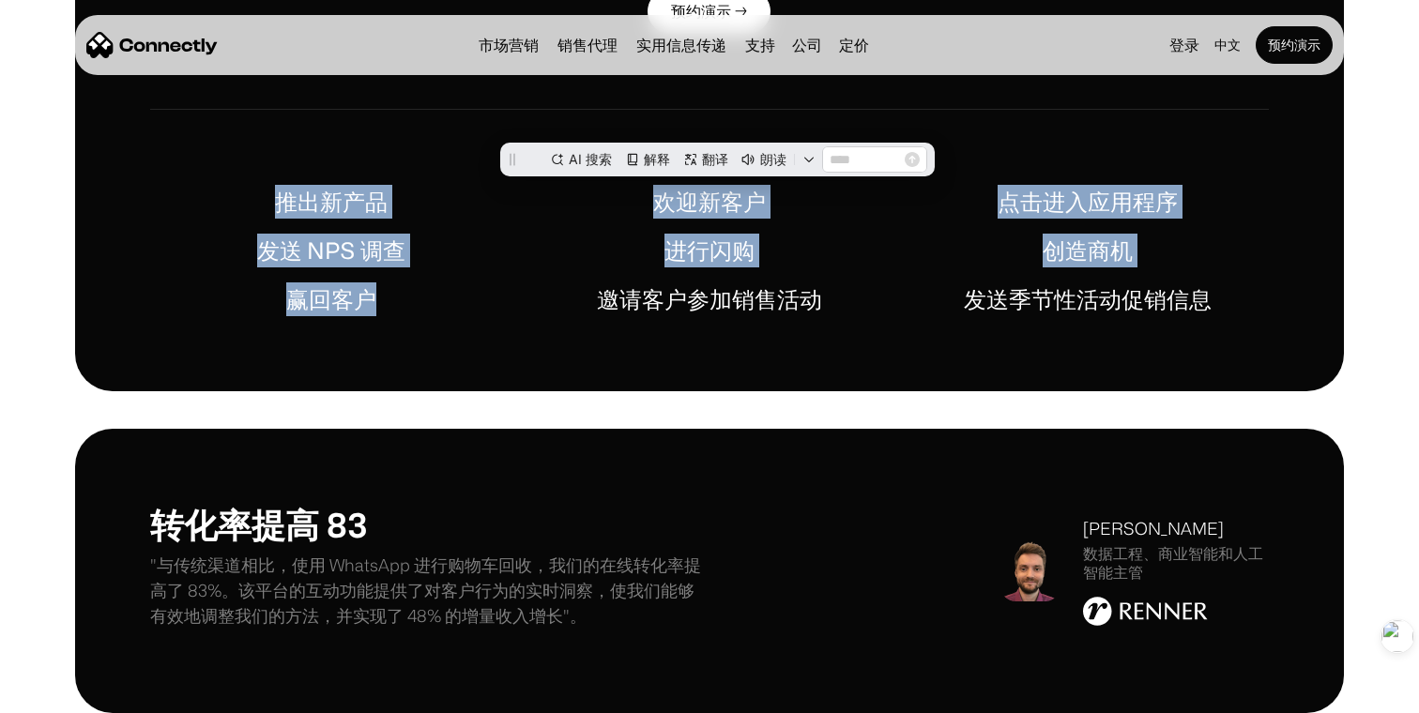
scroll to position [0, 0]
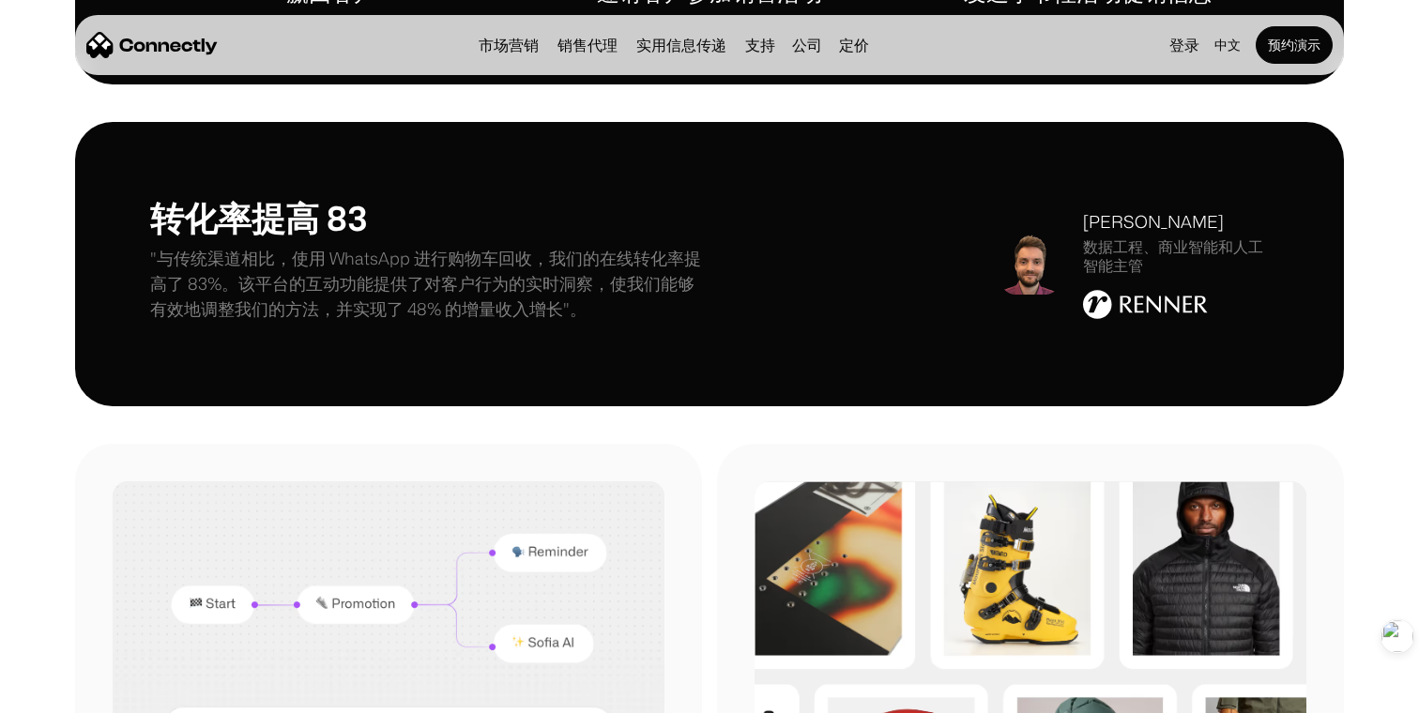
click at [423, 295] on p ""与传统渠道相比，使用 WhatsApp 进行购物车回收，我们的在线转化率提高了 83%。该平台的互动功能提供了对客户行为的实时洞察，使我们能够有效地调整我们…" at bounding box center [430, 284] width 560 height 76
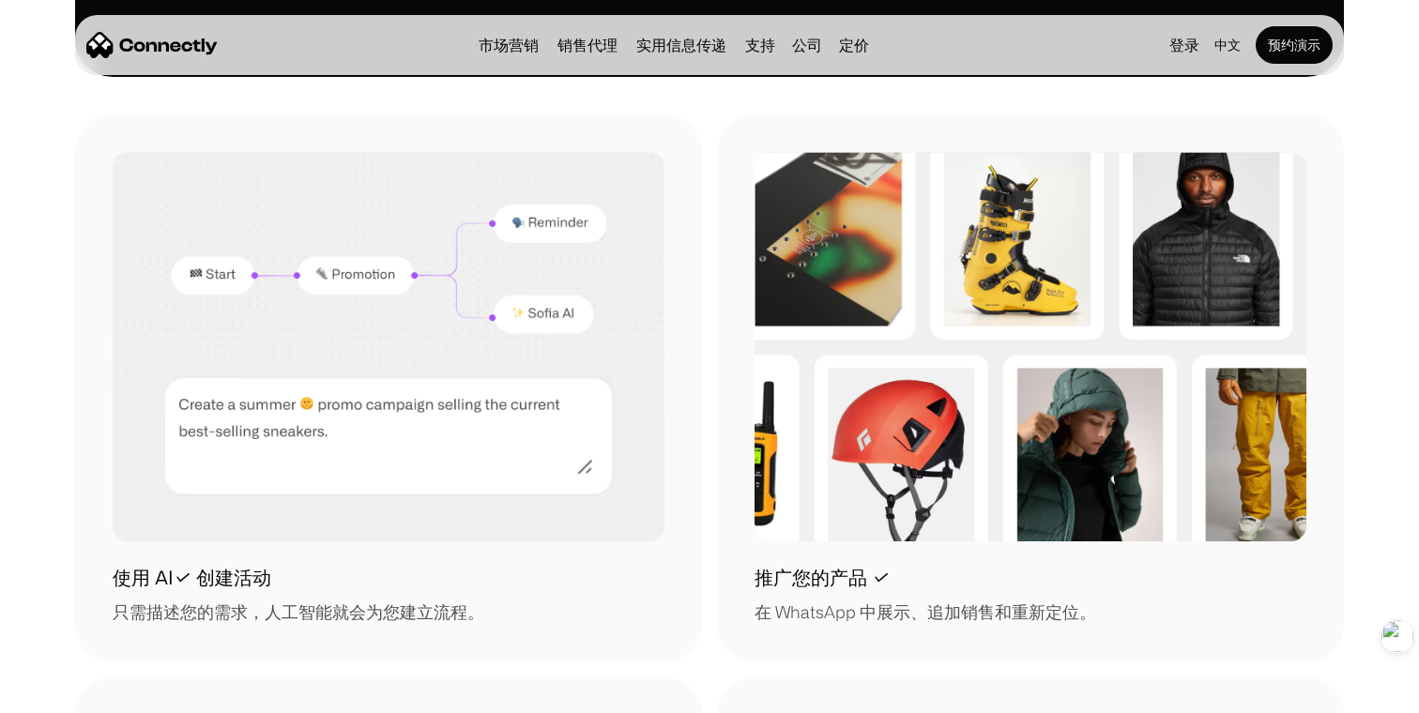
scroll to position [1692, 0]
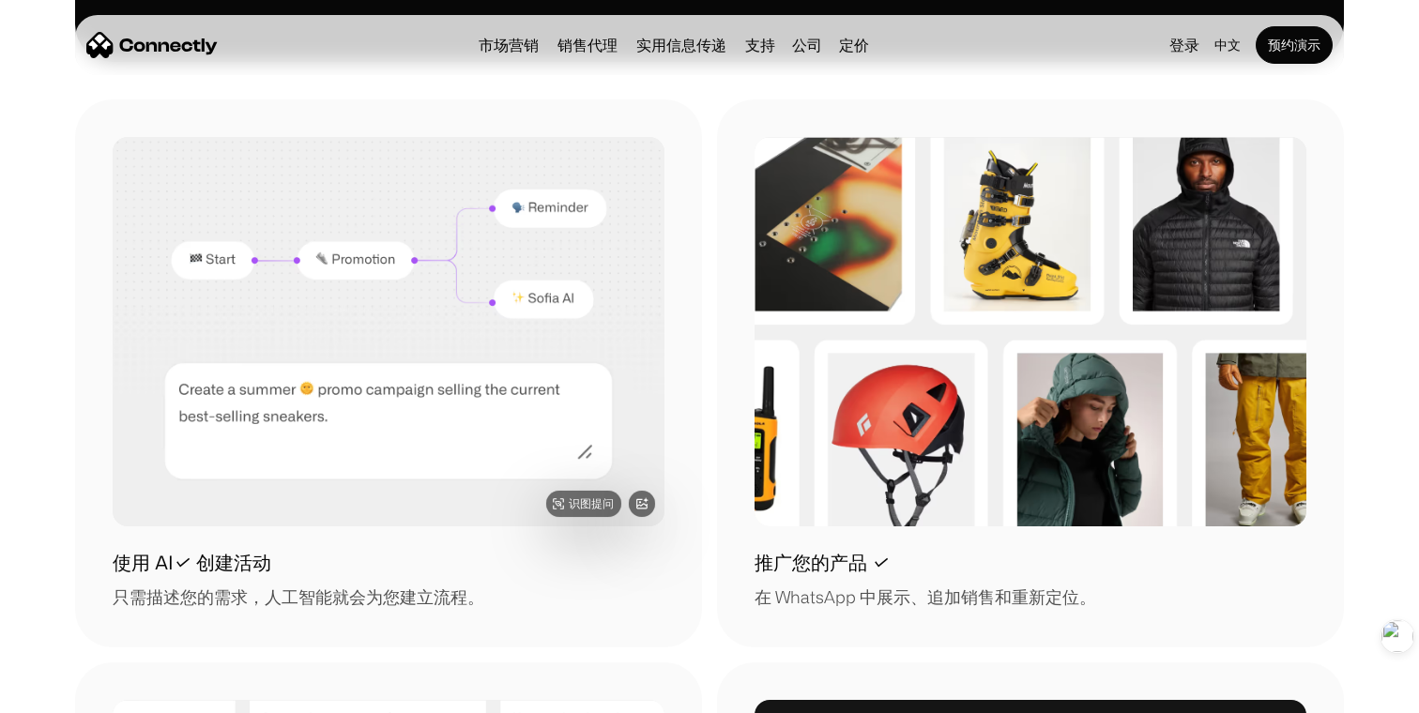
click at [553, 282] on img at bounding box center [389, 332] width 552 height 390
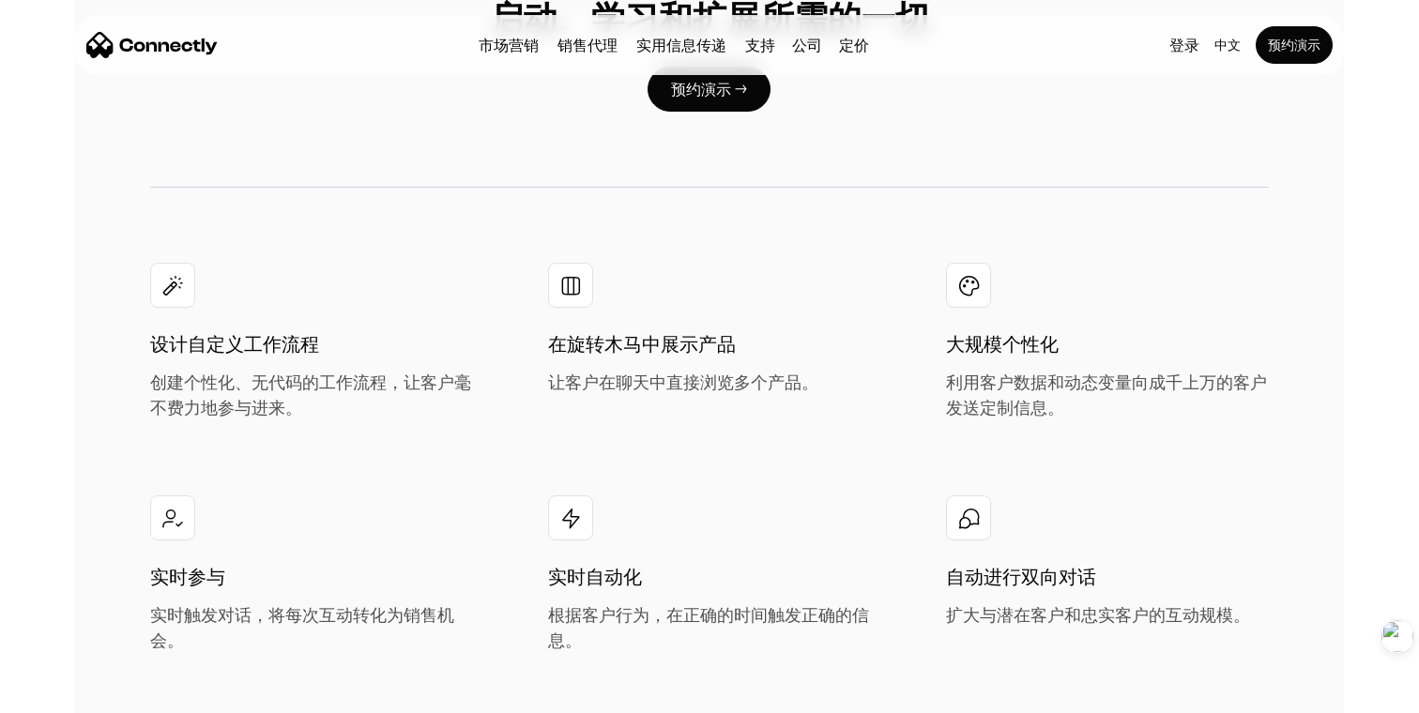
scroll to position [3543, 0]
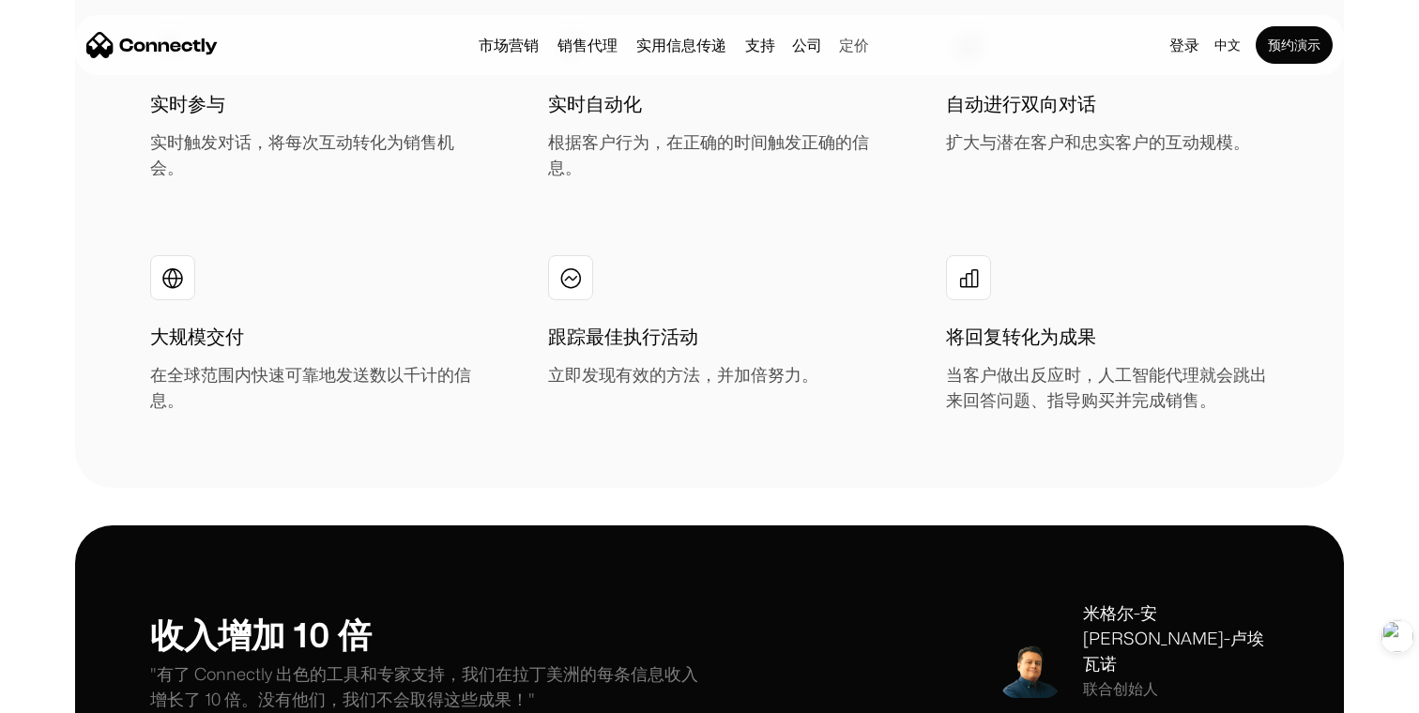
click at [852, 46] on link "定价" at bounding box center [854, 45] width 45 height 15
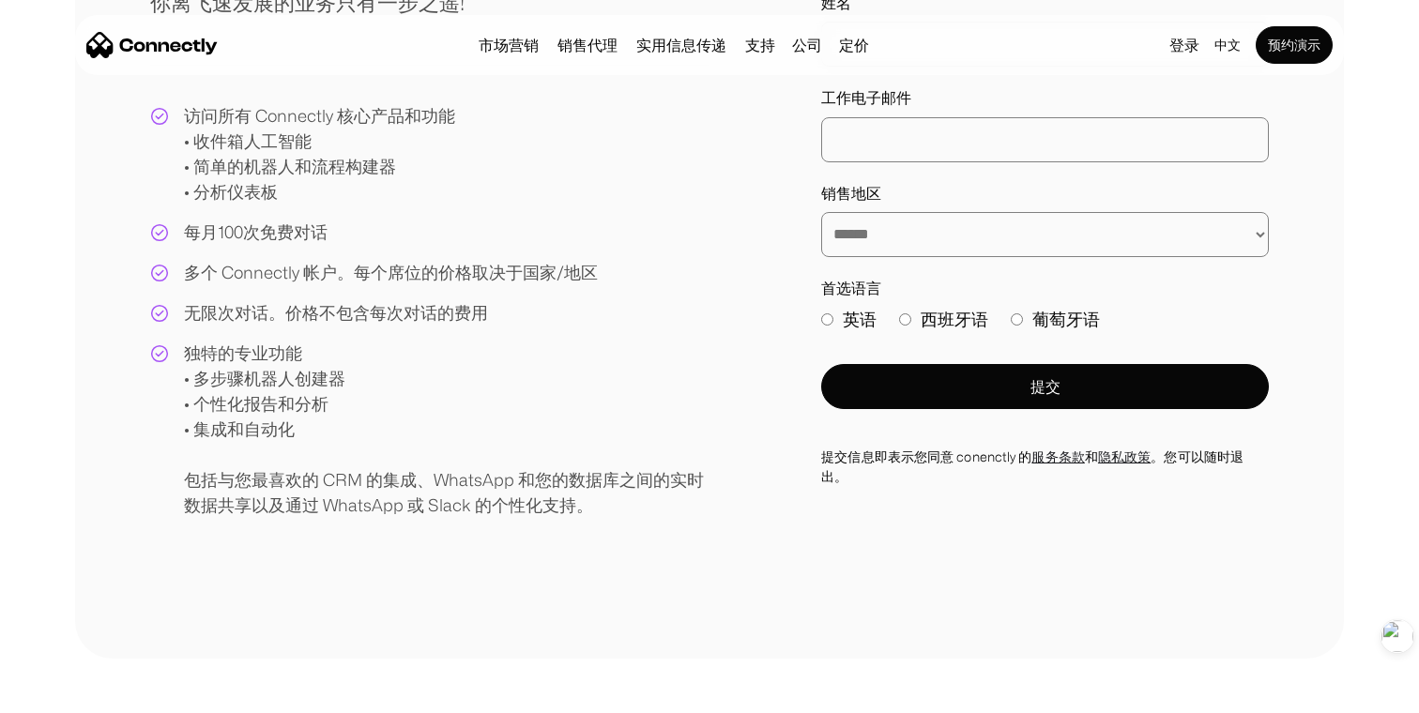
scroll to position [360, 0]
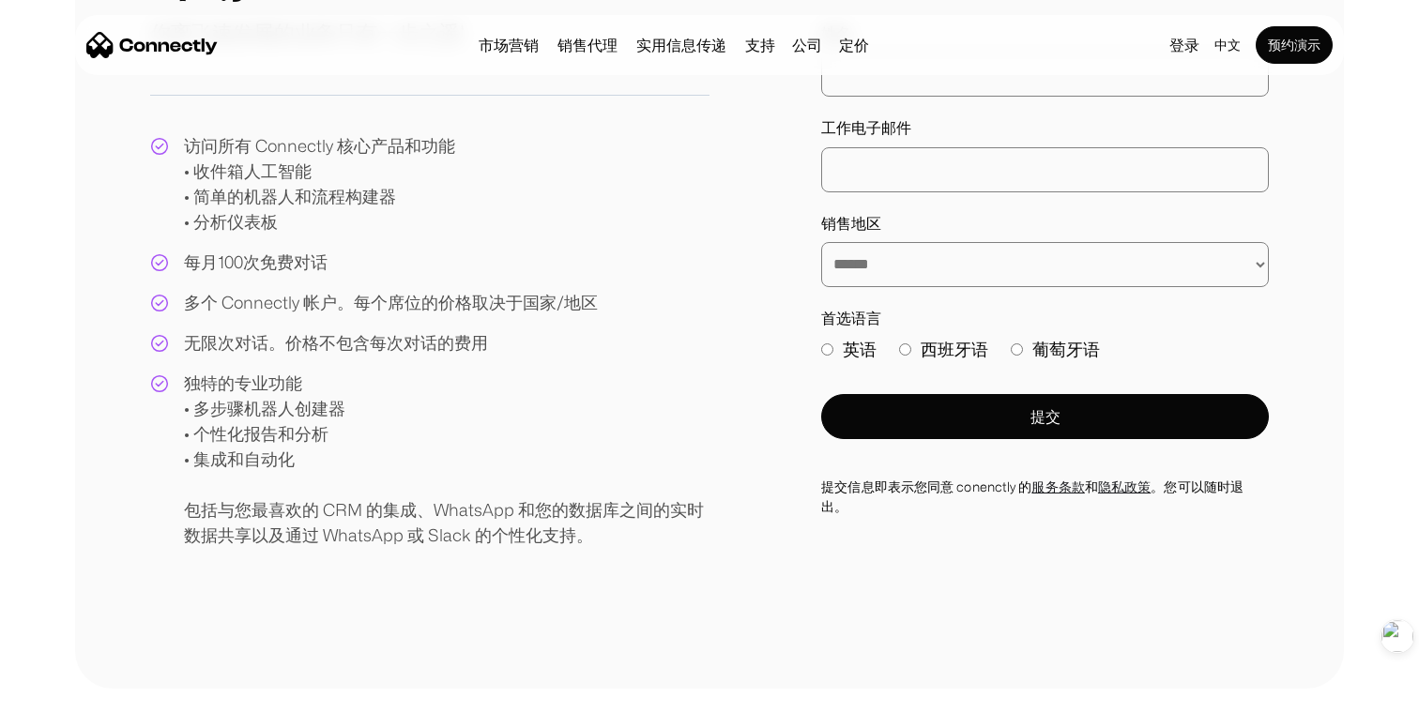
click at [862, 350] on label "英语" at bounding box center [848, 349] width 55 height 25
click at [932, 350] on label "西班牙语" at bounding box center [943, 349] width 89 height 25
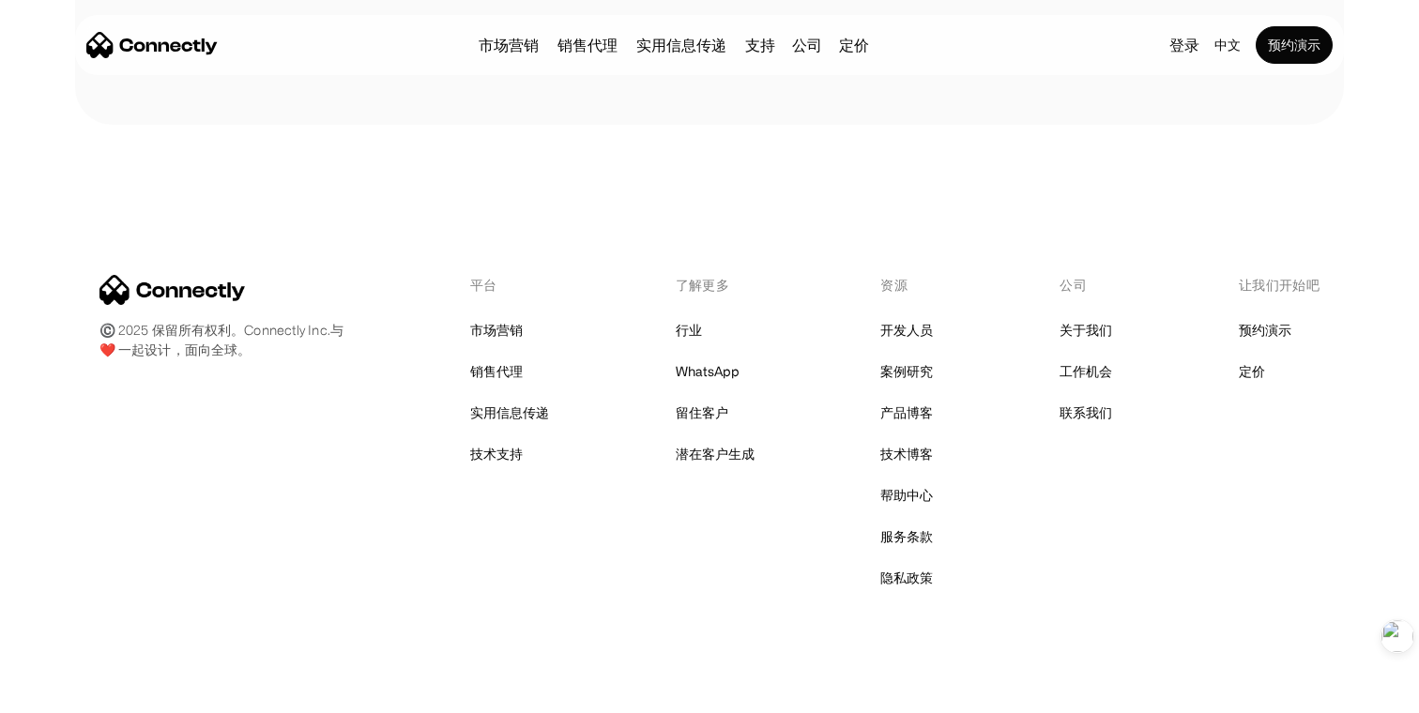
scroll to position [926, 0]
click at [1084, 377] on link "工作机会" at bounding box center [1086, 371] width 53 height 26
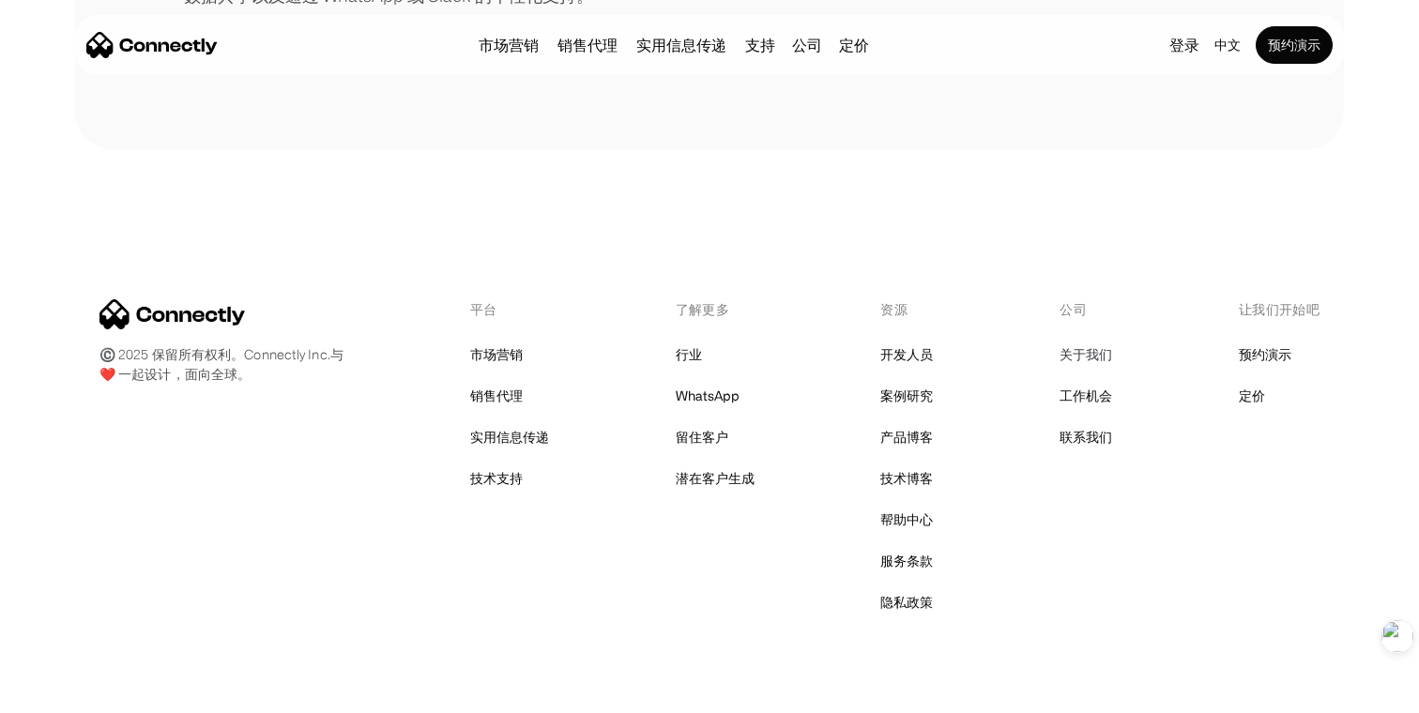
scroll to position [926, 0]
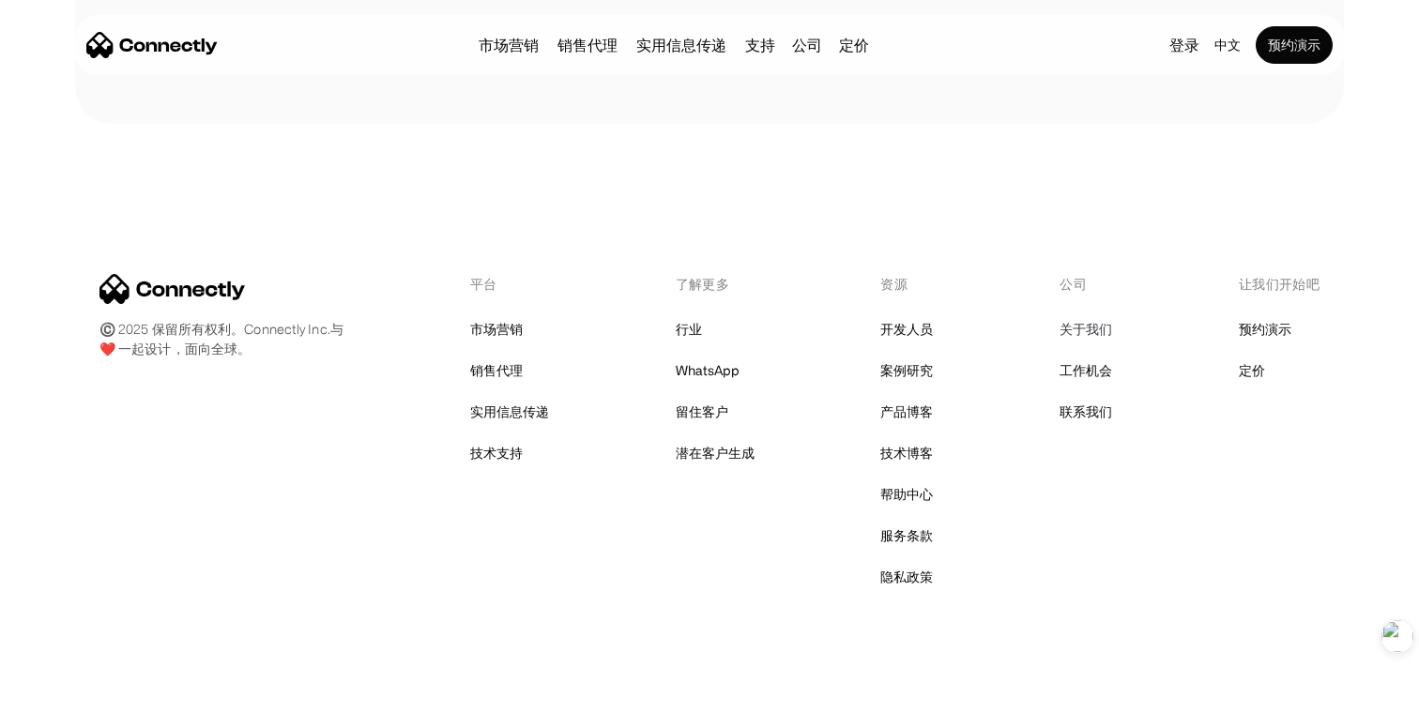
click at [1084, 334] on link "关于我们" at bounding box center [1086, 329] width 53 height 26
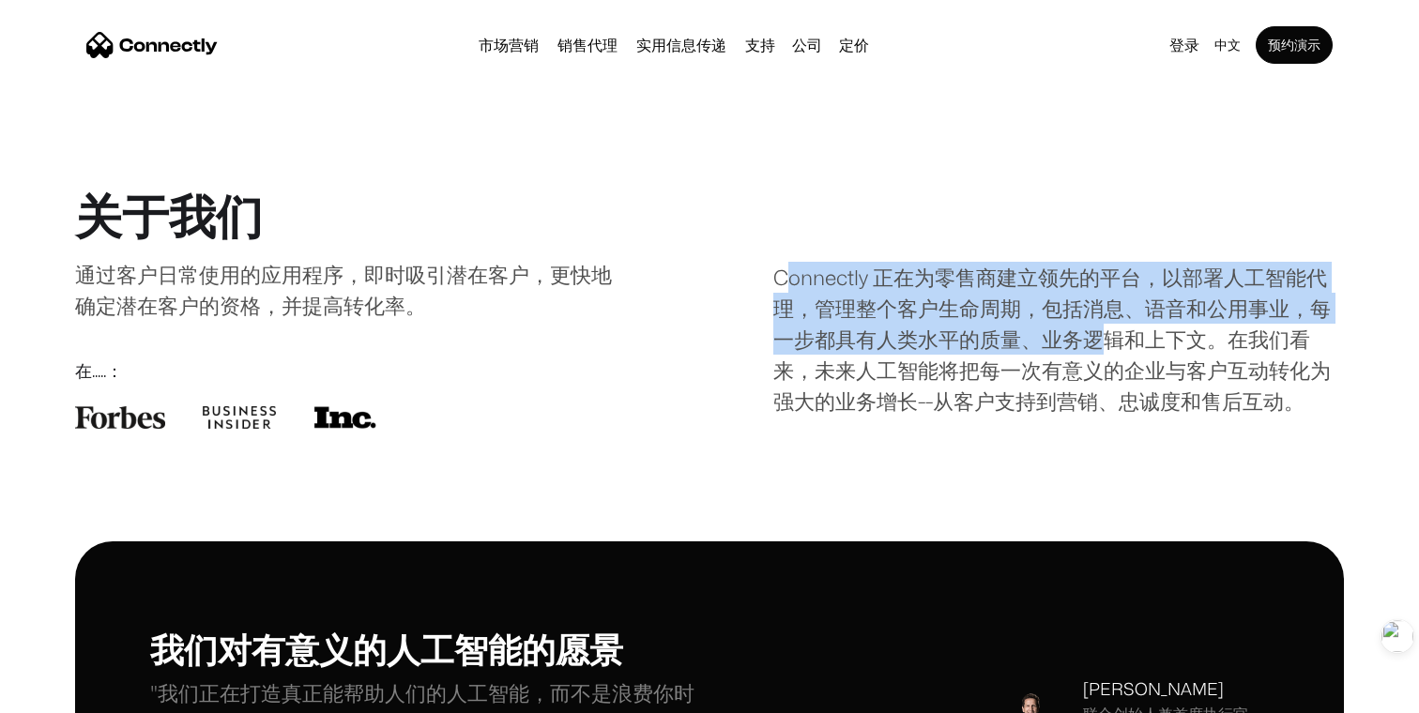
drag, startPoint x: 785, startPoint y: 286, endPoint x: 1103, endPoint y: 345, distance: 323.7
click at [1103, 345] on div "Connectly 正在为零售商建立领先的平台，以部署人工智能代理，管理整个客户生命周期，包括消息、语音和公用事业，每一步都具有人类水平的质量、业务逻辑和上下…" at bounding box center [1059, 308] width 571 height 217
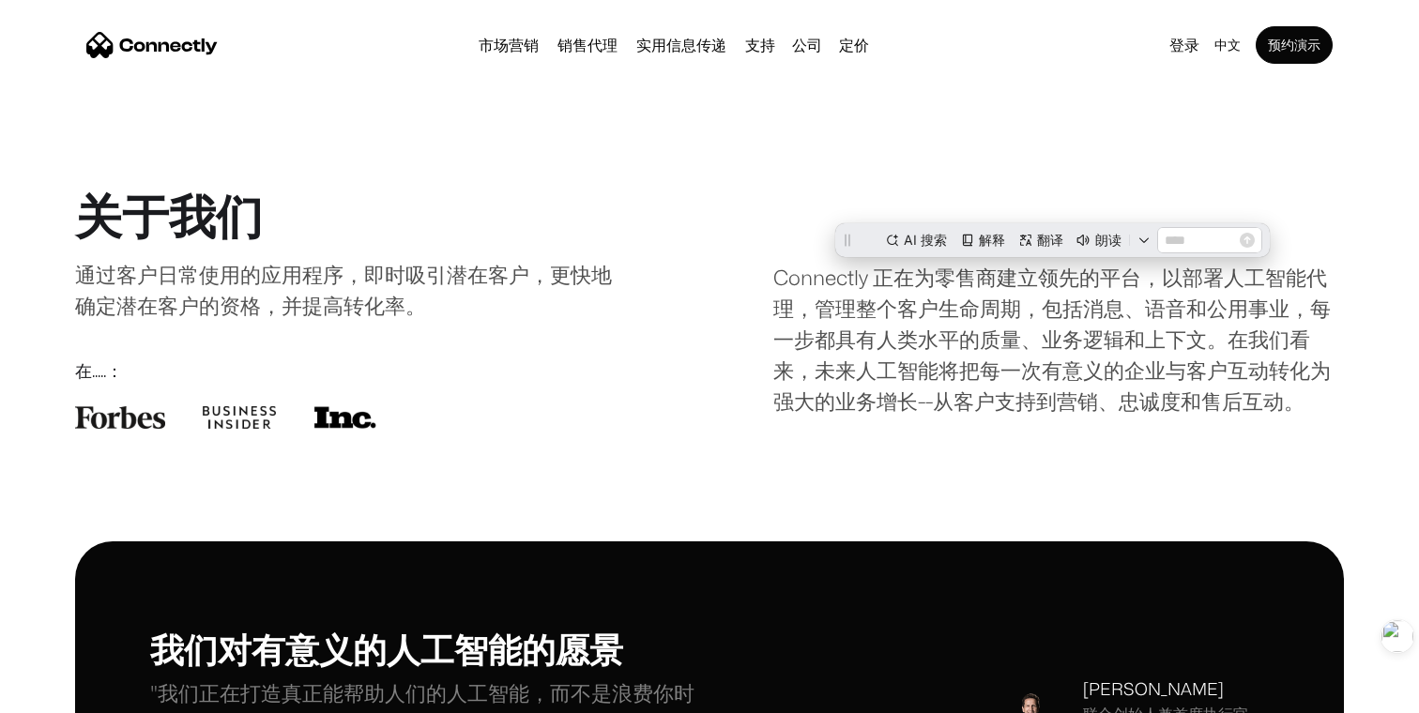
click at [1065, 330] on div "Connectly 正在为零售商建立领先的平台，以部署人工智能代理，管理整个客户生命周期，包括消息、语音和公用事业，每一步都具有人类水平的质量、业务逻辑和上下…" at bounding box center [1059, 308] width 571 height 217
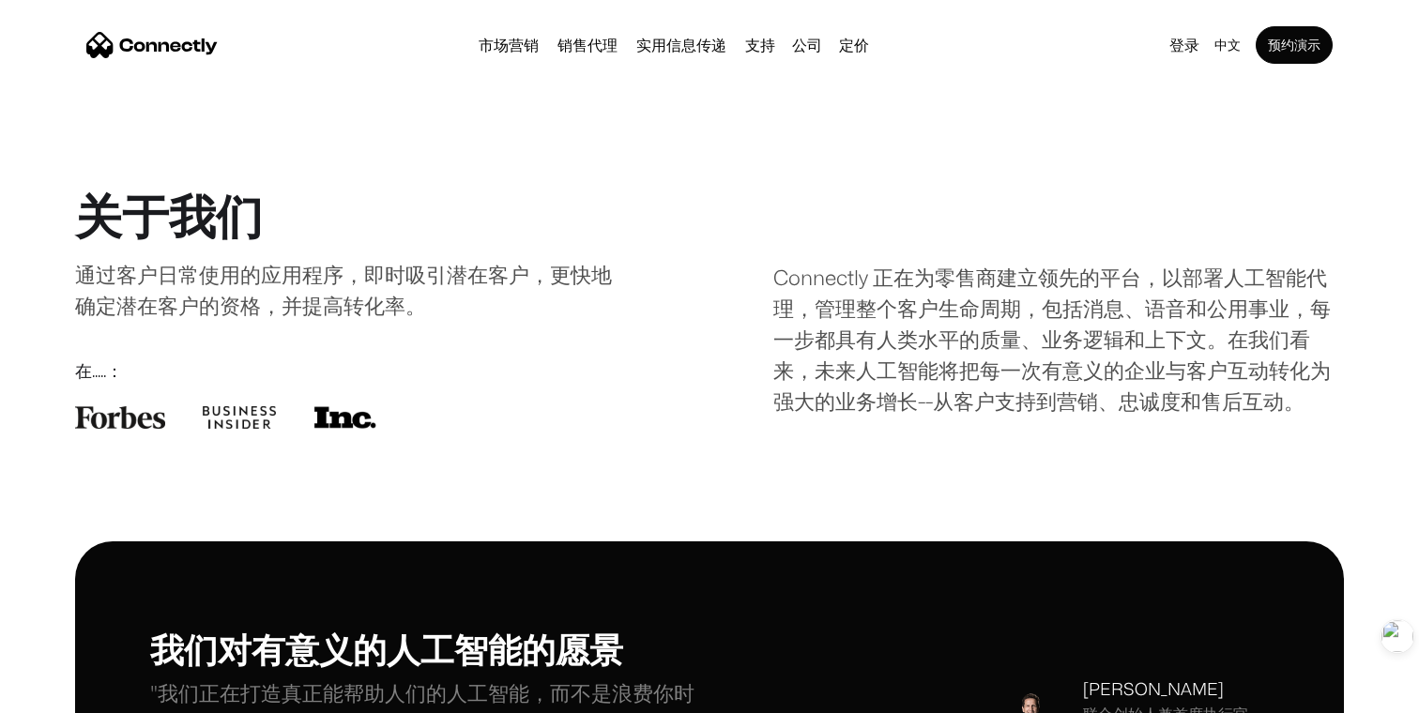
click at [942, 346] on div "Connectly 正在为零售商建立领先的平台，以部署人工智能代理，管理整个客户生命周期，包括消息、语音和公用事业，每一步都具有人类水平的质量、业务逻辑和上下…" at bounding box center [1059, 308] width 571 height 217
click at [914, 354] on div "Connectly 正在为零售商建立领先的平台，以部署人工智能代理，管理整个客户生命周期，包括消息、语音和公用事业，每一步都具有人类水平的质量、业务逻辑和上下…" at bounding box center [1059, 308] width 571 height 217
click at [1227, 41] on div "中文" at bounding box center [1228, 45] width 26 height 26
click at [1279, 52] on link "预约演示" at bounding box center [1294, 45] width 77 height 38
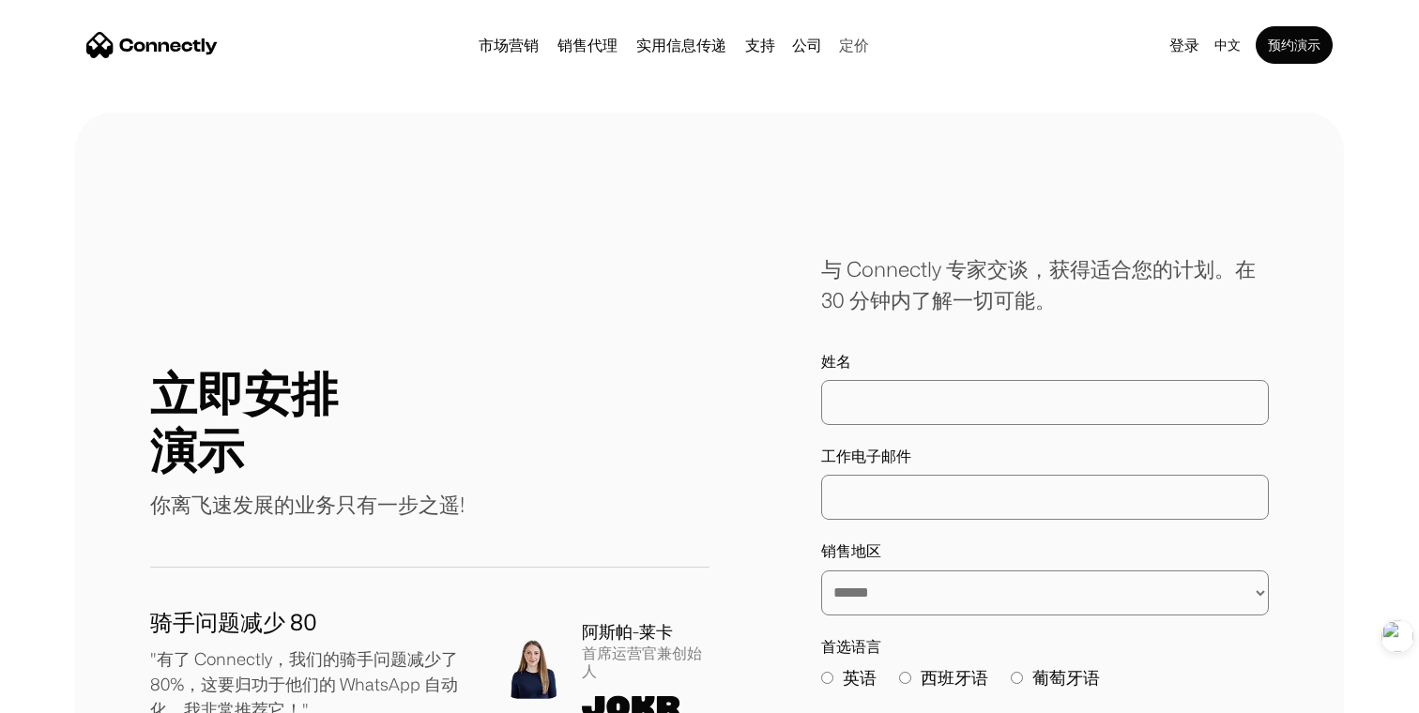
click at [858, 47] on link "定价" at bounding box center [854, 45] width 45 height 15
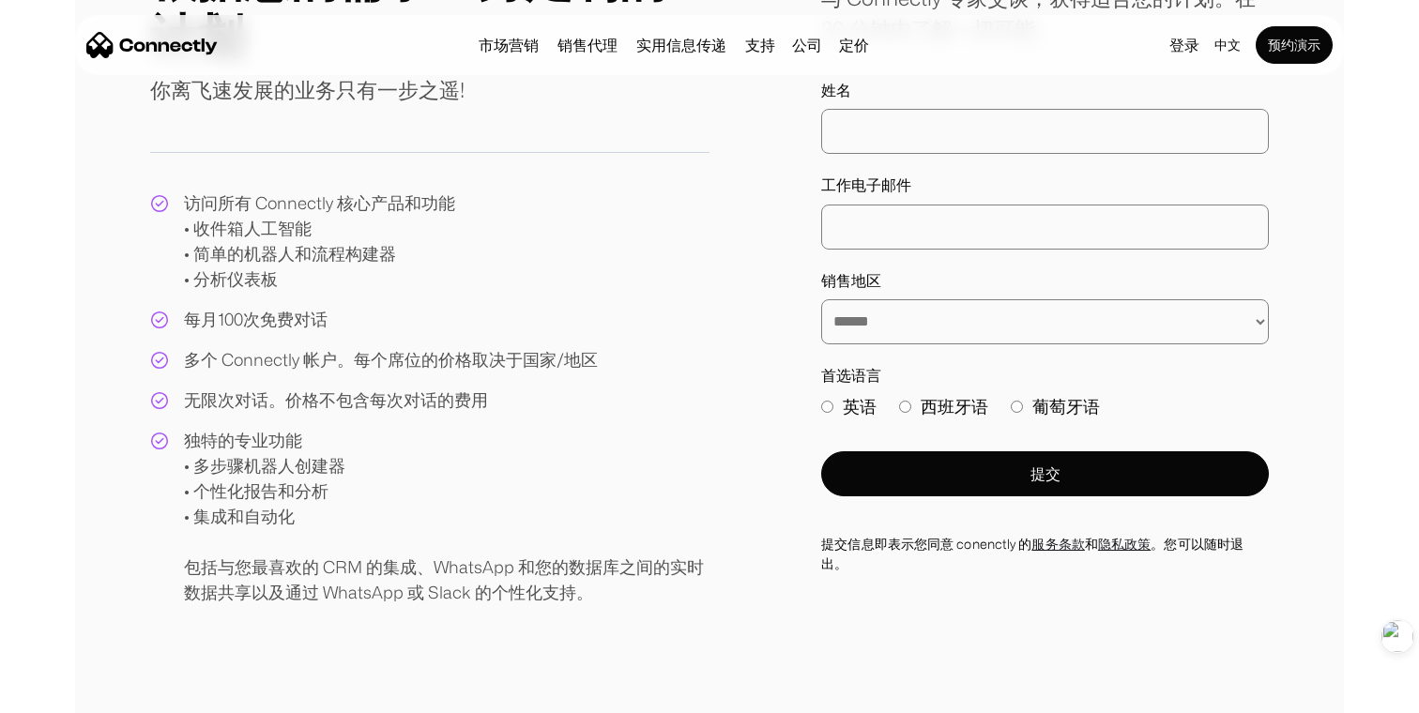
scroll to position [386, 0]
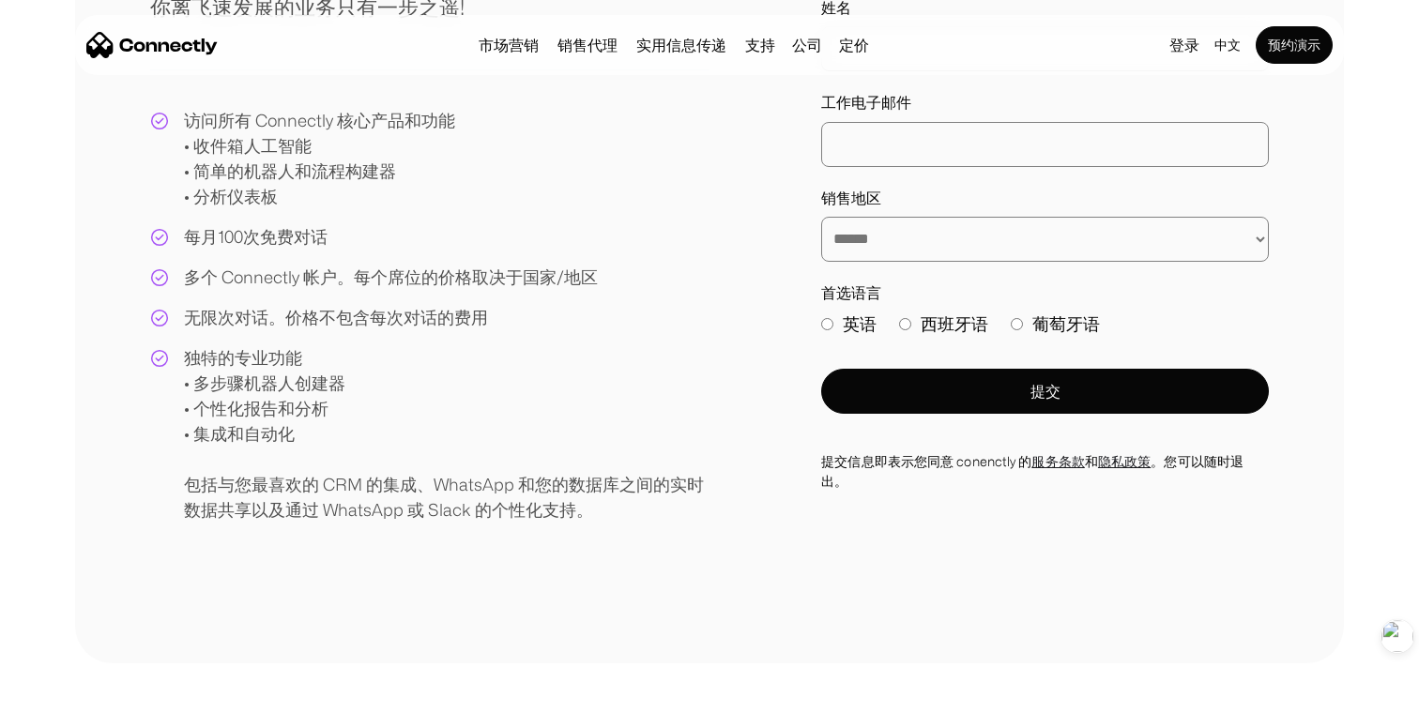
click at [838, 333] on label "英语" at bounding box center [848, 324] width 55 height 25
click at [954, 322] on label "西班牙语" at bounding box center [943, 324] width 89 height 25
click at [1044, 321] on label "葡萄牙语" at bounding box center [1055, 324] width 89 height 25
click at [947, 326] on label "西班牙语" at bounding box center [943, 324] width 89 height 25
click at [699, 324] on div "访问所有 Connectly 核心产品和功能 • 收件箱人工智能 • 简单的机器人和流程构建器 • 分析仪表板 每月100次免费对话 多个 Connectly…" at bounding box center [430, 315] width 560 height 415
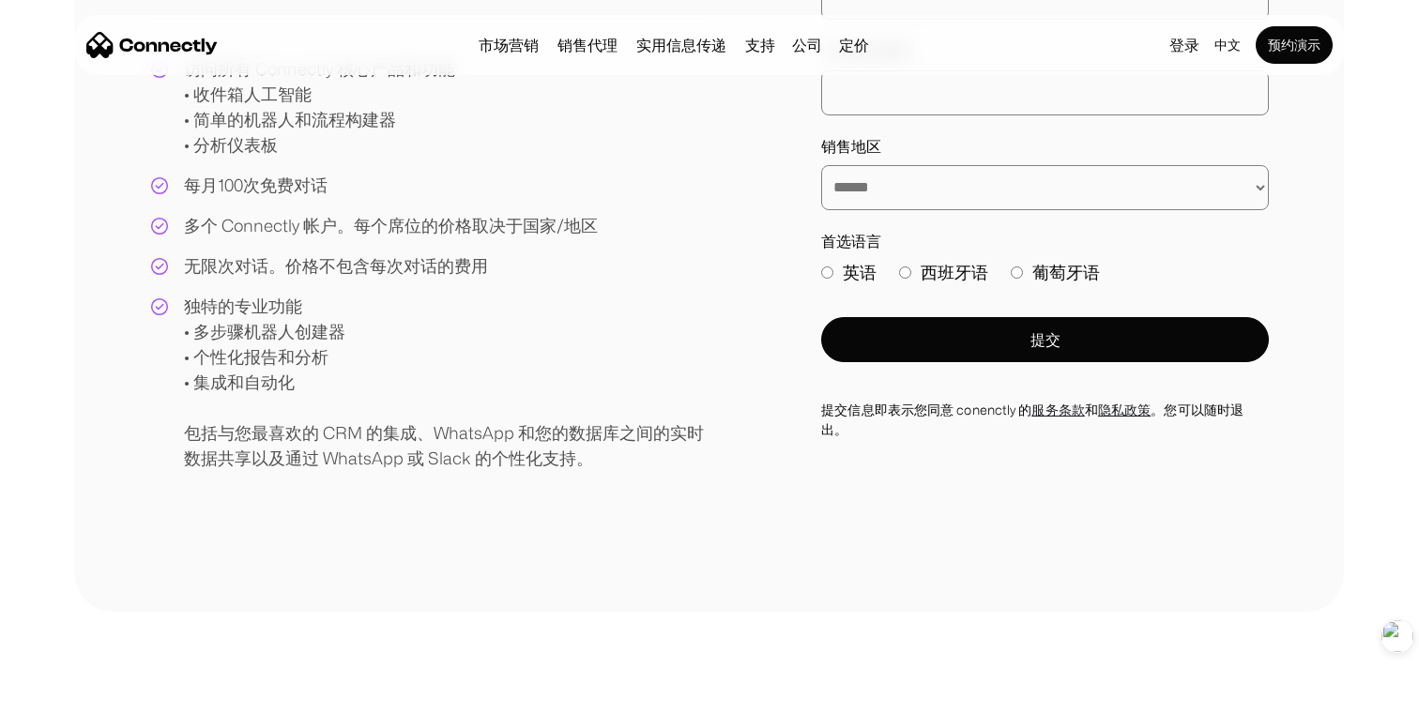
scroll to position [0, 0]
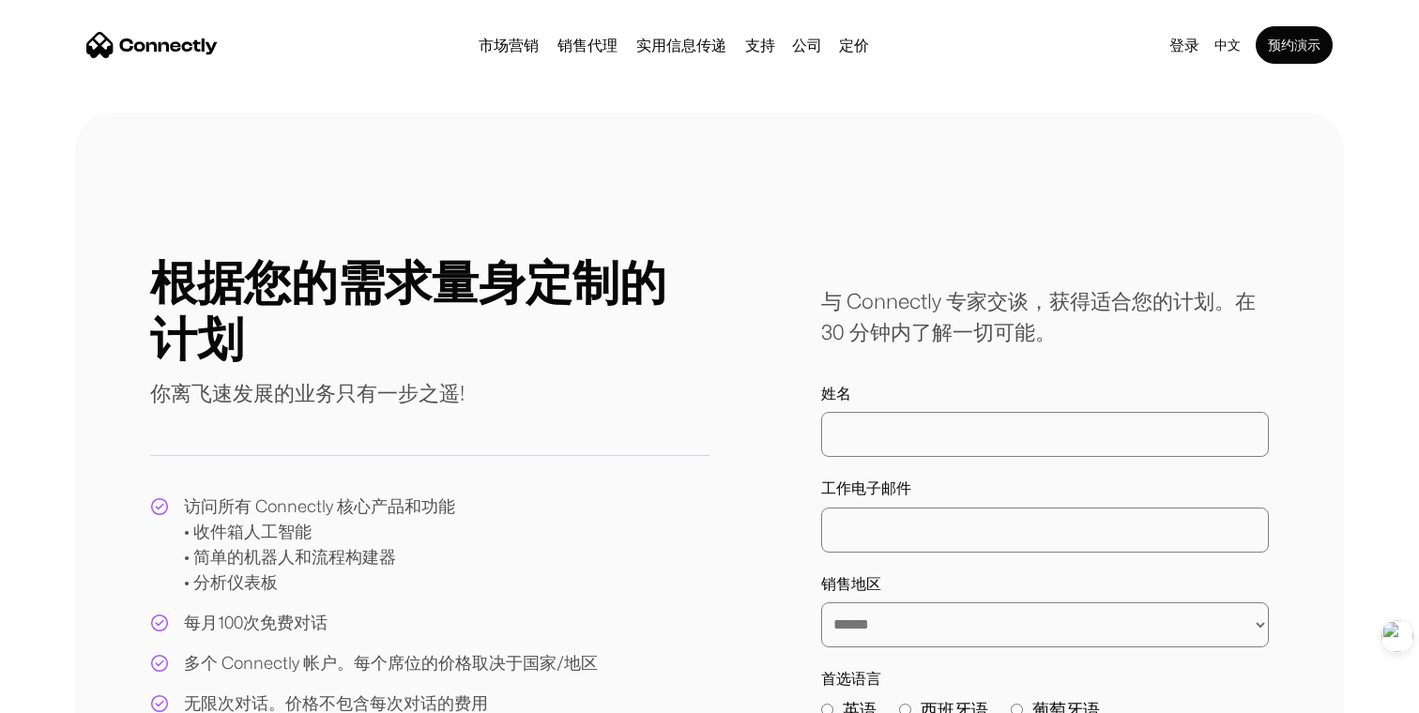
click at [180, 47] on img "home" at bounding box center [151, 45] width 131 height 26
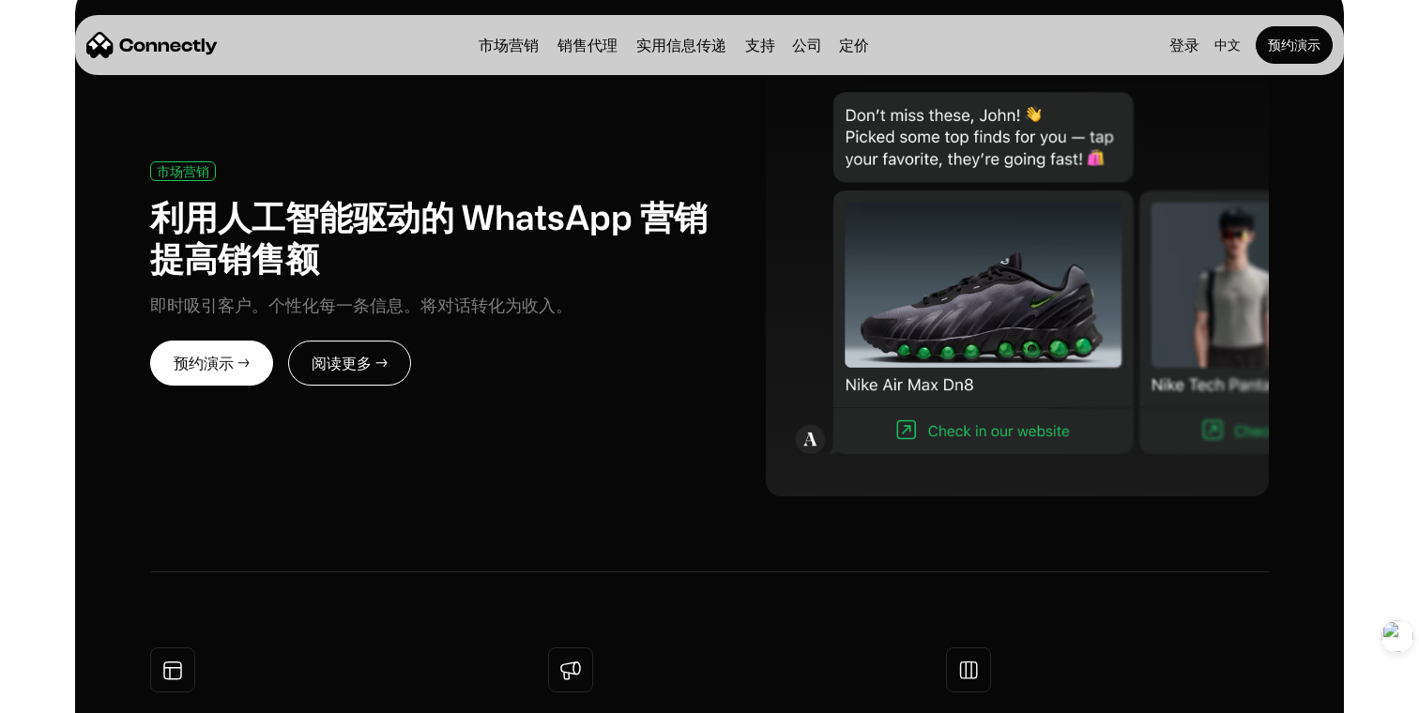
scroll to position [895, 0]
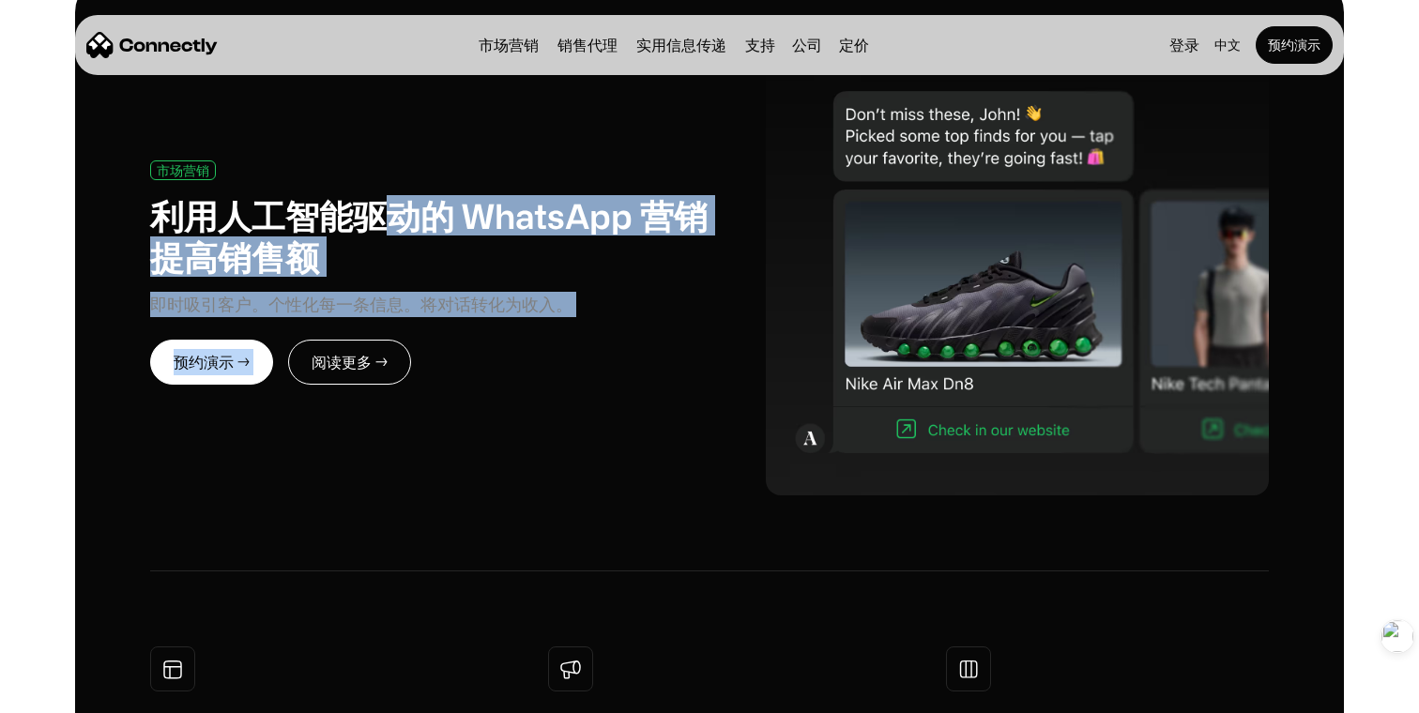
drag, startPoint x: 376, startPoint y: 213, endPoint x: 682, endPoint y: 339, distance: 331.8
click at [682, 339] on div "市场营销 利用人工智能驱动的 WhatsApp 营销提高销售额 即时吸引客户。个性化每一条信息。将对话转化为收入。 预约演示 → 阅读更多 →" at bounding box center [430, 273] width 560 height 224
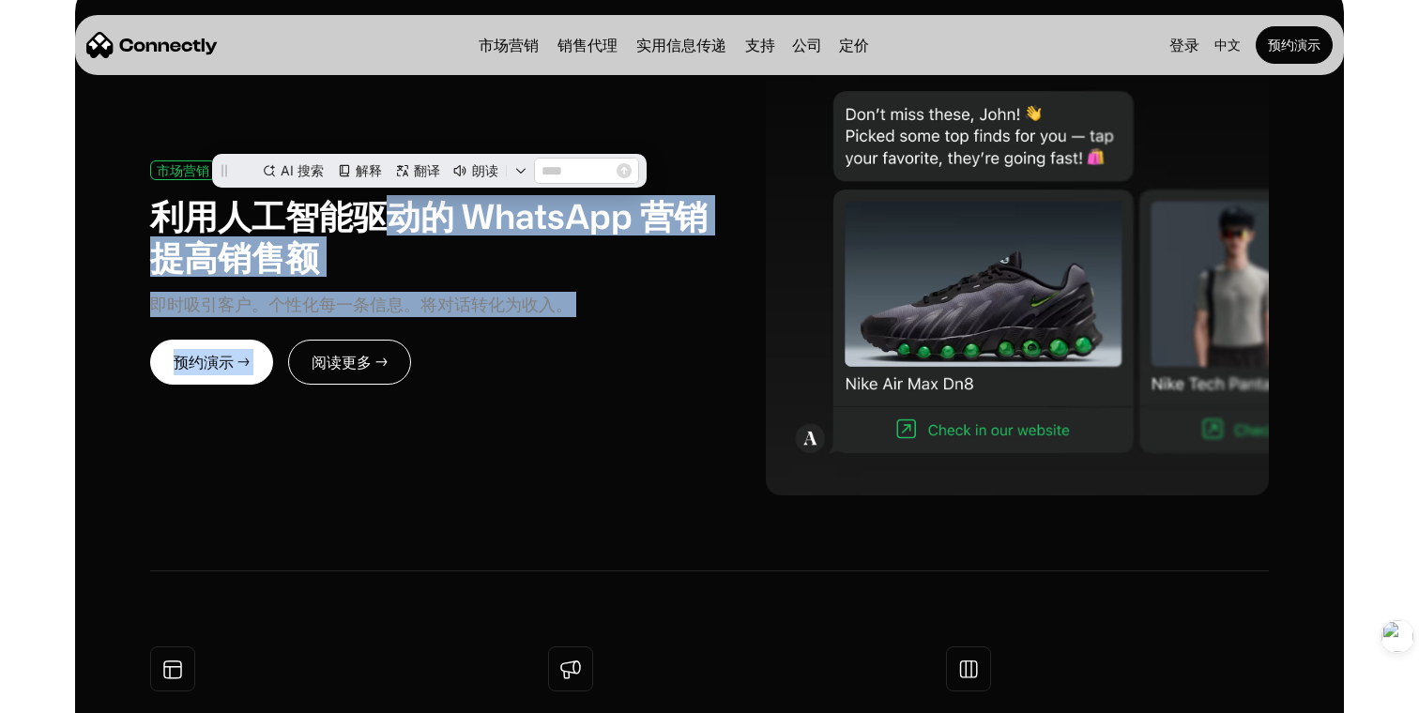
scroll to position [0, 0]
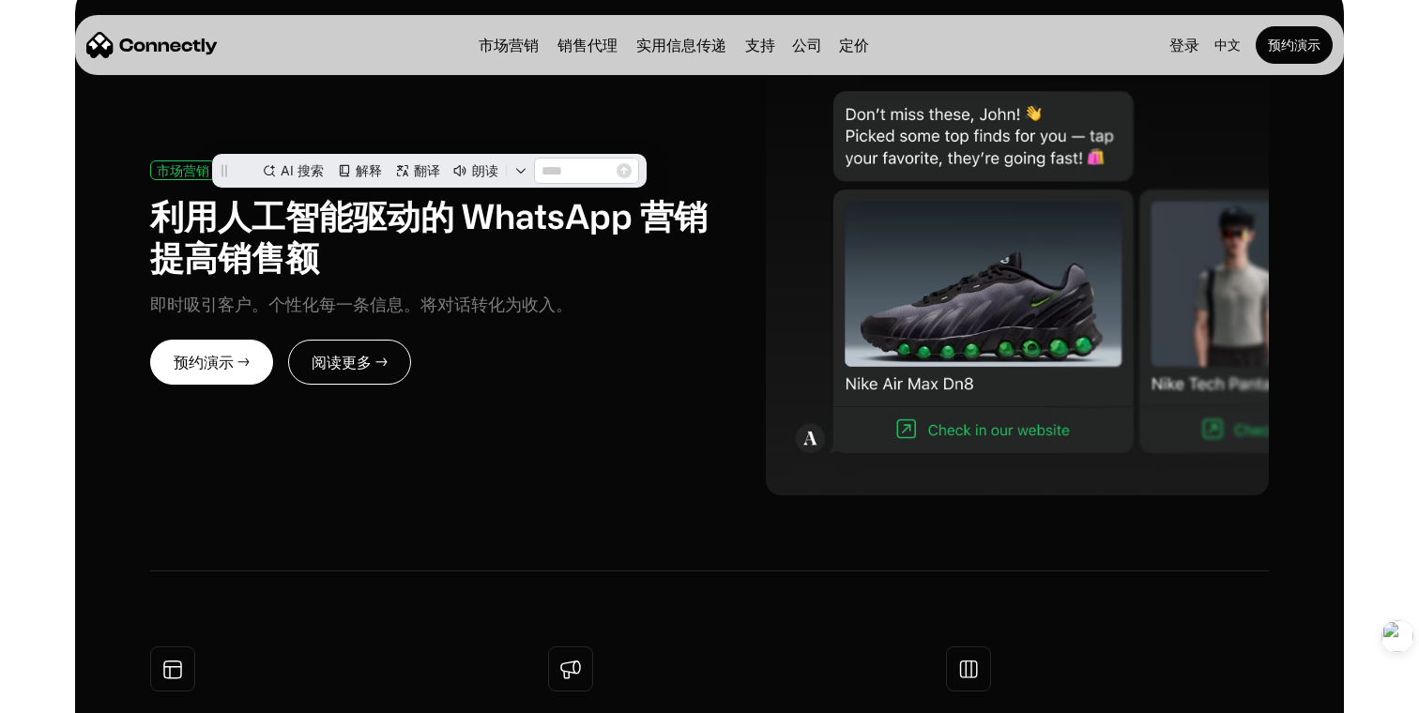
click at [509, 335] on div "市场营销 利用人工智能驱动的 WhatsApp 营销提高销售额 即时吸引客户。个性化每一条信息。将对话转化为收入。 预约演示 → 阅读更多 →" at bounding box center [430, 273] width 560 height 224
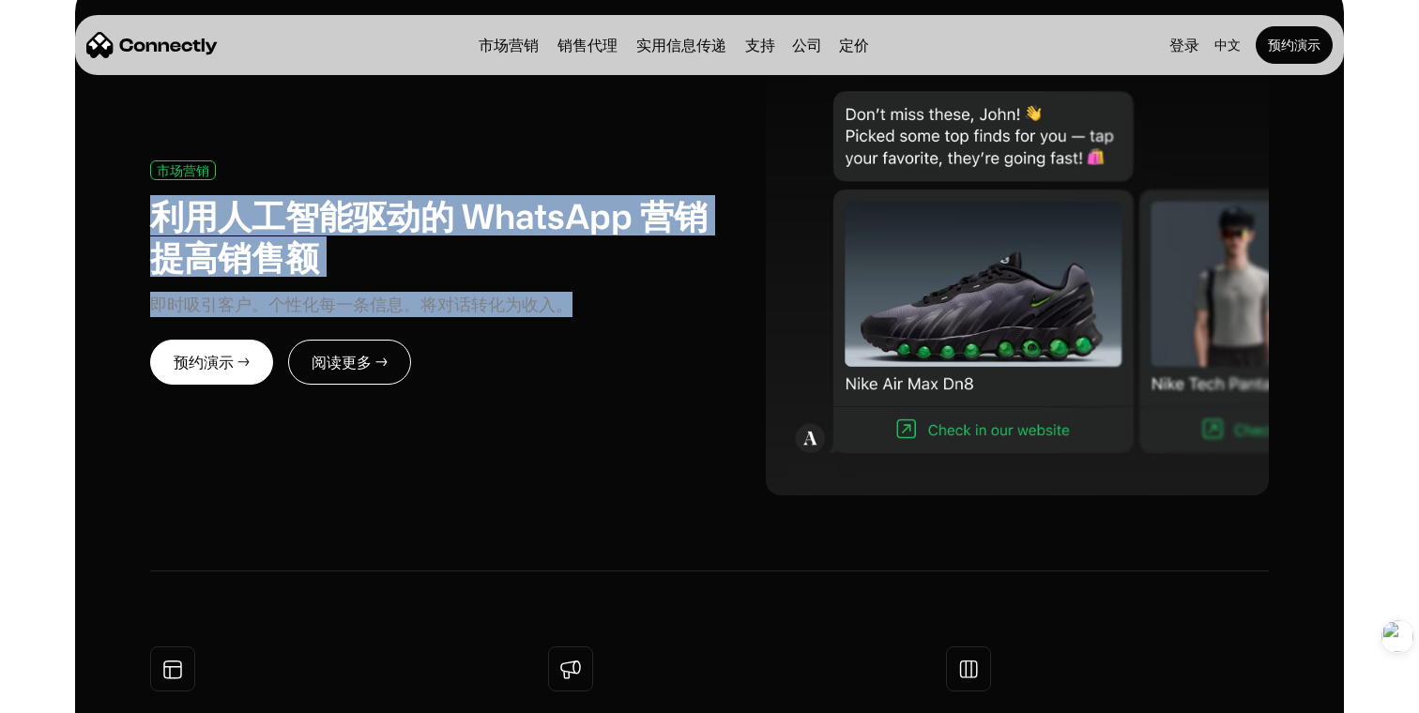
drag, startPoint x: 578, startPoint y: 310, endPoint x: 179, endPoint y: 189, distance: 416.9
click at [179, 189] on div "市场营销 利用人工智能驱动的 WhatsApp 营销提高销售额 即时吸引客户。个性化每一条信息。将对话转化为收入。" at bounding box center [430, 239] width 560 height 157
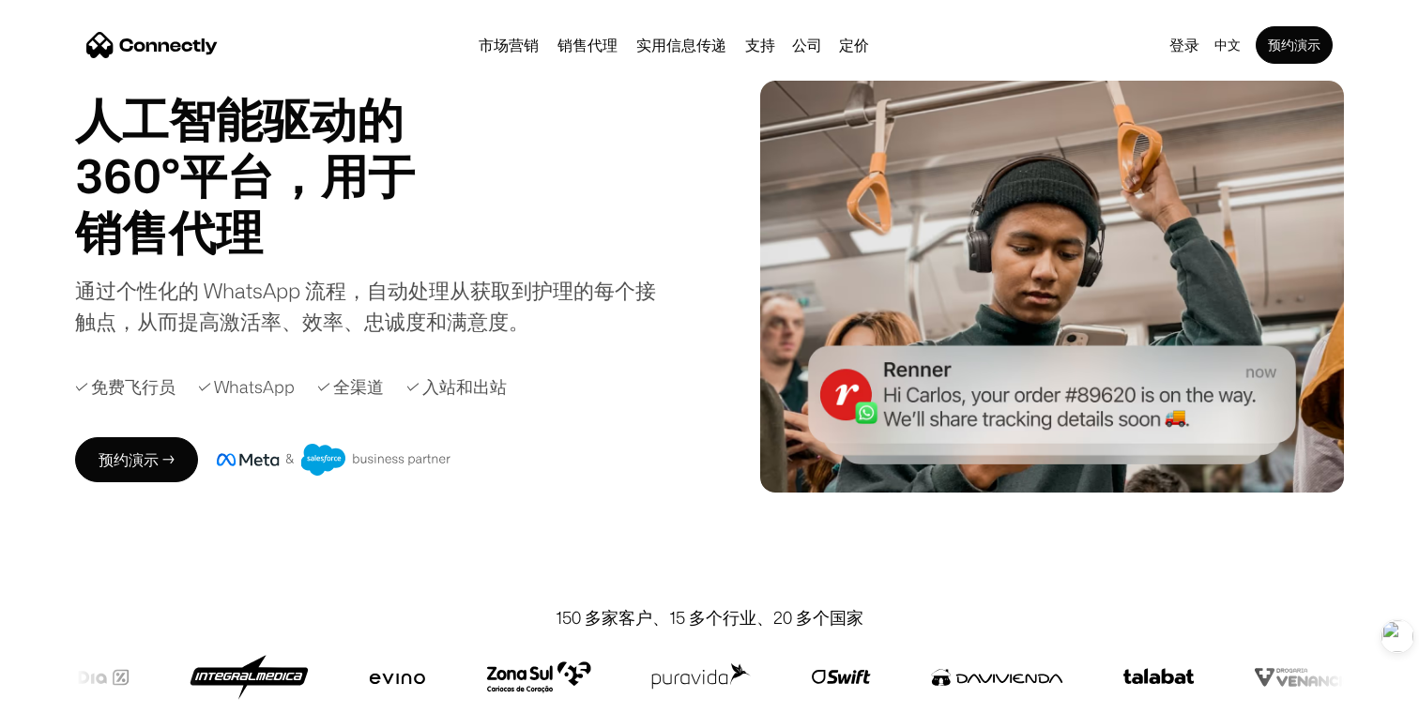
scroll to position [68, 0]
